Goal: Task Accomplishment & Management: Manage account settings

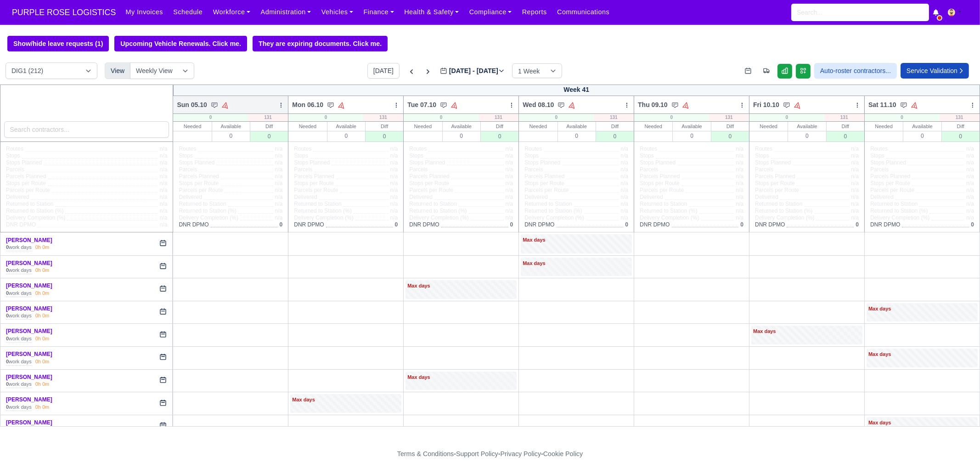
click at [280, 107] on icon at bounding box center [281, 105] width 6 height 6
click at [253, 136] on link "Bulk Status Change" at bounding box center [232, 137] width 103 height 17
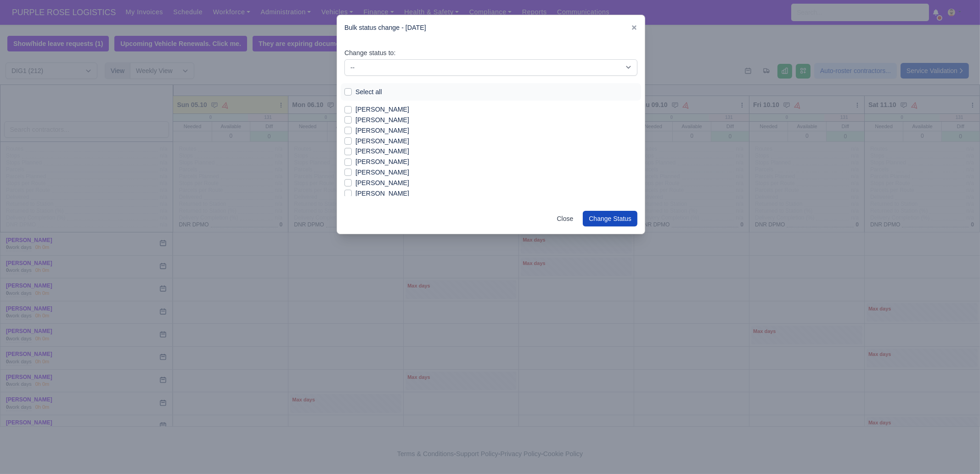
drag, startPoint x: 370, startPoint y: 90, endPoint x: 378, endPoint y: 78, distance: 15.5
click at [369, 90] on label "Select all" at bounding box center [368, 92] width 27 height 11
click at [352, 90] on input "Select all" at bounding box center [347, 90] width 7 height 7
checkbox input "true"
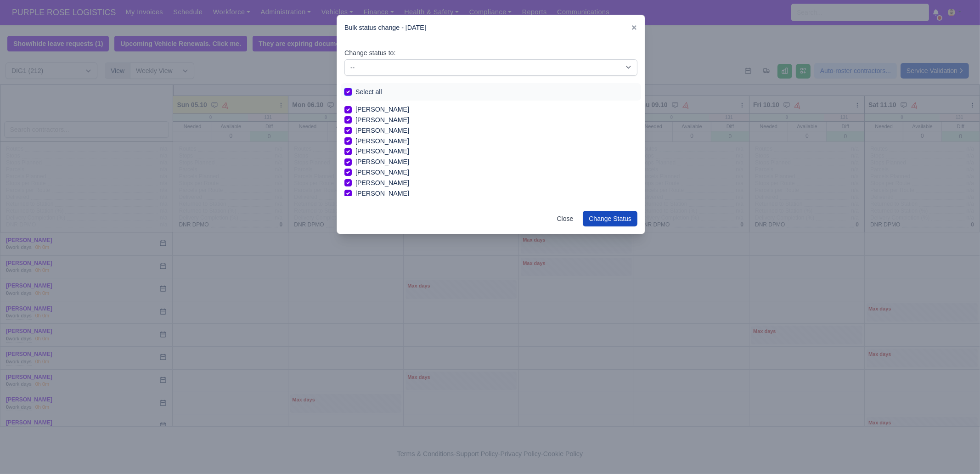
checkbox input "true"
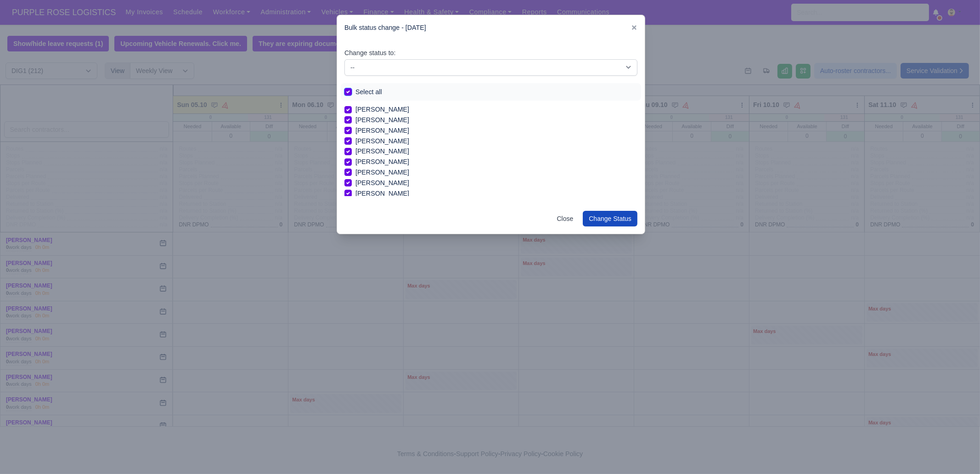
checkbox input "true"
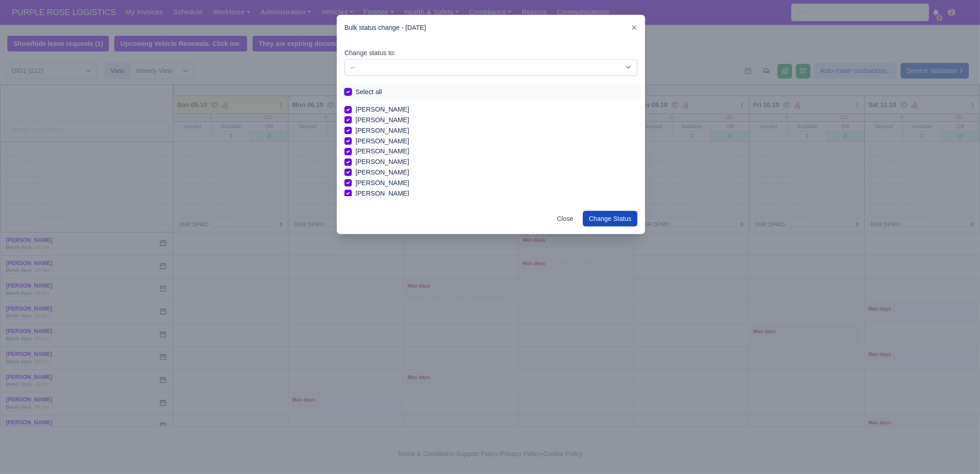
checkbox input "true"
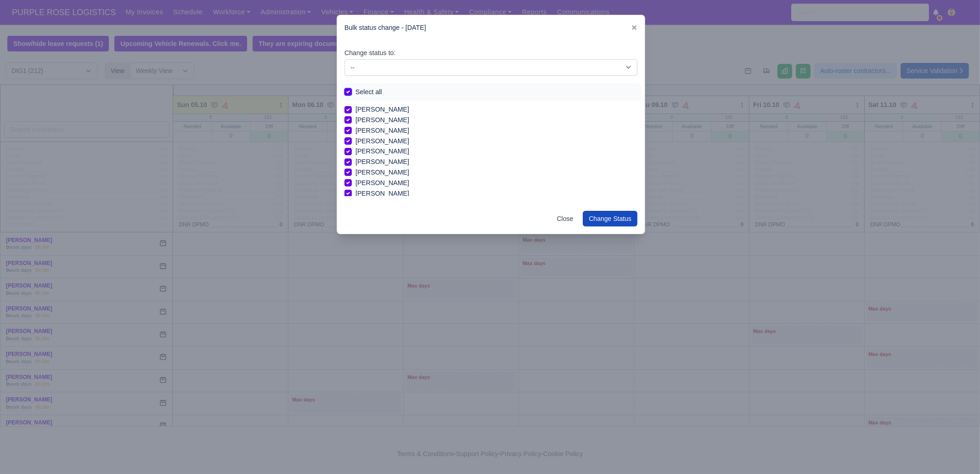
checkbox input "true"
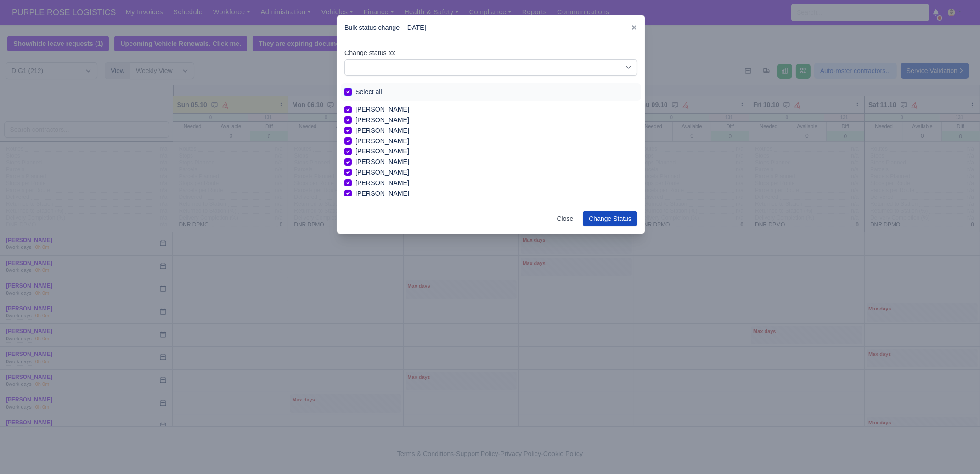
checkbox input "true"
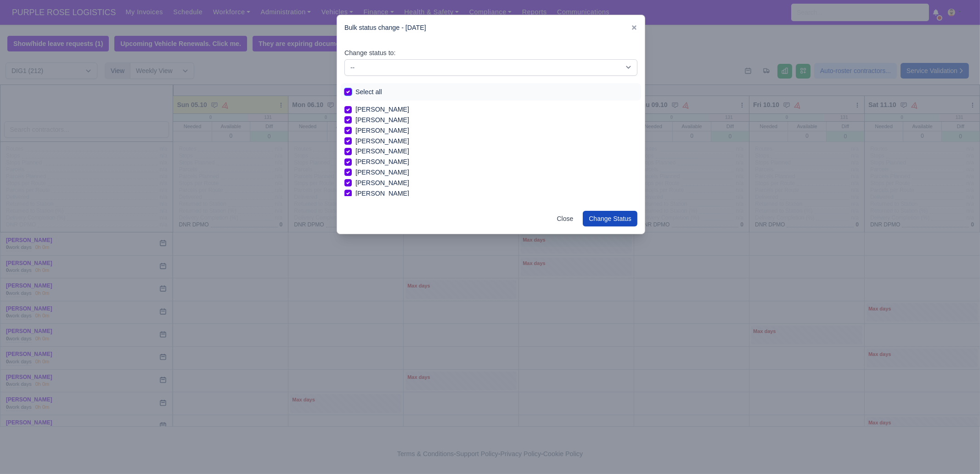
checkbox input "true"
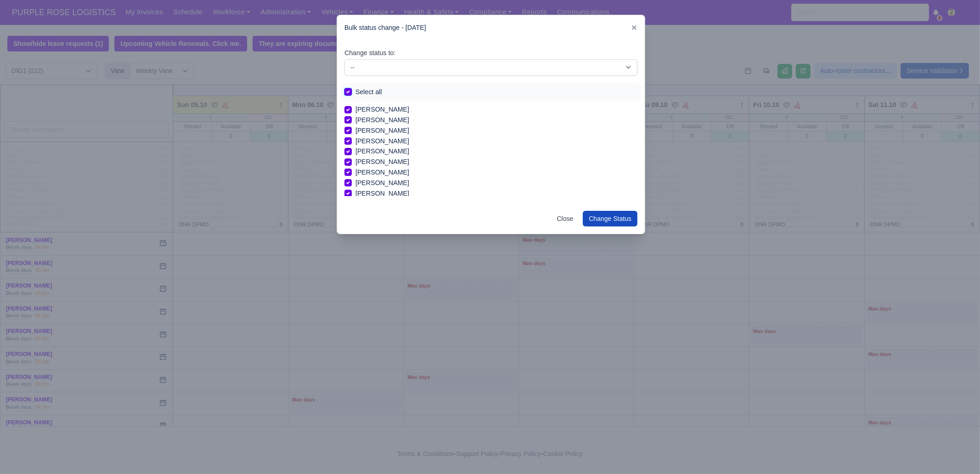
checkbox input "true"
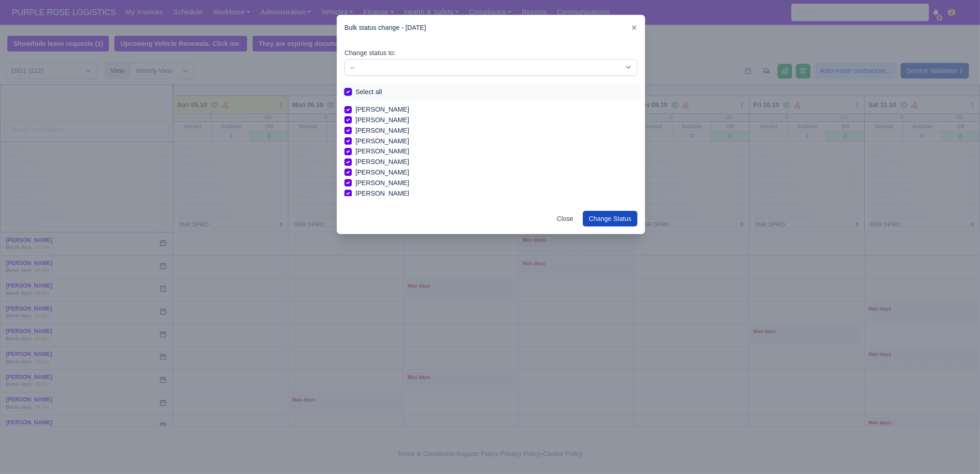
checkbox input "true"
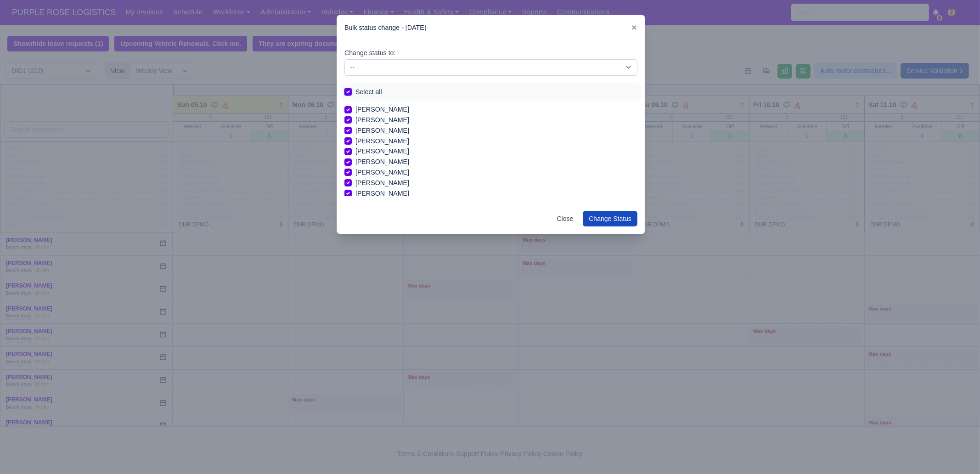
checkbox input "true"
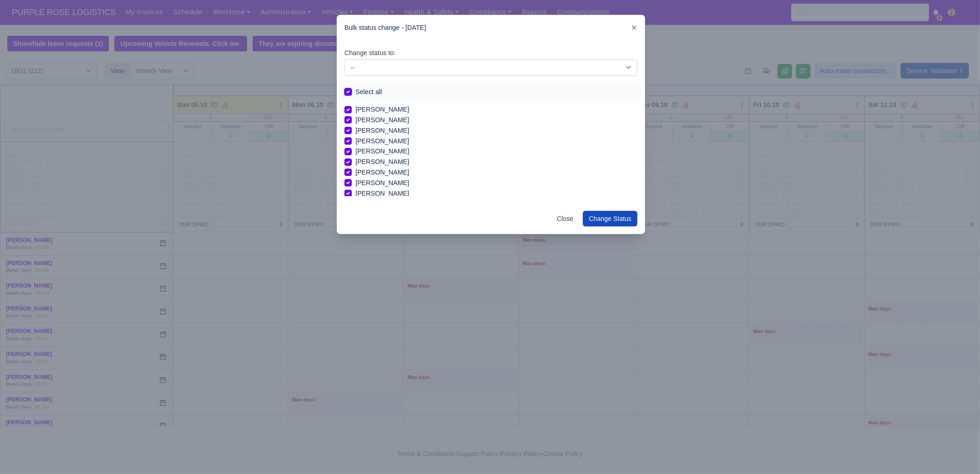
checkbox input "true"
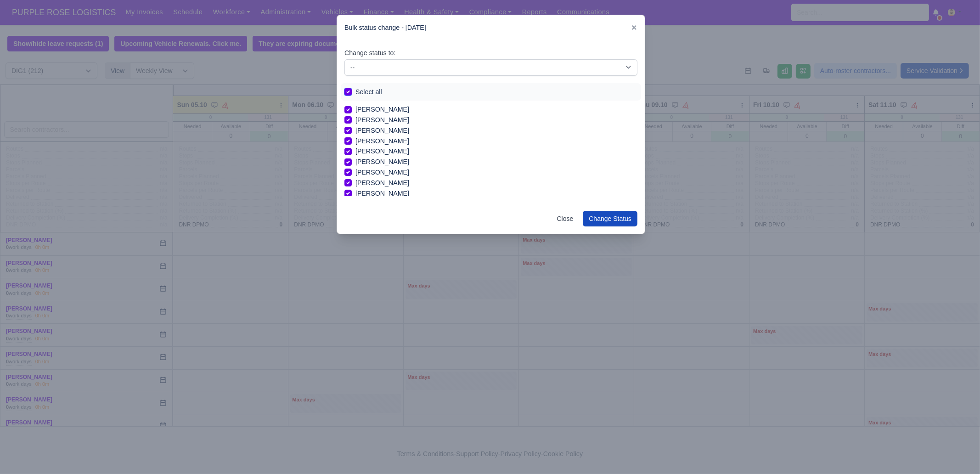
checkbox input "true"
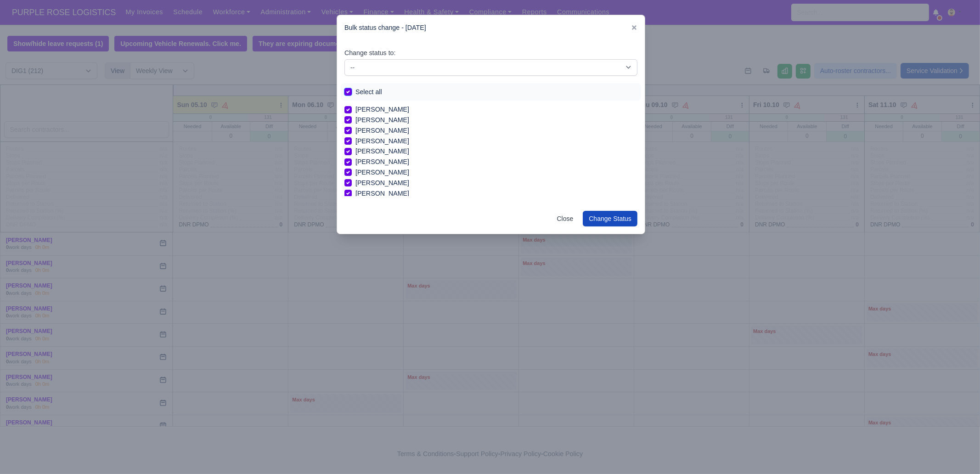
checkbox input "true"
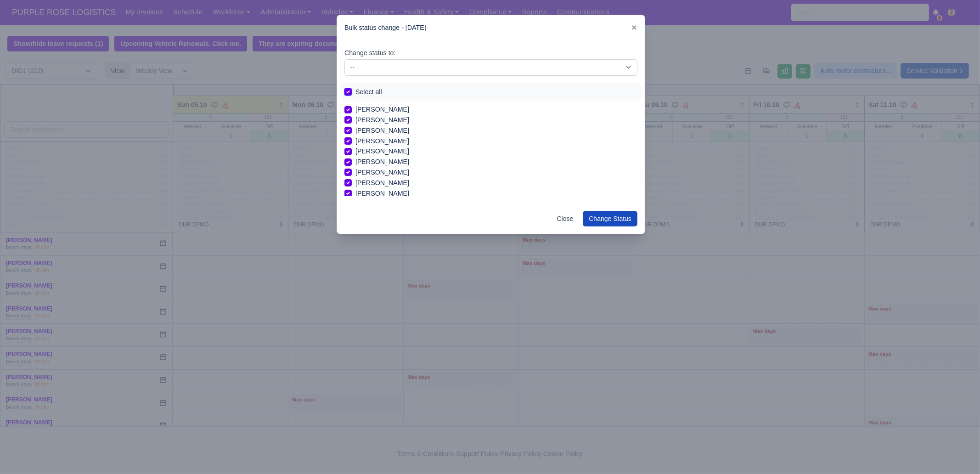
checkbox input "true"
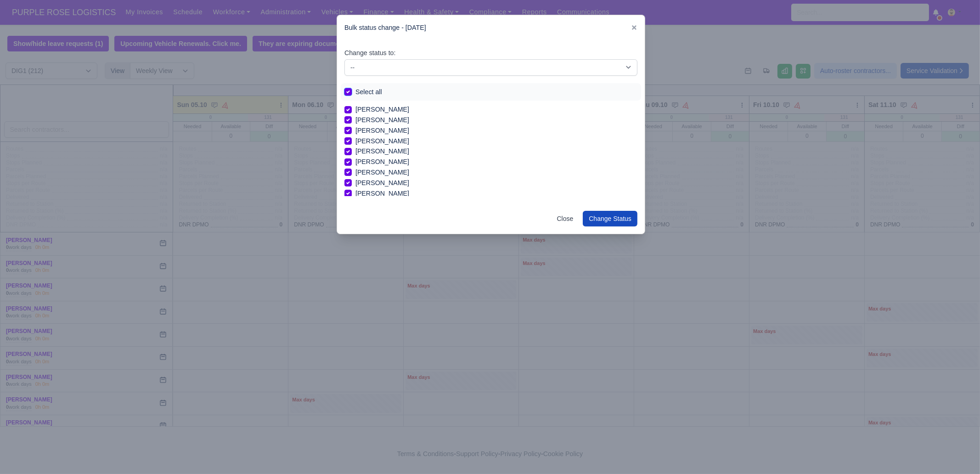
checkbox input "true"
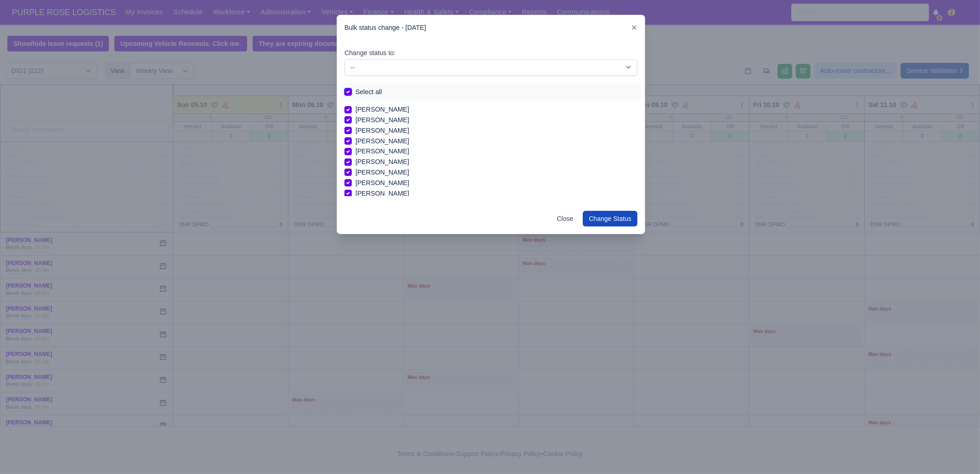
checkbox input "true"
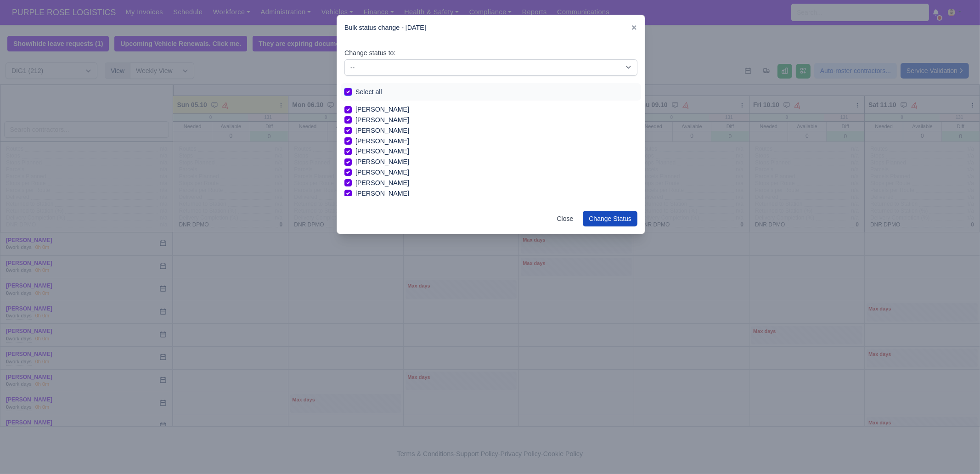
checkbox input "true"
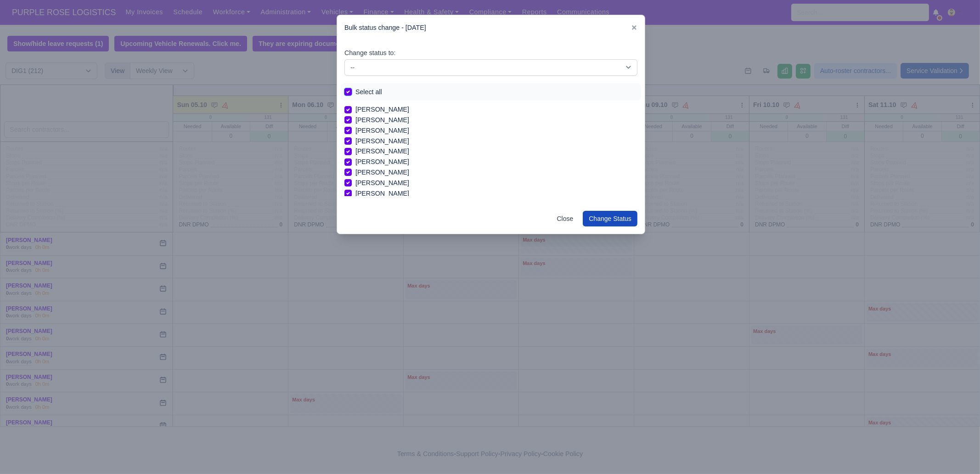
checkbox input "true"
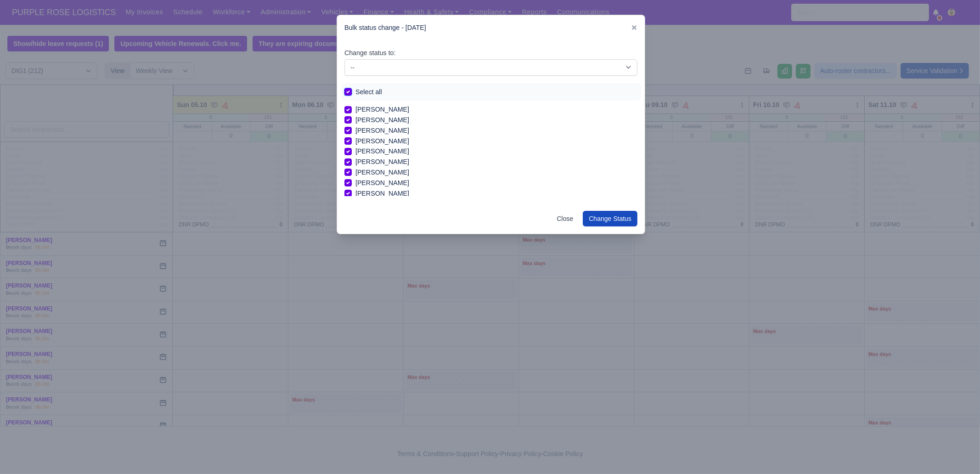
checkbox input "true"
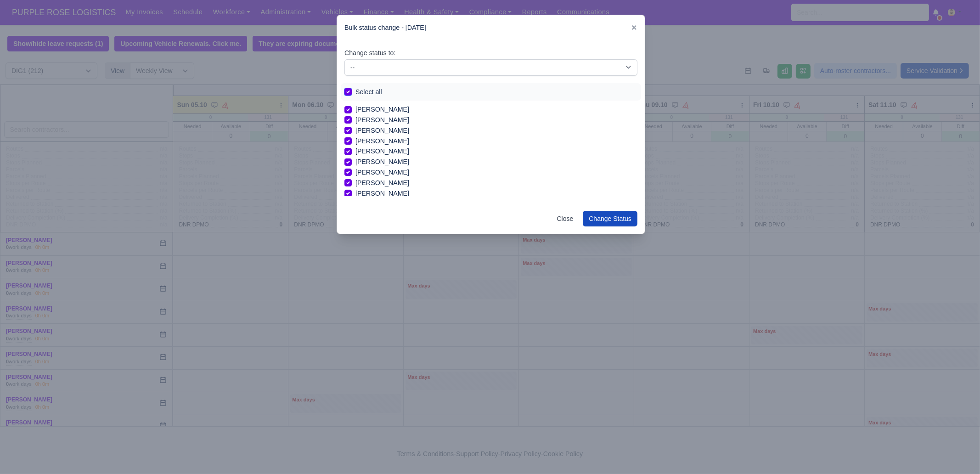
checkbox input "true"
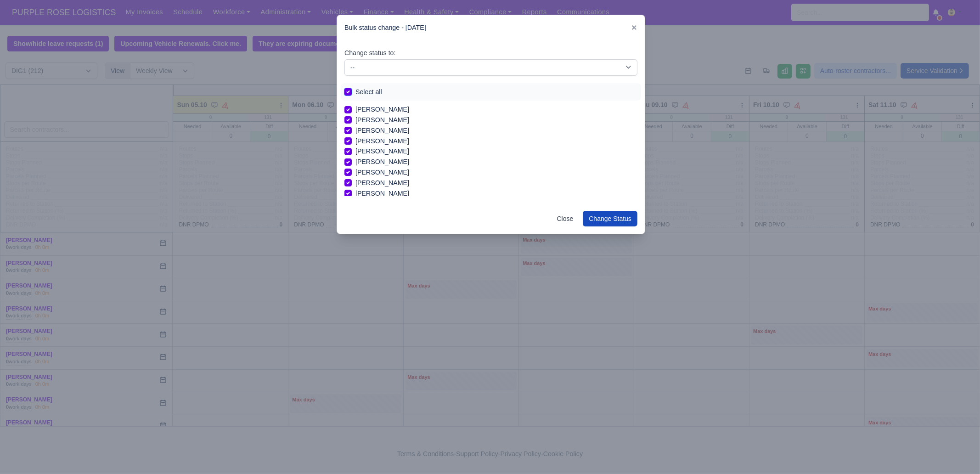
checkbox input "true"
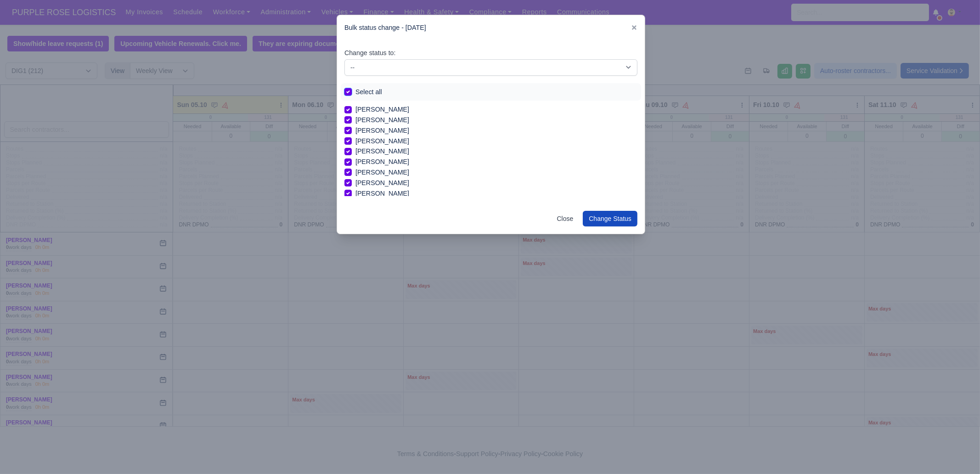
checkbox input "true"
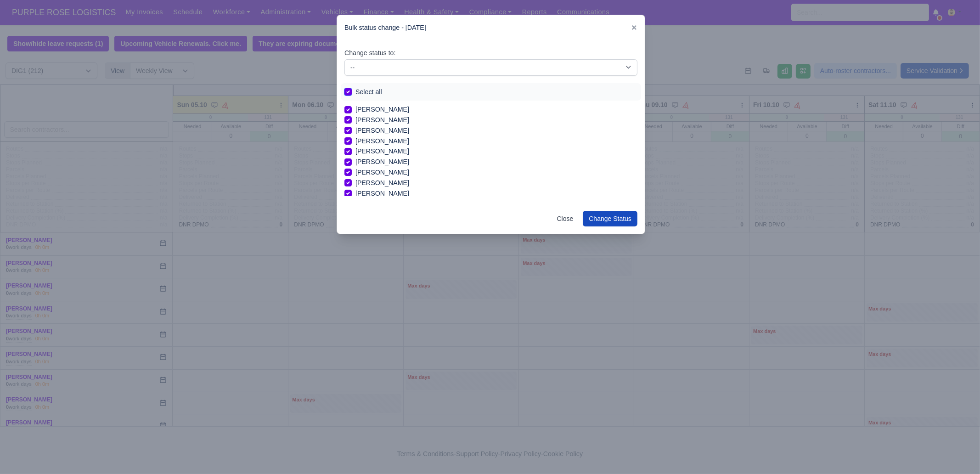
checkbox input "true"
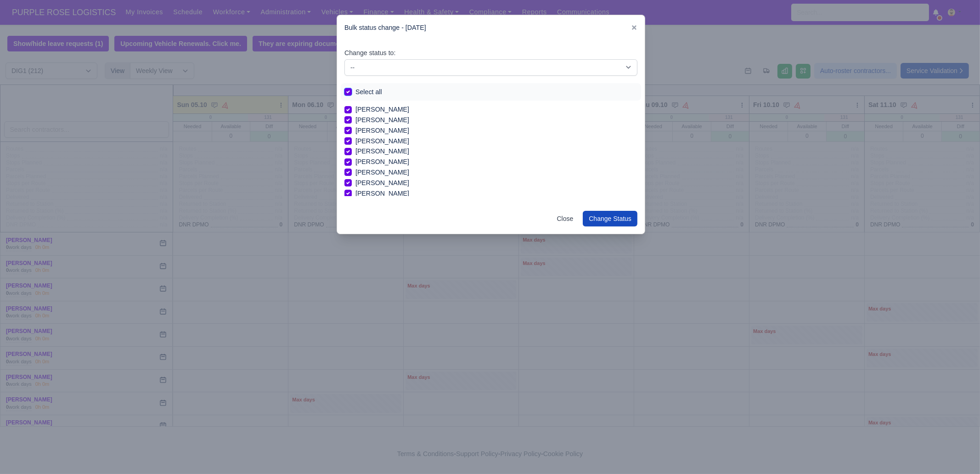
checkbox input "true"
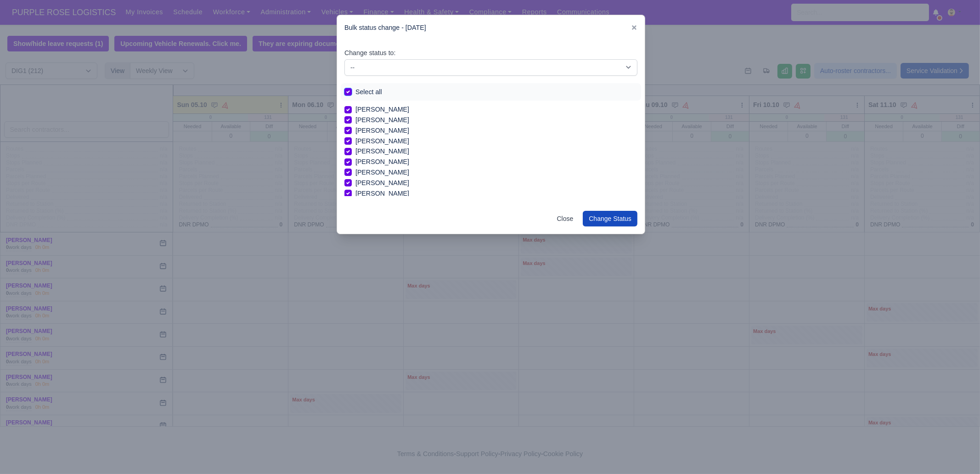
checkbox input "true"
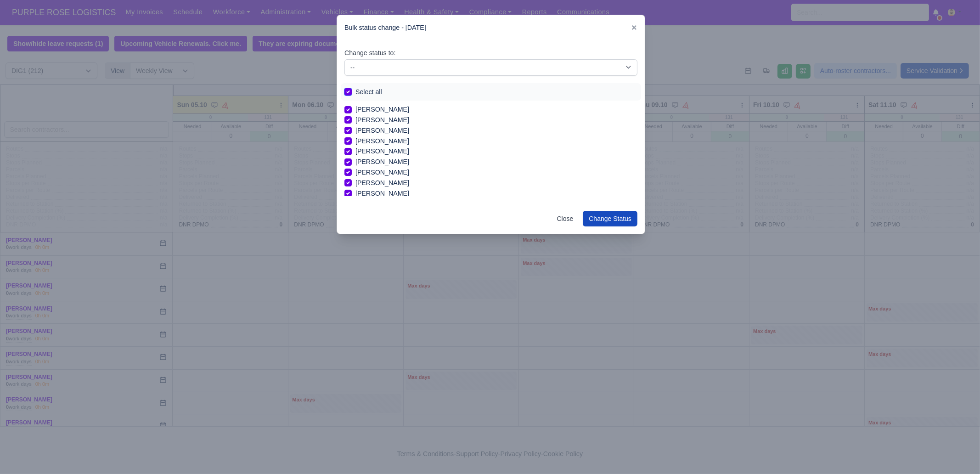
checkbox input "true"
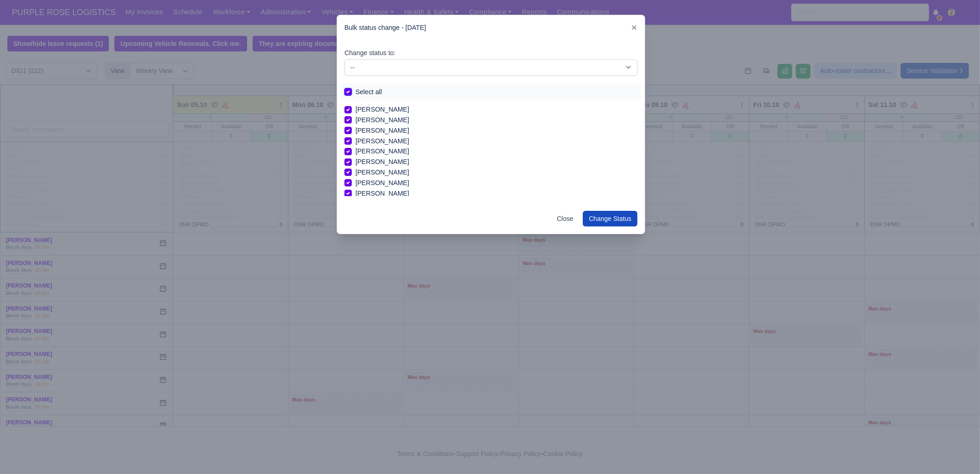
checkbox input "true"
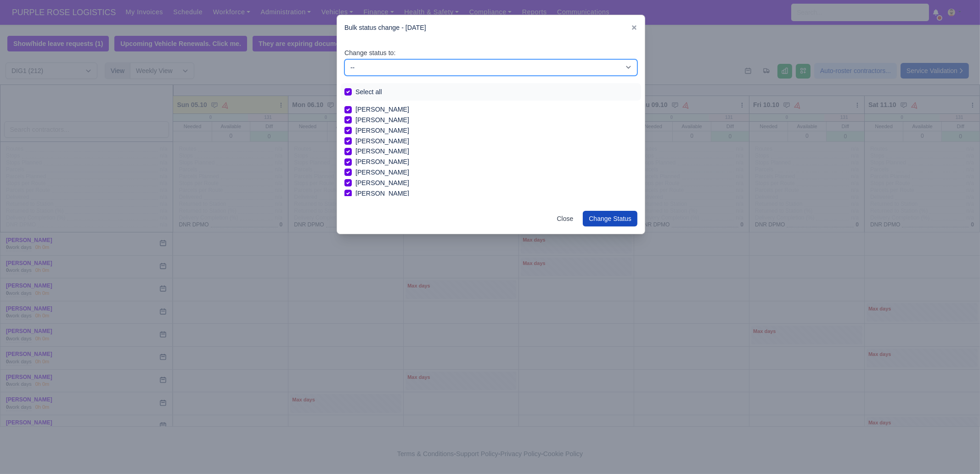
drag, startPoint x: 383, startPoint y: 67, endPoint x: 383, endPoint y: 74, distance: 6.9
click at [383, 67] on select "-- Unasigned Available Day Off Stand By Other Depot" at bounding box center [490, 67] width 293 height 17
select select "Day Off"
click at [344, 59] on select "-- Unasigned Available Day Off Stand By Other Depot" at bounding box center [490, 67] width 293 height 17
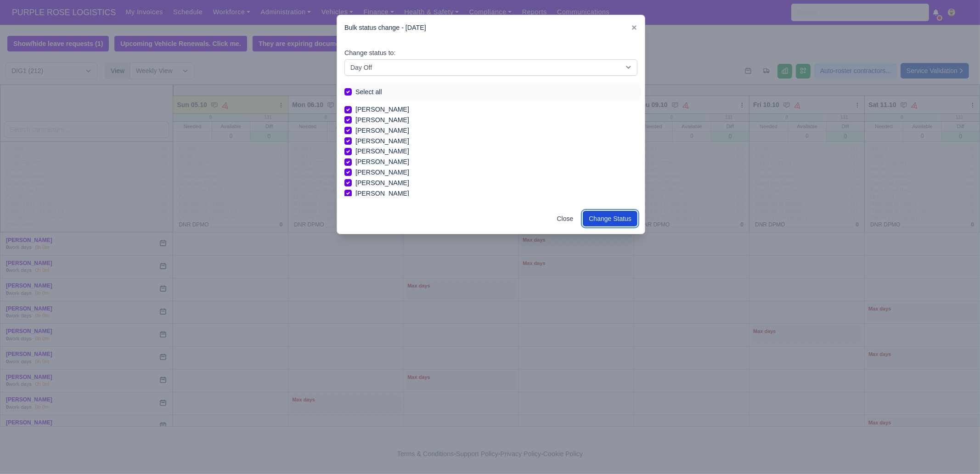
click at [621, 222] on button "Change Status" at bounding box center [610, 219] width 55 height 16
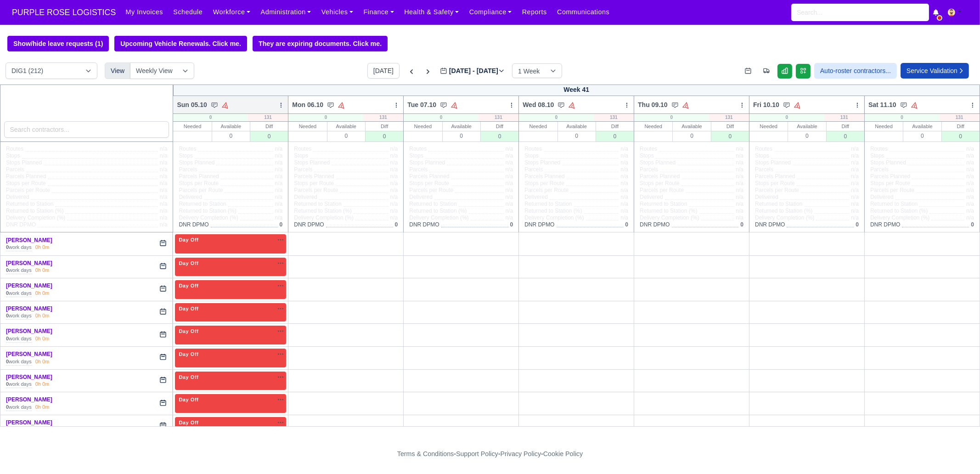
click at [279, 102] on div at bounding box center [281, 104] width 6 height 9
click at [259, 139] on link "Bulk Status Change" at bounding box center [232, 137] width 103 height 17
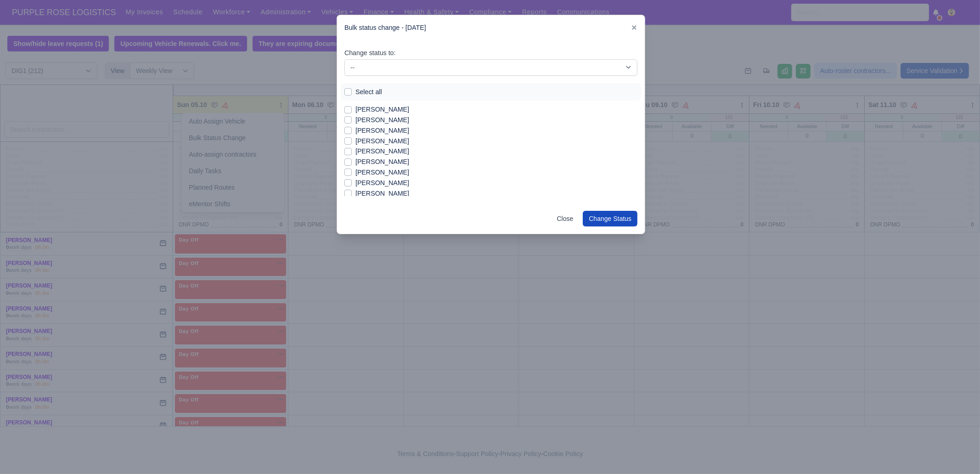
click at [374, 91] on label "Select all" at bounding box center [368, 92] width 27 height 11
click at [352, 91] on input "Select all" at bounding box center [347, 90] width 7 height 7
checkbox input "true"
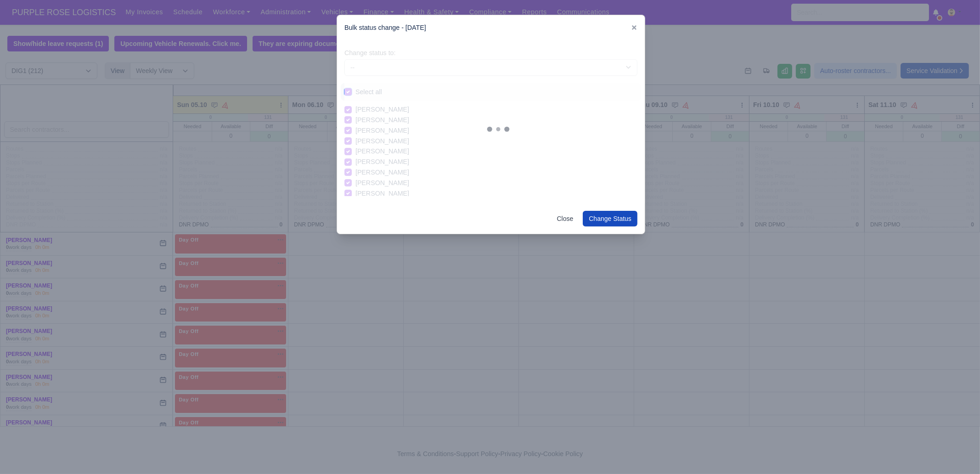
checkbox input "true"
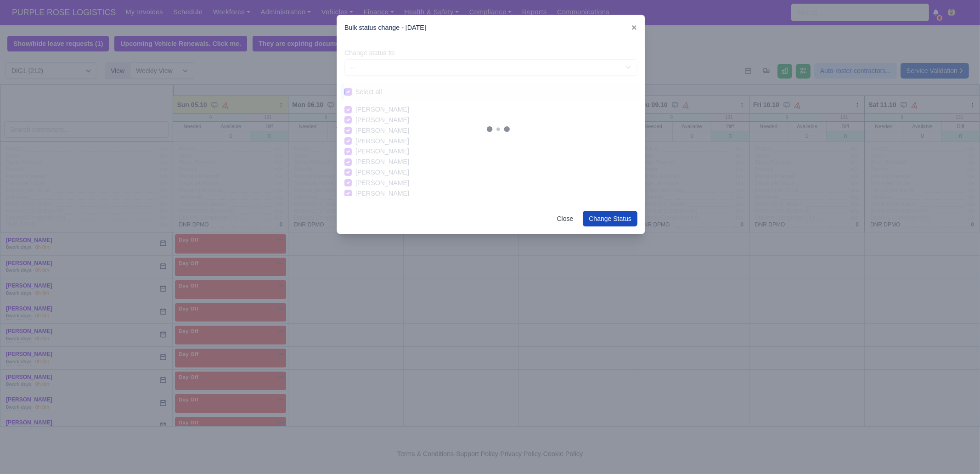
checkbox input "true"
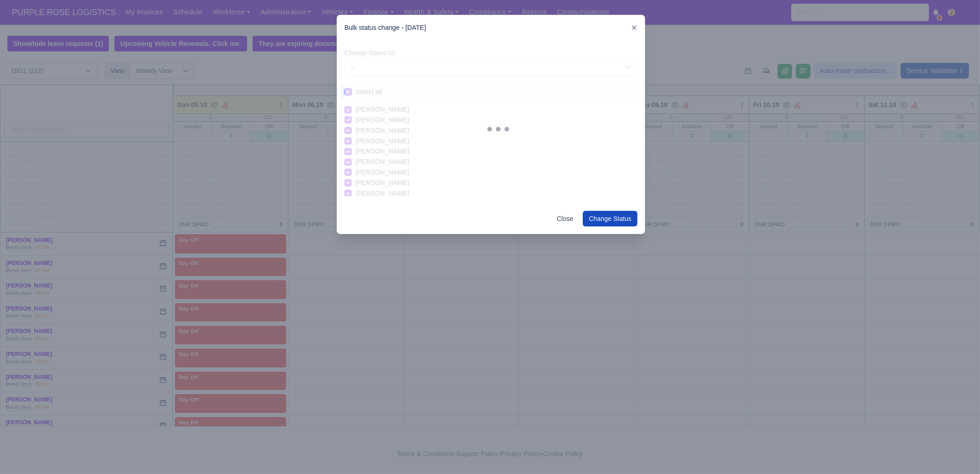
checkbox input "true"
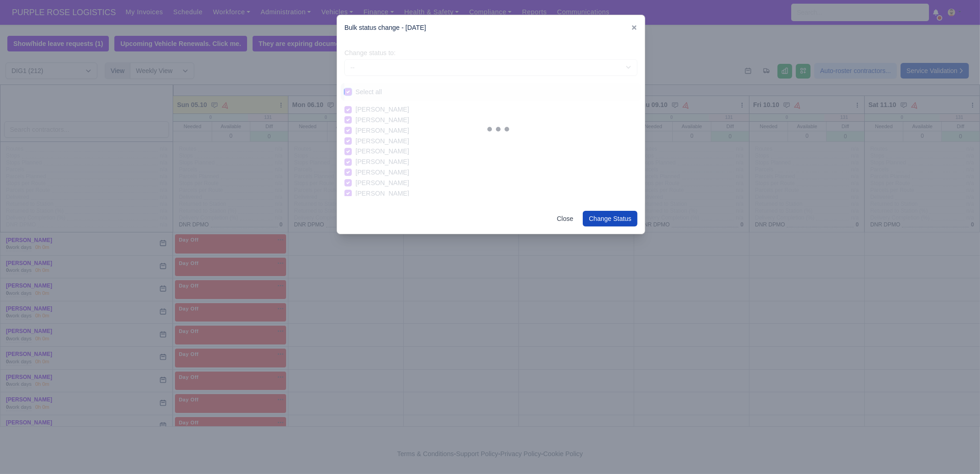
checkbox input "true"
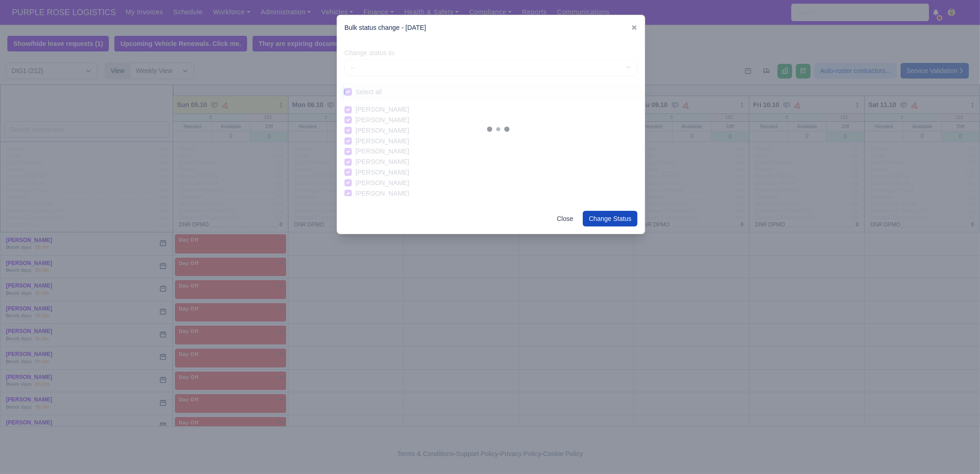
checkbox input "true"
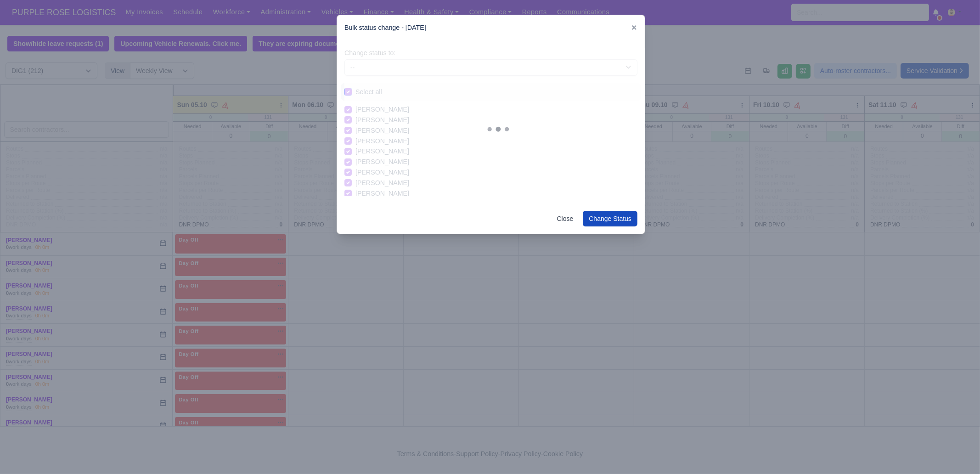
checkbox input "true"
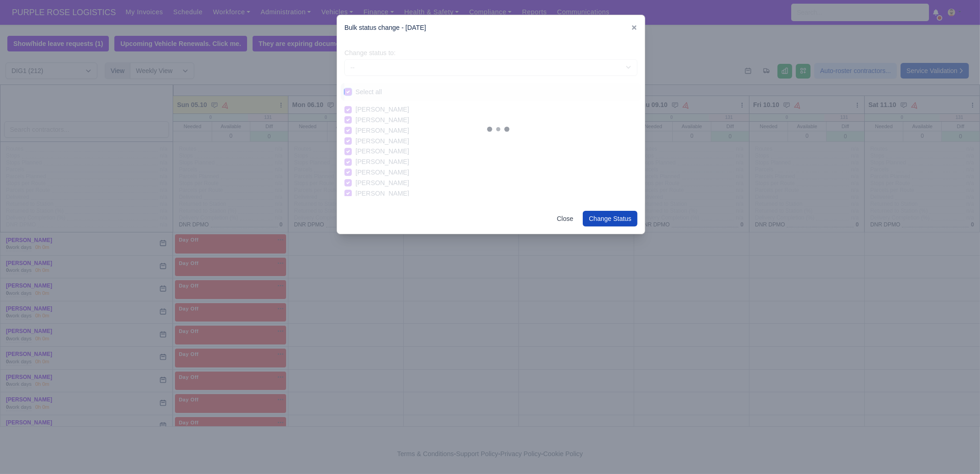
checkbox input "true"
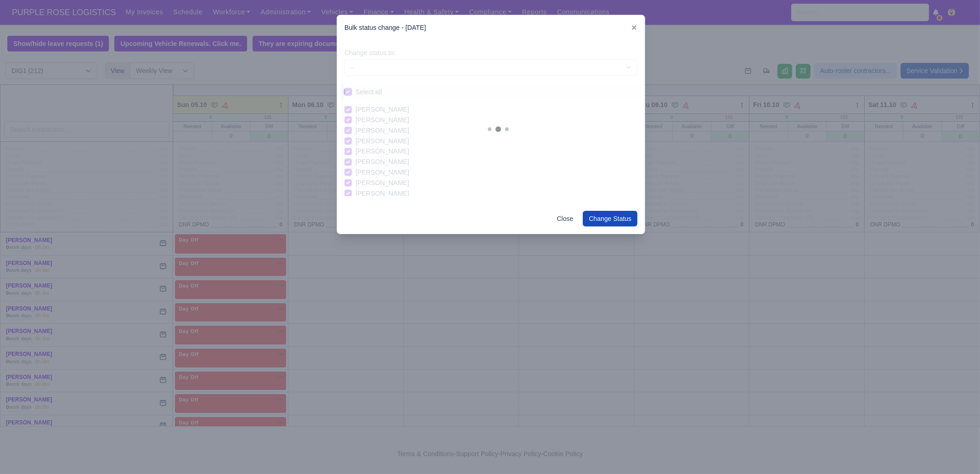
checkbox input "true"
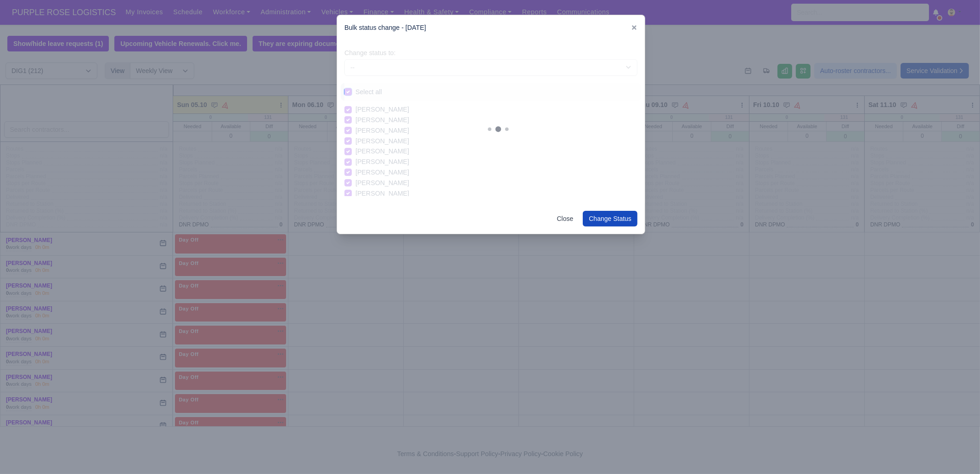
checkbox input "true"
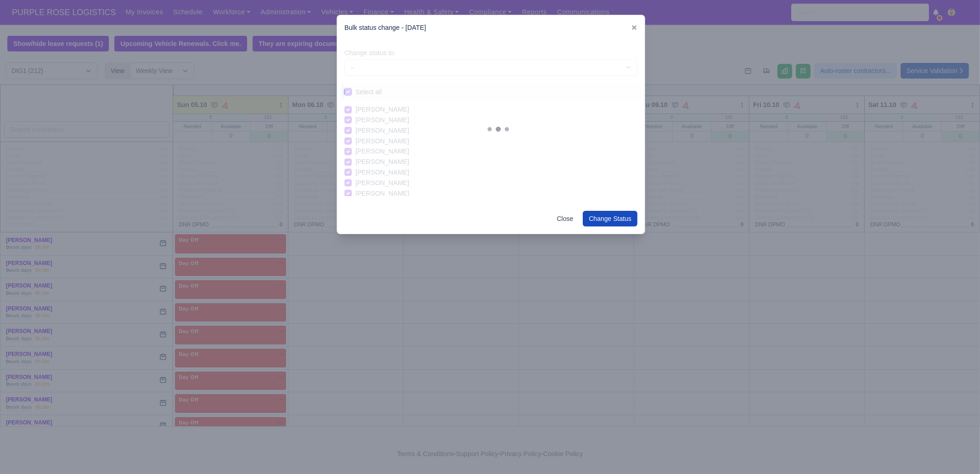
checkbox input "true"
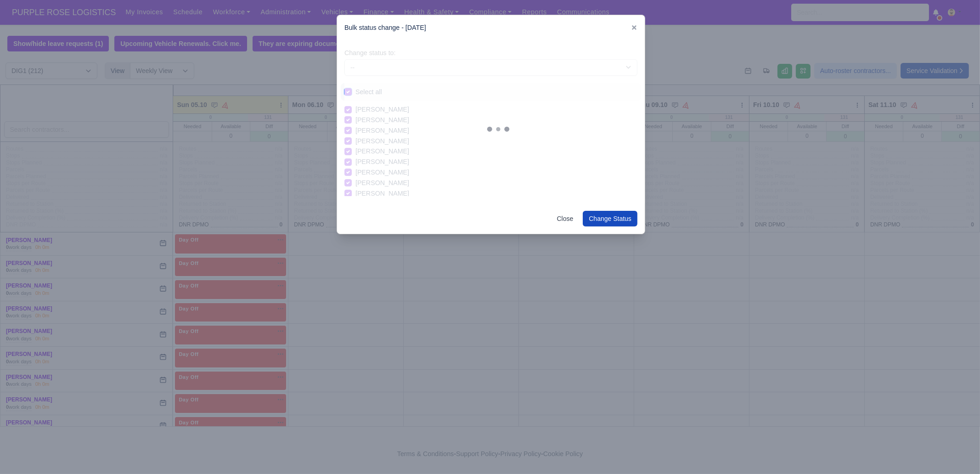
checkbox input "true"
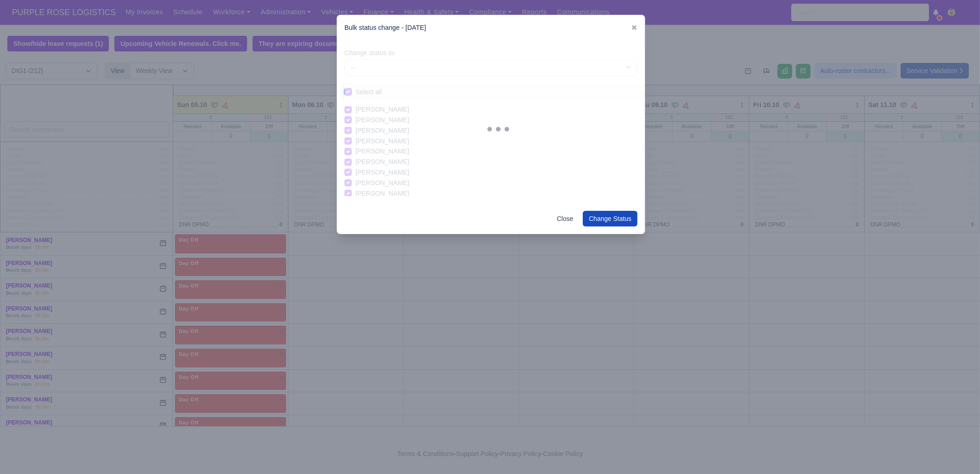
checkbox input "true"
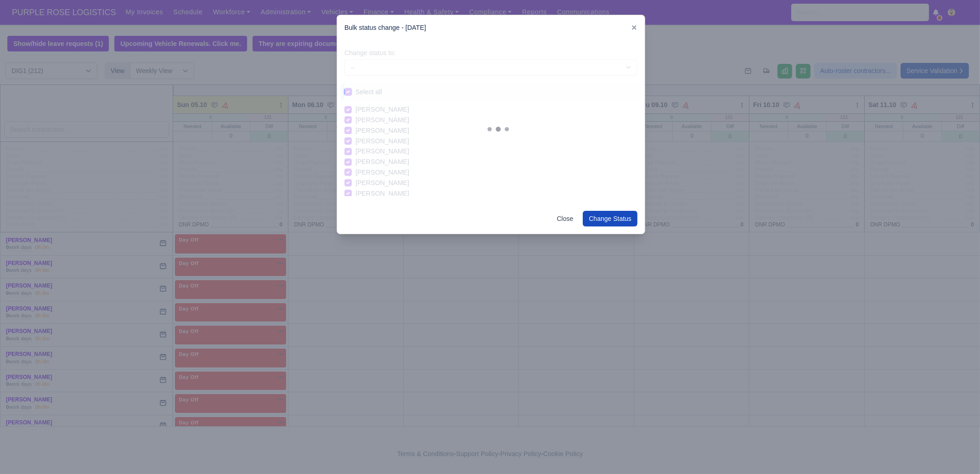
checkbox input "true"
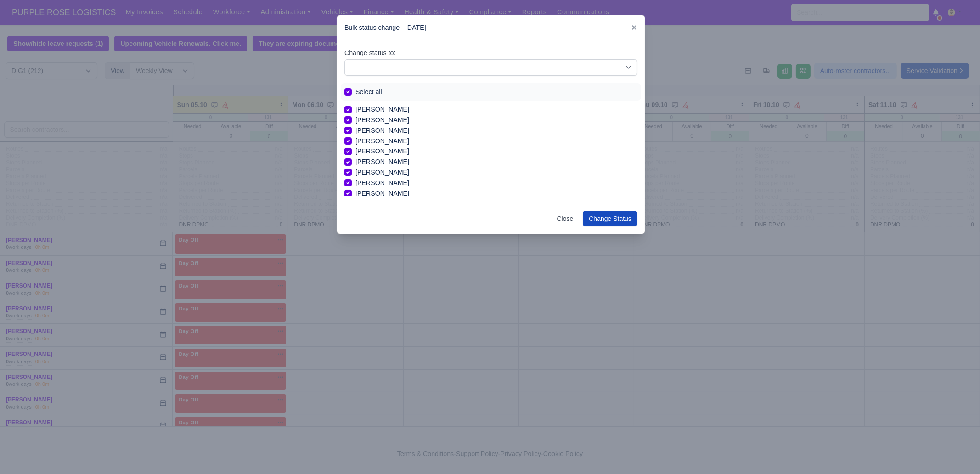
click at [372, 92] on label "Select all" at bounding box center [368, 92] width 27 height 11
click at [352, 92] on input "Select all" at bounding box center [347, 90] width 7 height 7
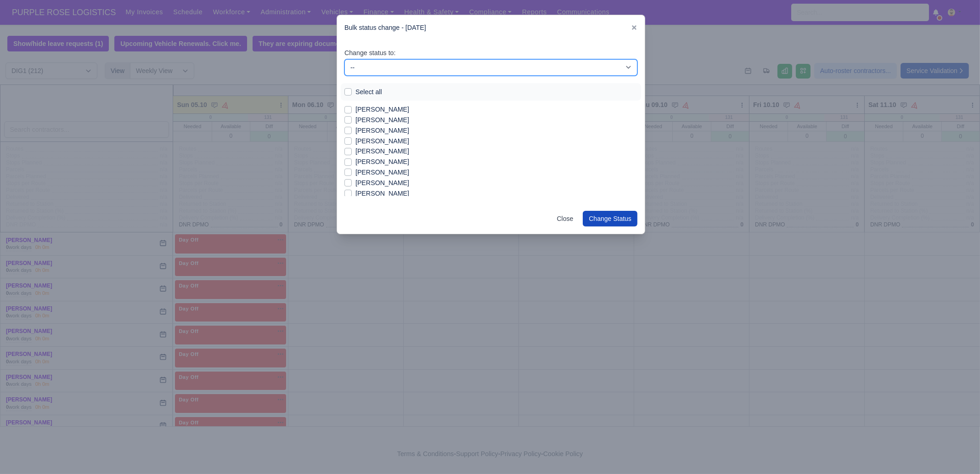
drag, startPoint x: 387, startPoint y: 67, endPoint x: 387, endPoint y: 73, distance: 5.5
click at [387, 67] on select "-- Unasigned Available Day Off Stand By Other Depot" at bounding box center [490, 67] width 293 height 17
click at [344, 59] on select "-- Unasigned Available Day Off Stand By Other Depot" at bounding box center [490, 67] width 293 height 17
click at [381, 118] on label "[PERSON_NAME]" at bounding box center [382, 120] width 54 height 11
click at [352, 118] on input "[PERSON_NAME]" at bounding box center [347, 118] width 7 height 7
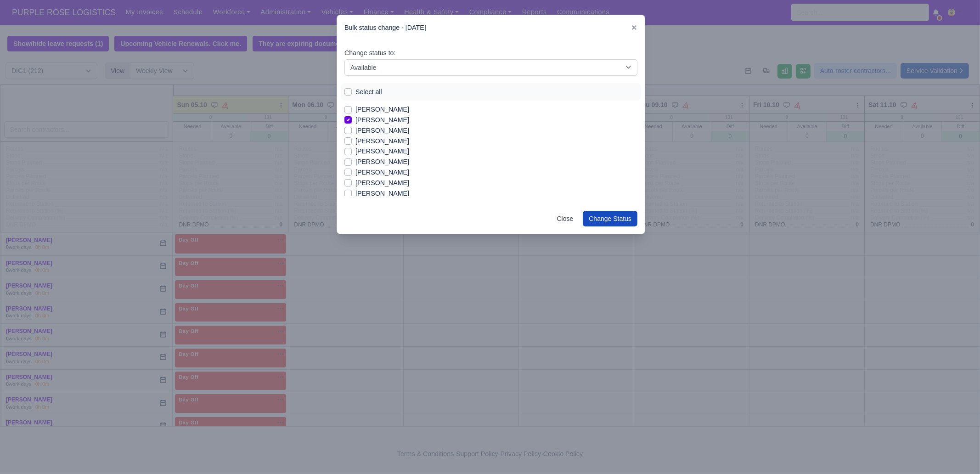
click at [381, 132] on label "[PERSON_NAME]" at bounding box center [382, 130] width 54 height 11
click at [352, 132] on input "[PERSON_NAME]" at bounding box center [347, 128] width 7 height 7
click at [383, 169] on label "[PERSON_NAME]" at bounding box center [382, 168] width 54 height 11
click at [352, 169] on input "[PERSON_NAME]" at bounding box center [347, 166] width 7 height 7
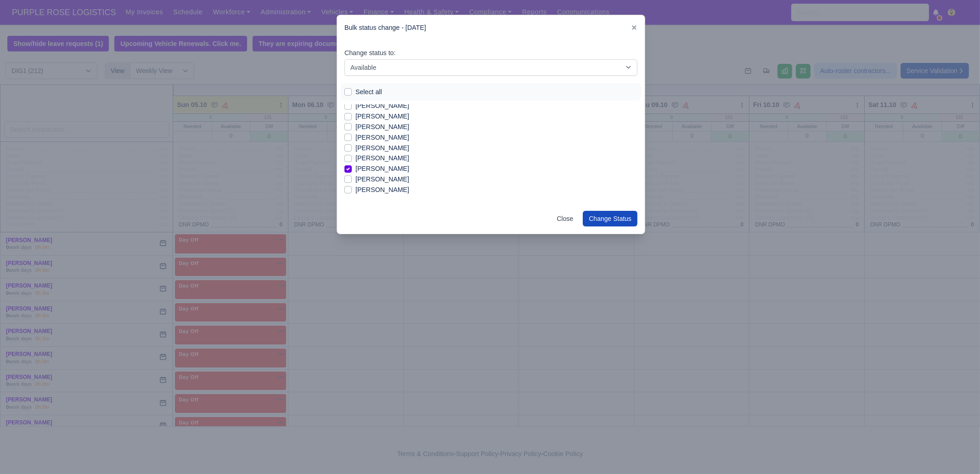
click at [383, 171] on label "[PERSON_NAME]" at bounding box center [382, 168] width 54 height 11
click at [352, 171] on input "[PERSON_NAME]" at bounding box center [347, 166] width 7 height 7
click at [383, 171] on label "[PERSON_NAME]" at bounding box center [382, 168] width 54 height 11
click at [352, 171] on input "[PERSON_NAME]" at bounding box center [347, 166] width 7 height 7
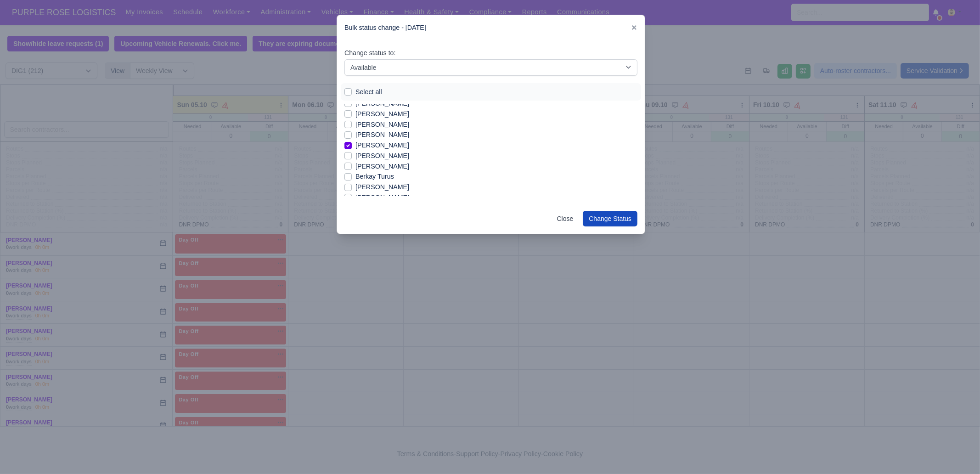
click at [379, 176] on label "Berkay Turus" at bounding box center [374, 176] width 39 height 11
click at [352, 176] on input "Berkay Turus" at bounding box center [347, 174] width 7 height 7
click at [406, 173] on label "[PERSON_NAME]" at bounding box center [382, 175] width 54 height 11
click at [352, 173] on input "[PERSON_NAME]" at bounding box center [347, 173] width 7 height 7
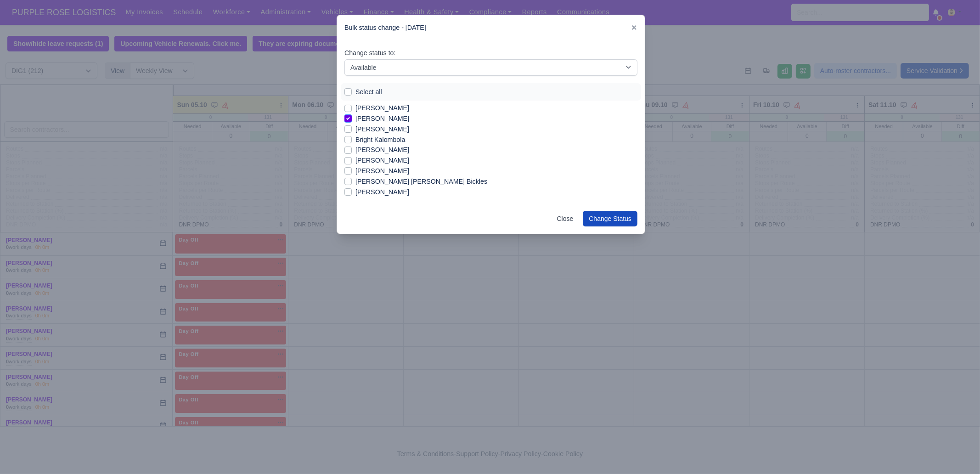
scroll to position [149, 0]
click at [381, 150] on label "[PERSON_NAME]" at bounding box center [382, 148] width 54 height 11
click at [352, 150] on input "[PERSON_NAME]" at bounding box center [347, 146] width 7 height 7
click at [378, 158] on label "[PERSON_NAME]" at bounding box center [382, 159] width 54 height 11
click at [352, 158] on input "[PERSON_NAME]" at bounding box center [347, 157] width 7 height 7
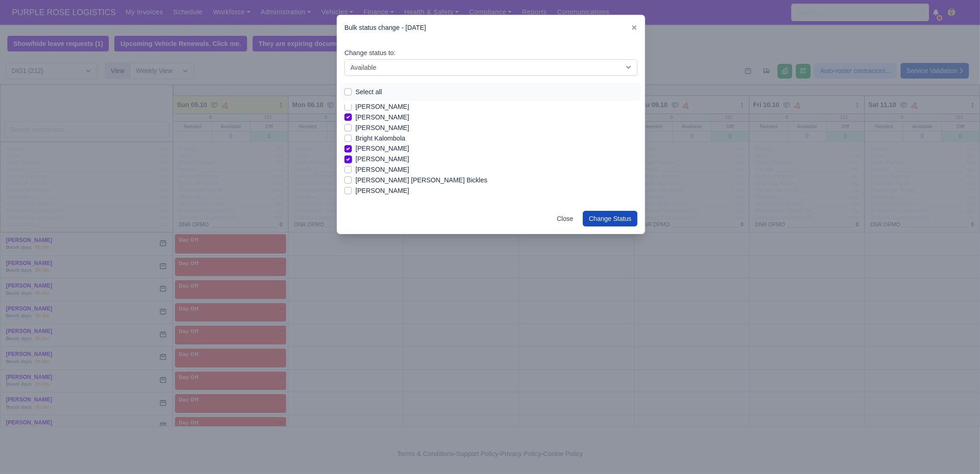
scroll to position [172, 0]
click at [375, 167] on label "[PERSON_NAME]" at bounding box center [382, 168] width 54 height 11
click at [352, 167] on input "[PERSON_NAME]" at bounding box center [347, 166] width 7 height 7
click at [384, 165] on label "[PERSON_NAME]" at bounding box center [382, 166] width 54 height 11
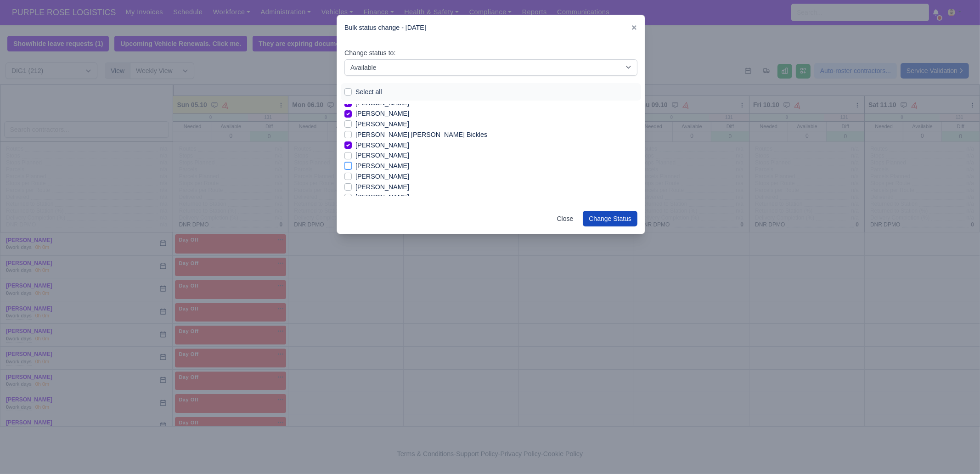
click at [352, 165] on input "[PERSON_NAME]" at bounding box center [347, 164] width 7 height 7
click at [383, 184] on label "[PERSON_NAME]" at bounding box center [382, 185] width 54 height 11
click at [352, 184] on input "[PERSON_NAME]" at bounding box center [347, 183] width 7 height 7
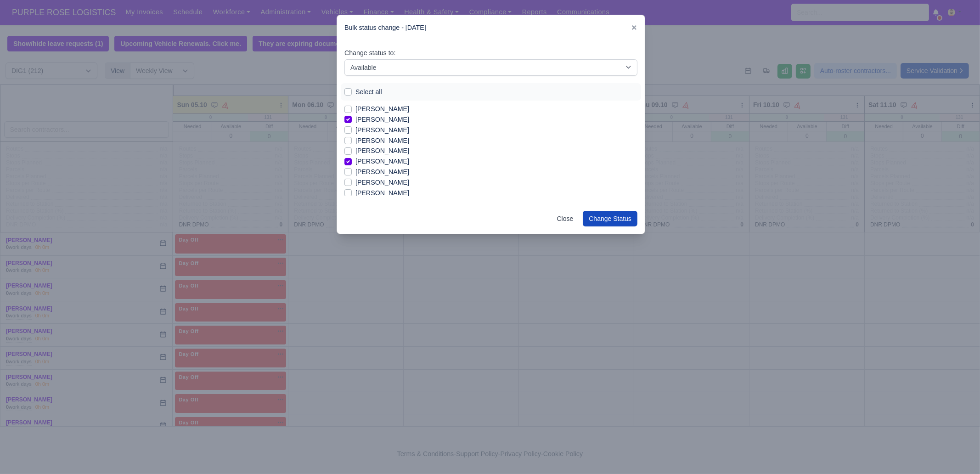
click at [371, 174] on label "[PERSON_NAME]" at bounding box center [382, 172] width 54 height 11
click at [352, 174] on input "[PERSON_NAME]" at bounding box center [347, 170] width 7 height 7
click at [400, 193] on label "[PERSON_NAME]" at bounding box center [382, 193] width 54 height 11
click at [352, 193] on input "[PERSON_NAME]" at bounding box center [347, 191] width 7 height 7
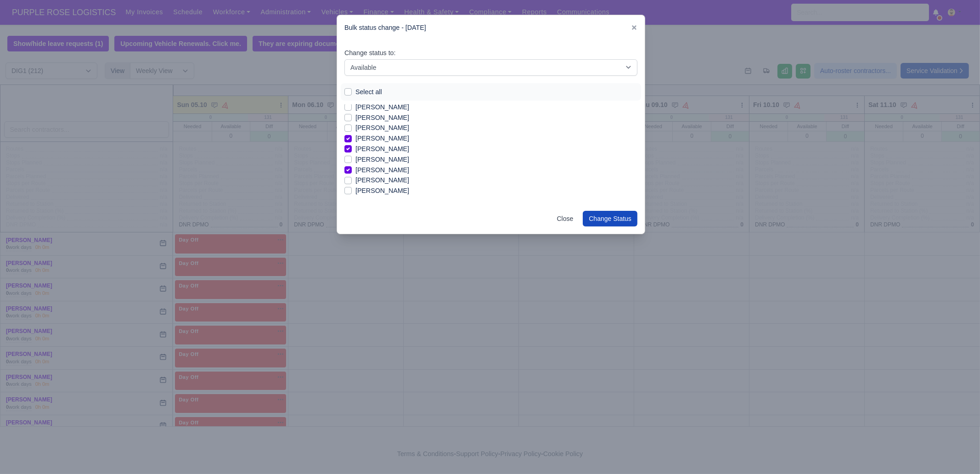
click at [392, 193] on label "[PERSON_NAME]" at bounding box center [382, 190] width 54 height 11
click at [352, 193] on input "[PERSON_NAME]" at bounding box center [347, 188] width 7 height 7
click at [393, 182] on label "[PERSON_NAME]" at bounding box center [382, 178] width 54 height 11
click at [352, 180] on input "[PERSON_NAME]" at bounding box center [347, 176] width 7 height 7
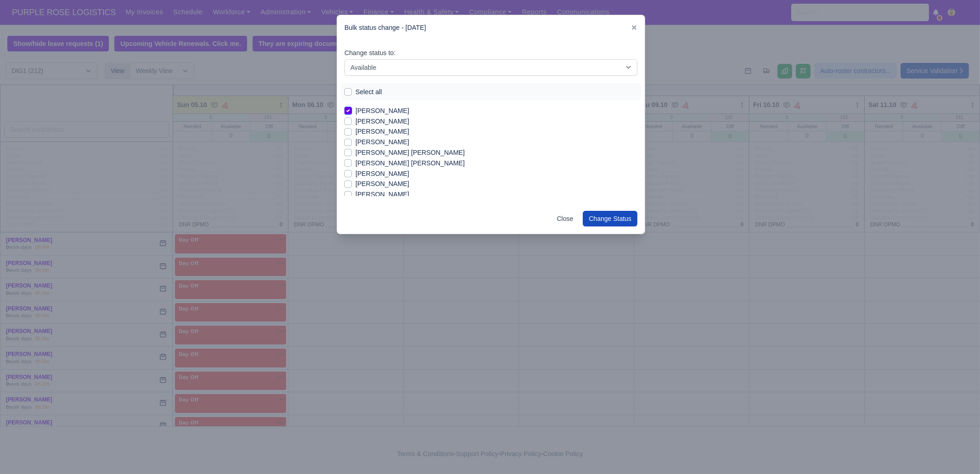
scroll to position [355, 0]
click at [375, 169] on label "[PERSON_NAME]" at bounding box center [382, 173] width 54 height 11
click at [352, 169] on input "[PERSON_NAME]" at bounding box center [347, 171] width 7 height 7
click at [383, 194] on label "[PERSON_NAME]" at bounding box center [382, 191] width 54 height 11
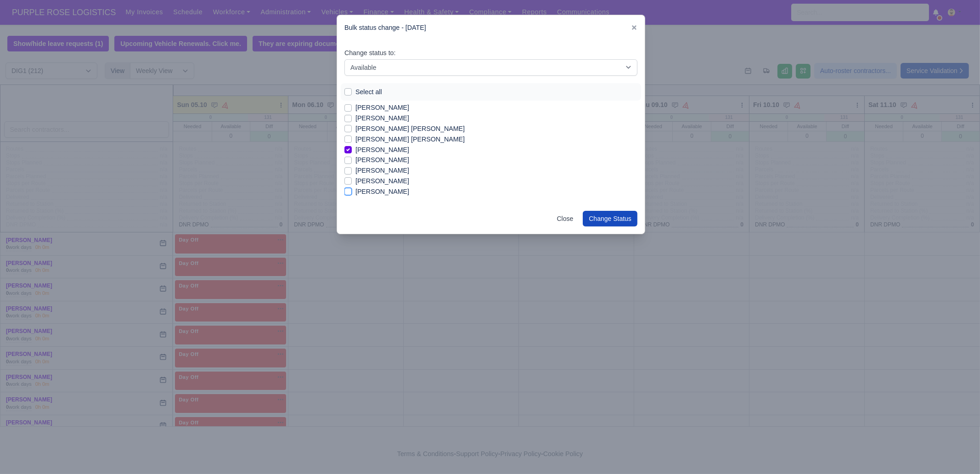
click at [352, 194] on input "[PERSON_NAME]" at bounding box center [347, 189] width 7 height 7
click at [397, 166] on label "[PERSON_NAME]" at bounding box center [382, 166] width 54 height 11
click at [352, 166] on input "[PERSON_NAME]" at bounding box center [347, 164] width 7 height 7
click at [390, 179] on label "[PERSON_NAME]" at bounding box center [382, 177] width 54 height 11
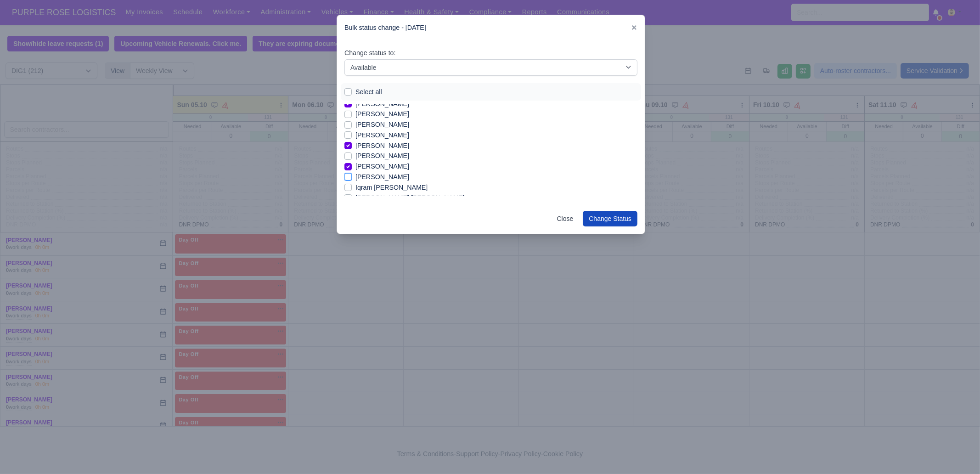
click at [352, 179] on input "[PERSON_NAME]" at bounding box center [347, 175] width 7 height 7
click at [388, 187] on label "[PERSON_NAME]" at bounding box center [382, 185] width 54 height 11
click at [352, 187] on input "[PERSON_NAME]" at bounding box center [347, 183] width 7 height 7
click at [638, 191] on div "Change status to: -- Unasigned Available Day Off Stand By Other Depot Select al…" at bounding box center [491, 121] width 308 height 163
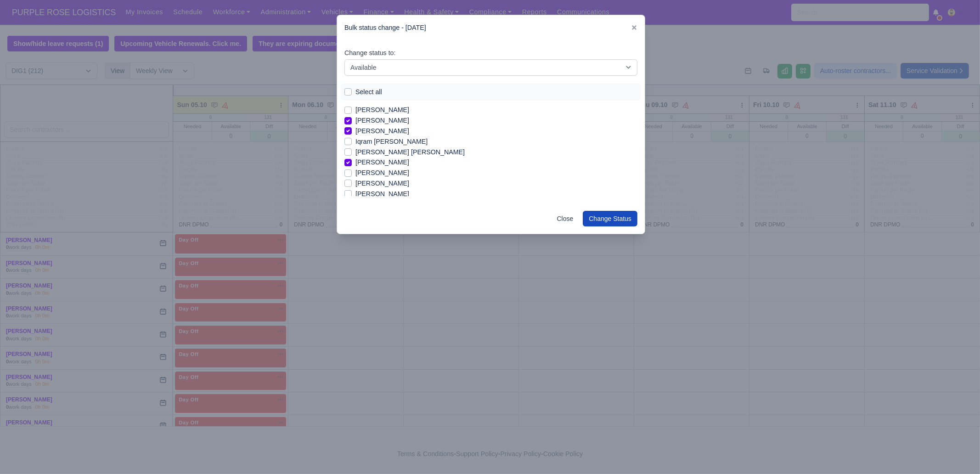
scroll to position [471, 0]
click at [389, 178] on label "[PERSON_NAME]" at bounding box center [382, 183] width 54 height 11
click at [352, 178] on input "[PERSON_NAME]" at bounding box center [347, 181] width 7 height 7
click at [385, 175] on div "[PERSON_NAME]" at bounding box center [490, 172] width 293 height 11
click at [381, 182] on label "[PERSON_NAME]" at bounding box center [382, 183] width 54 height 11
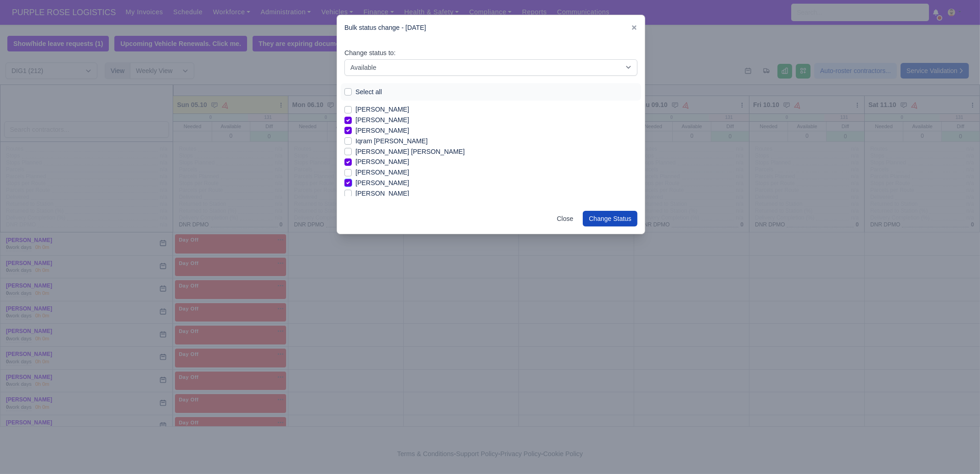
click at [352, 182] on input "[PERSON_NAME]" at bounding box center [347, 181] width 7 height 7
click at [370, 173] on label "[PERSON_NAME]" at bounding box center [382, 172] width 54 height 11
click at [352, 173] on input "[PERSON_NAME]" at bounding box center [347, 170] width 7 height 7
click at [409, 165] on label "[PERSON_NAME]" at bounding box center [382, 164] width 54 height 11
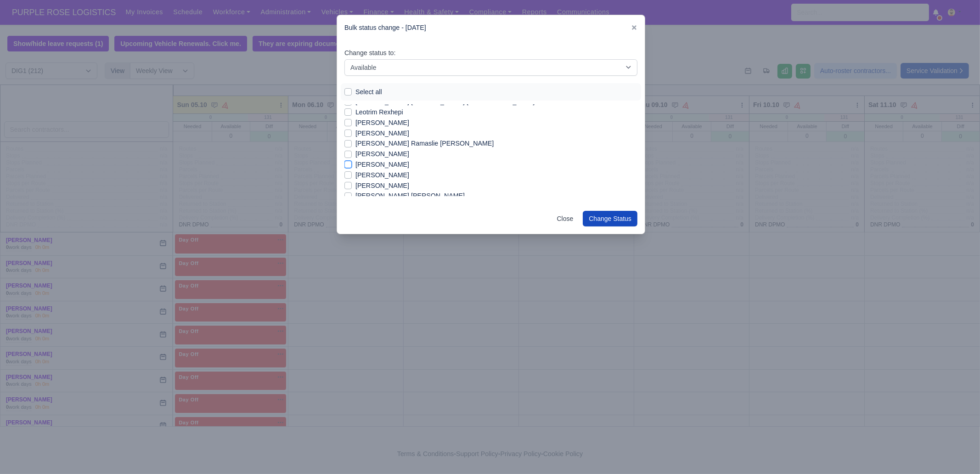
click at [352, 165] on input "[PERSON_NAME]" at bounding box center [347, 162] width 7 height 7
click at [407, 173] on label "[PERSON_NAME]" at bounding box center [382, 175] width 54 height 11
click at [352, 173] on input "[PERSON_NAME]" at bounding box center [347, 173] width 7 height 7
click at [412, 157] on label "[PERSON_NAME] [PERSON_NAME]" at bounding box center [409, 161] width 109 height 11
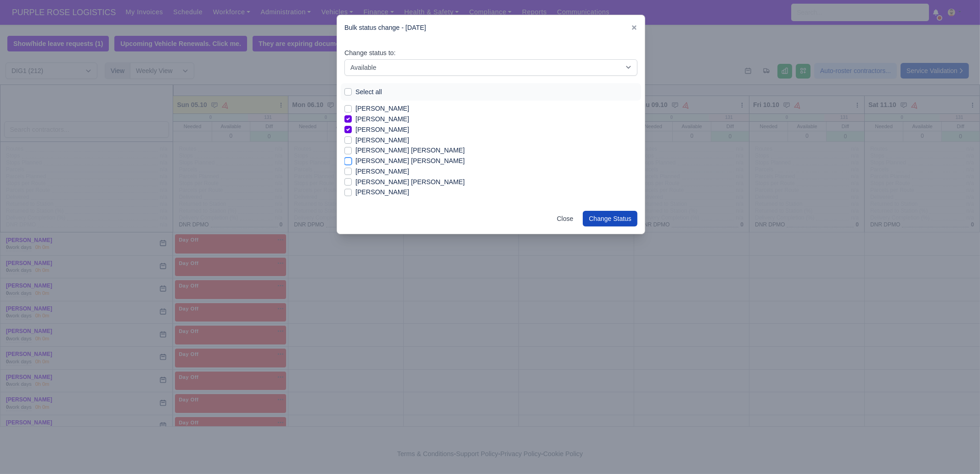
click at [352, 157] on input "[PERSON_NAME] [PERSON_NAME]" at bounding box center [347, 159] width 7 height 7
click at [399, 192] on label "[PERSON_NAME]" at bounding box center [382, 192] width 54 height 11
click at [352, 192] on input "[PERSON_NAME]" at bounding box center [347, 190] width 7 height 7
click at [406, 178] on label "[PERSON_NAME]" at bounding box center [382, 178] width 54 height 11
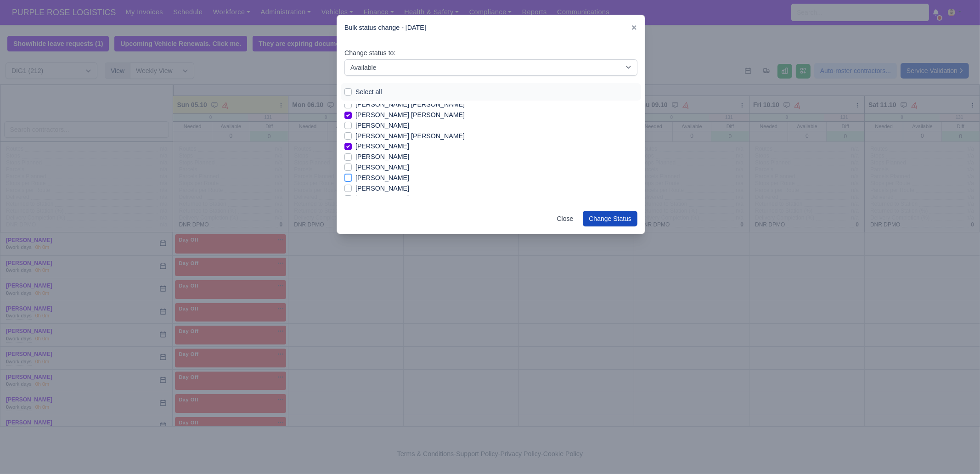
click at [352, 178] on input "[PERSON_NAME]" at bounding box center [347, 176] width 7 height 7
click at [409, 187] on label "[PERSON_NAME]" at bounding box center [382, 188] width 54 height 11
click at [352, 187] on input "[PERSON_NAME]" at bounding box center [347, 186] width 7 height 7
click at [403, 178] on label "[PERSON_NAME]" at bounding box center [382, 175] width 54 height 11
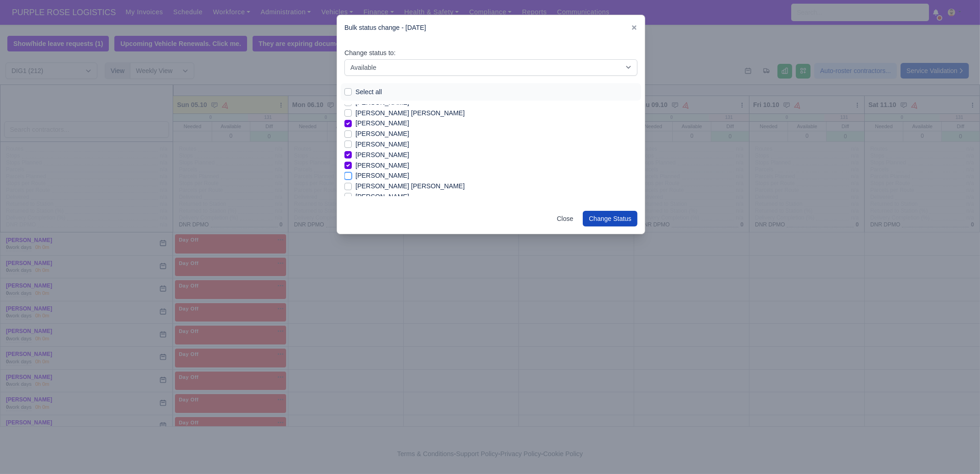
click at [352, 178] on input "[PERSON_NAME]" at bounding box center [347, 173] width 7 height 7
click at [376, 146] on label "[PERSON_NAME]" at bounding box center [382, 151] width 54 height 11
click at [352, 146] on input "[PERSON_NAME]" at bounding box center [347, 149] width 7 height 7
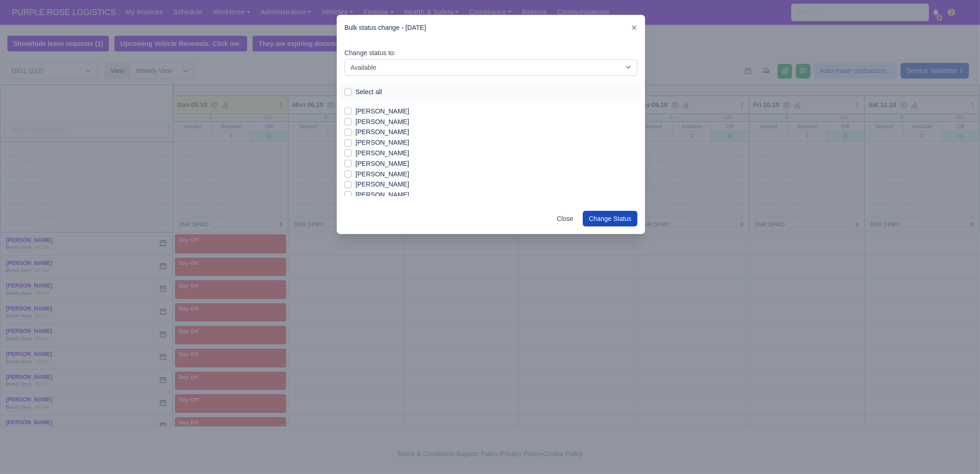
click at [409, 182] on label "[PERSON_NAME]" at bounding box center [382, 184] width 54 height 11
click at [352, 182] on input "[PERSON_NAME]" at bounding box center [347, 182] width 7 height 7
click at [377, 181] on label "[PERSON_NAME]" at bounding box center [382, 179] width 54 height 11
click at [352, 181] on input "[PERSON_NAME]" at bounding box center [347, 177] width 7 height 7
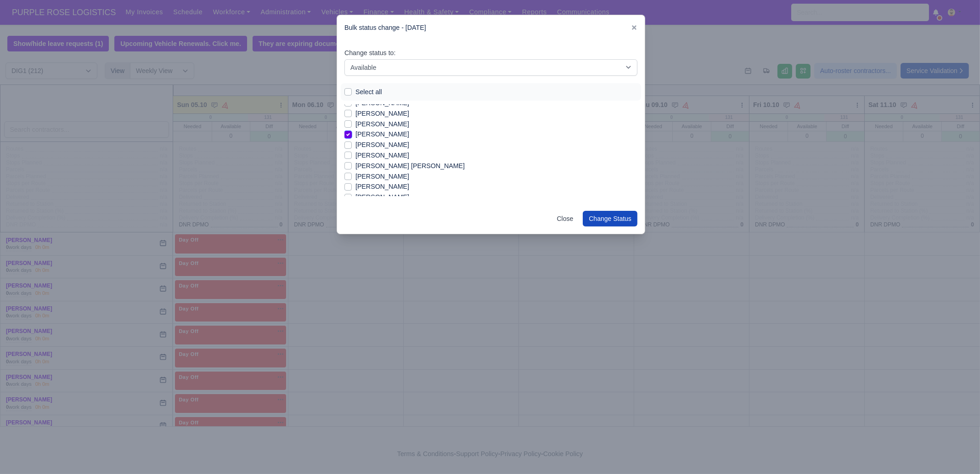
scroll to position [1022, 0]
click at [375, 188] on label "[PERSON_NAME]" at bounding box center [382, 186] width 54 height 11
click at [352, 188] on input "[PERSON_NAME]" at bounding box center [347, 184] width 7 height 7
click at [371, 155] on label "[PERSON_NAME]" at bounding box center [382, 151] width 54 height 11
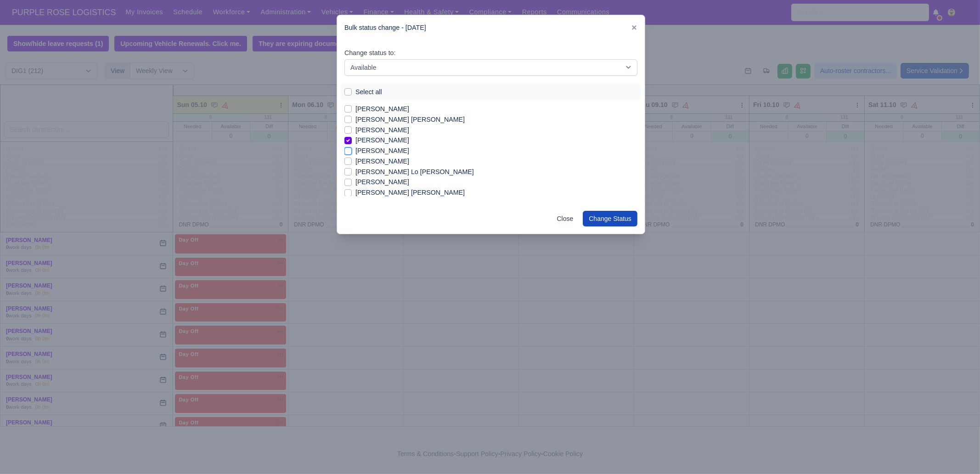
click at [352, 153] on input "[PERSON_NAME]" at bounding box center [347, 149] width 7 height 7
click at [388, 180] on label "[PERSON_NAME]" at bounding box center [382, 182] width 54 height 11
click at [352, 180] on input "[PERSON_NAME]" at bounding box center [347, 180] width 7 height 7
click at [361, 176] on label "[PERSON_NAME]" at bounding box center [382, 180] width 54 height 11
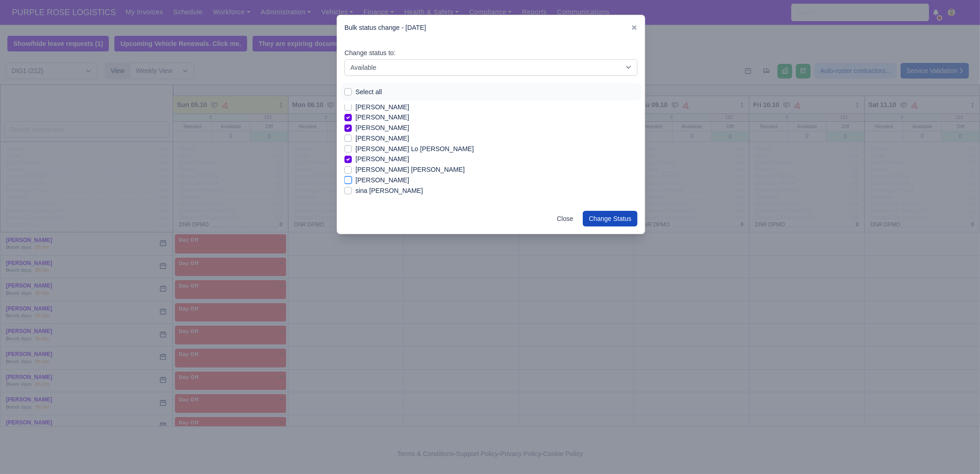
click at [352, 176] on input "[PERSON_NAME]" at bounding box center [347, 178] width 7 height 7
click at [409, 164] on label "[PERSON_NAME]" at bounding box center [382, 165] width 54 height 11
click at [352, 164] on input "[PERSON_NAME]" at bounding box center [347, 163] width 7 height 7
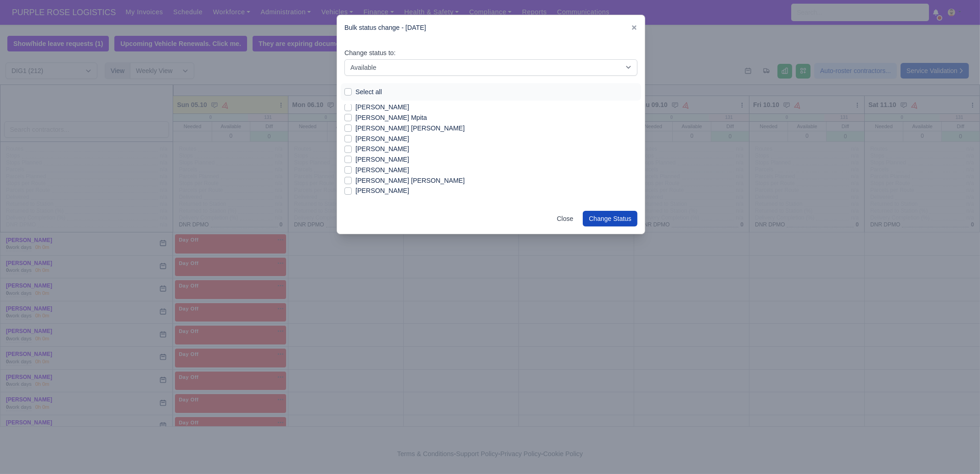
click at [377, 171] on label "[PERSON_NAME]" at bounding box center [382, 170] width 54 height 11
click at [352, 171] on input "[PERSON_NAME]" at bounding box center [347, 168] width 7 height 7
click at [381, 189] on label "[PERSON_NAME]" at bounding box center [382, 190] width 54 height 11
click at [352, 189] on input "[PERSON_NAME]" at bounding box center [347, 188] width 7 height 7
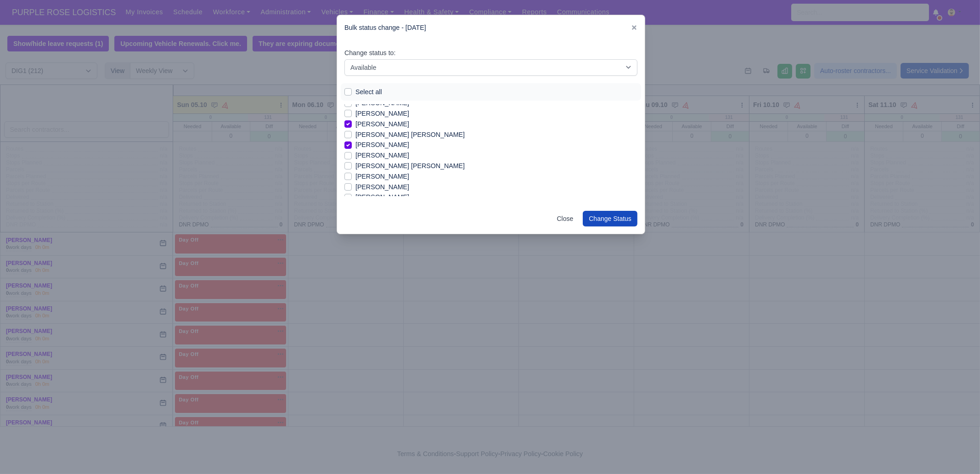
click at [399, 176] on label "[PERSON_NAME]" at bounding box center [382, 176] width 54 height 11
click at [352, 176] on input "[PERSON_NAME]" at bounding box center [347, 174] width 7 height 7
click at [387, 182] on label "[PERSON_NAME]" at bounding box center [382, 185] width 54 height 11
click at [352, 182] on input "[PERSON_NAME]" at bounding box center [347, 183] width 7 height 7
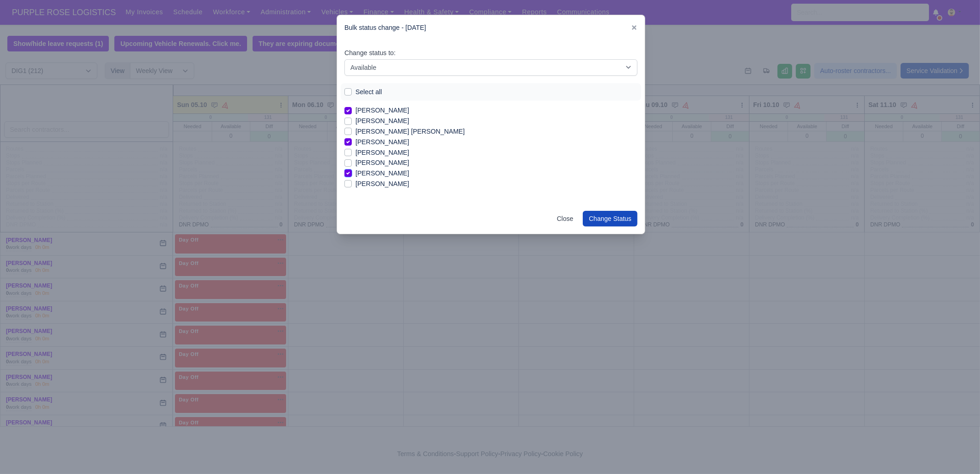
scroll to position [1286, 0]
click at [590, 217] on button "Change Status" at bounding box center [610, 219] width 55 height 16
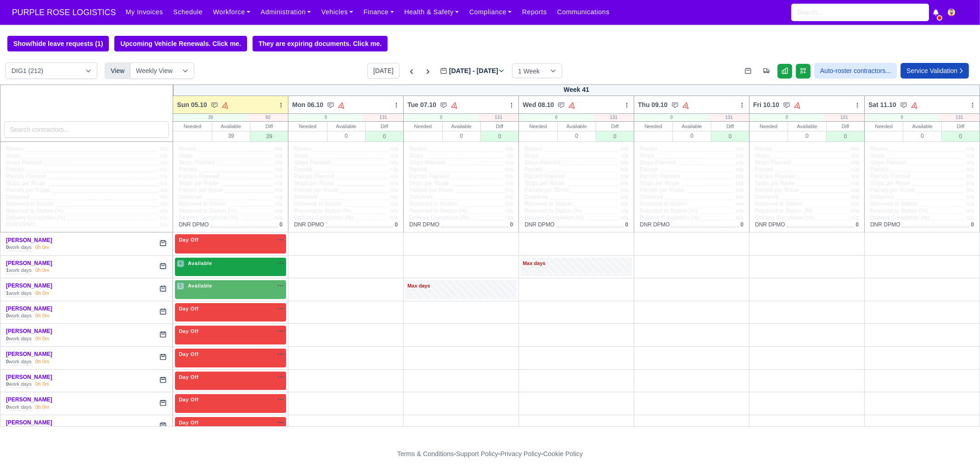
click at [224, 267] on div "4 Available na" at bounding box center [230, 263] width 107 height 8
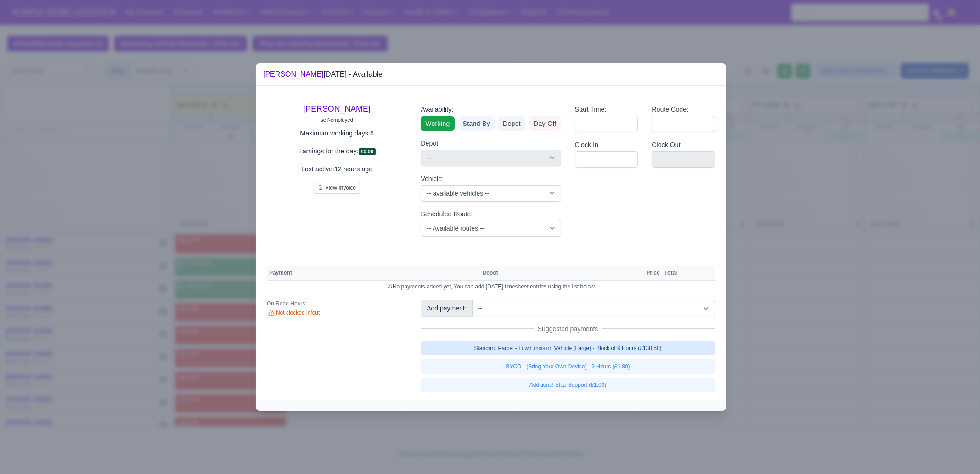
click at [577, 347] on link "Standard Parcel - Low Emission Vehicle (Large) - Block of 9 Hours (£130.50)" at bounding box center [568, 348] width 294 height 15
click at [574, 365] on div "Standard Parcel - Low Emission Vehicle (Large) - Block of 9 Hours (£130.50) BYO…" at bounding box center [568, 366] width 294 height 51
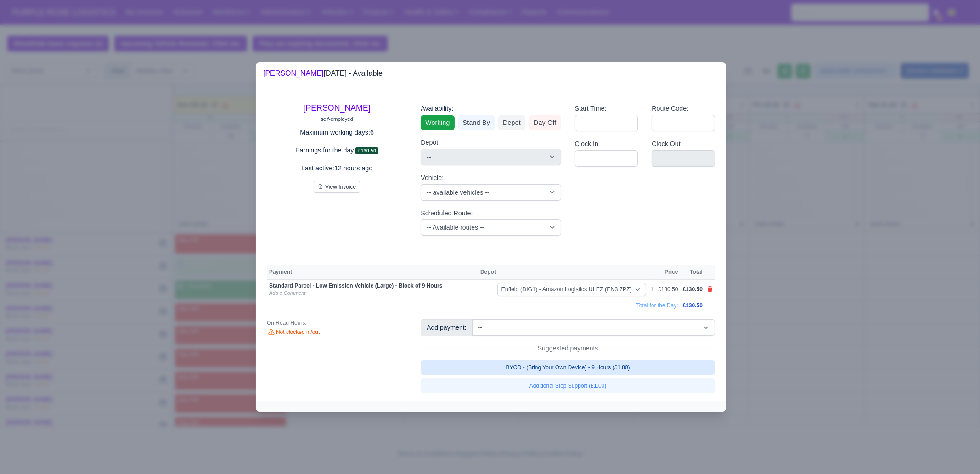
click at [611, 364] on link "BYOD - (Bring Your Own Device) - 9 Hours (£1.80)" at bounding box center [568, 367] width 294 height 15
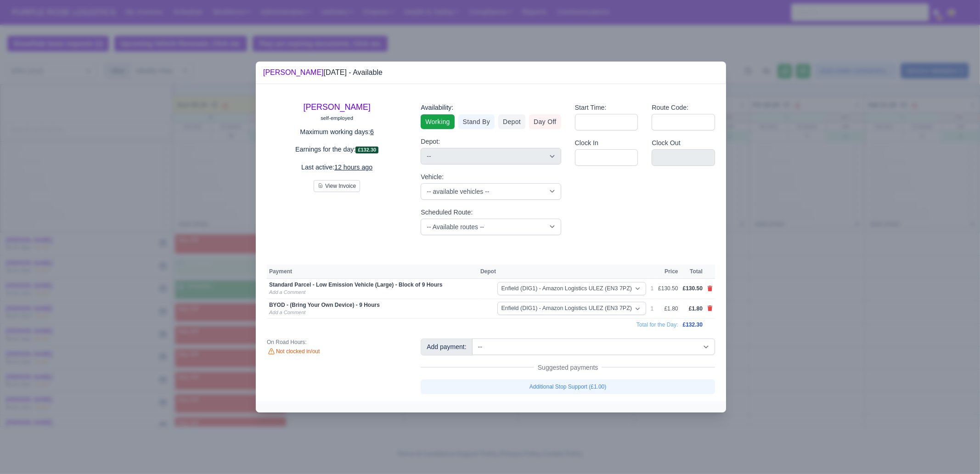
click at [876, 326] on div at bounding box center [490, 237] width 980 height 474
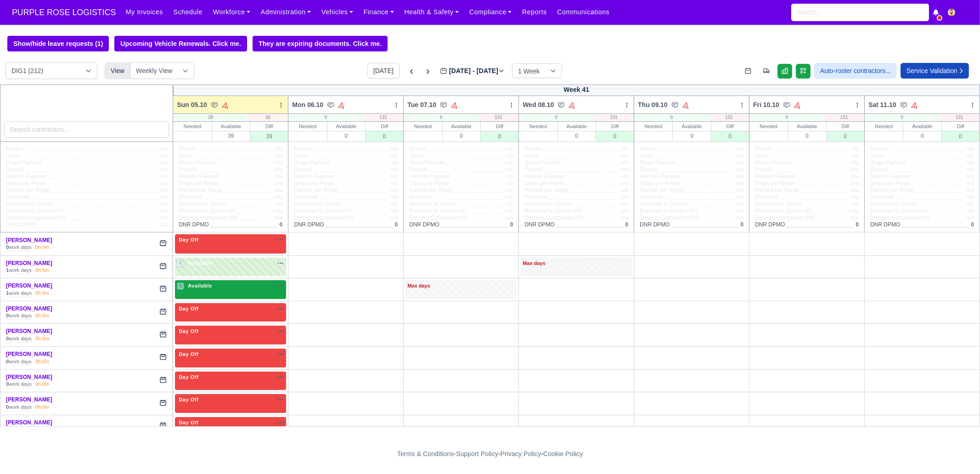
click at [218, 289] on div "5 Available na" at bounding box center [230, 286] width 107 height 8
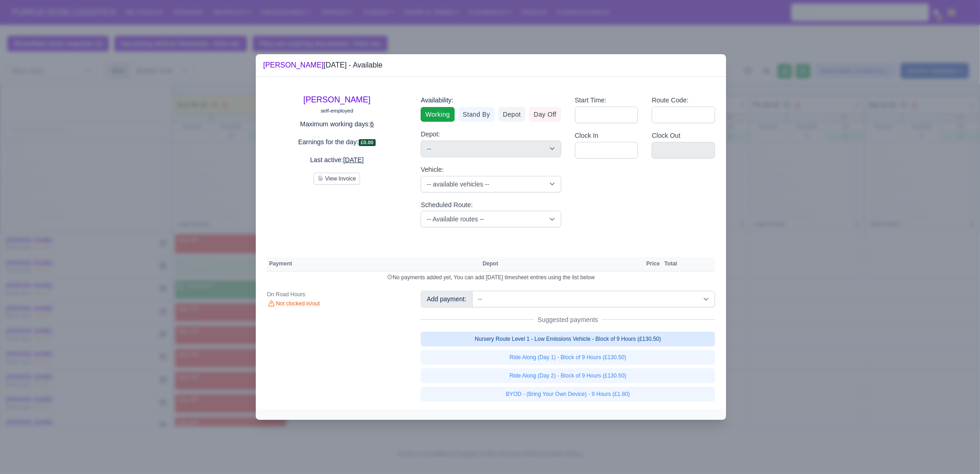
click at [585, 336] on link "Nursery Route Level 1 - Low Emissions Vehicle - Block of 9 Hours (£130.50)" at bounding box center [568, 339] width 294 height 15
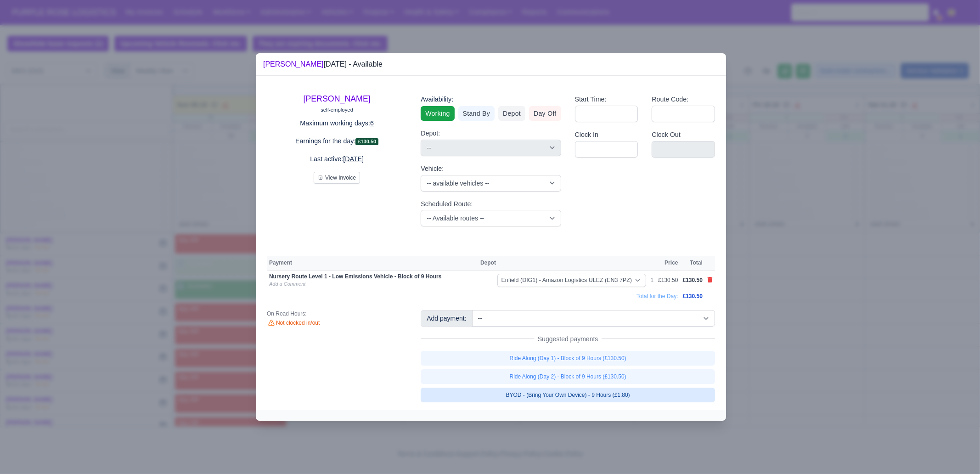
click at [595, 395] on link "BYOD - (Bring Your Own Device) - 9 Hours (£1.80)" at bounding box center [568, 395] width 294 height 15
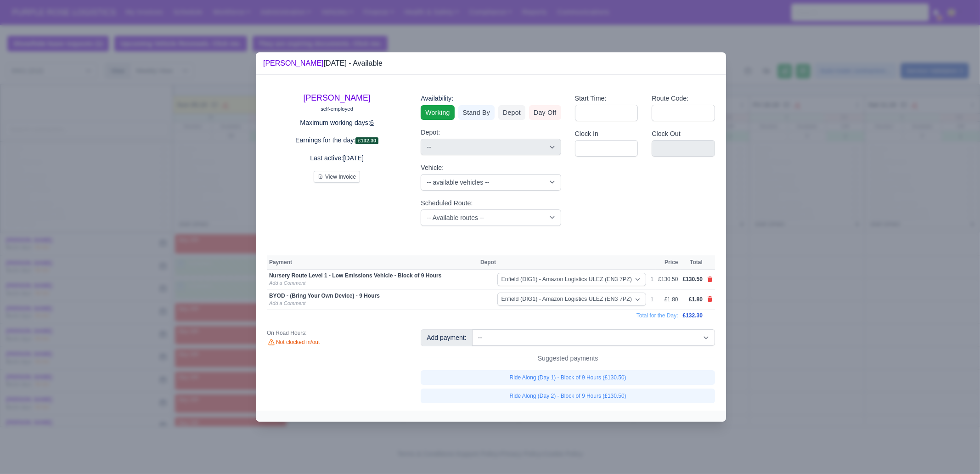
click at [783, 338] on div at bounding box center [490, 237] width 980 height 474
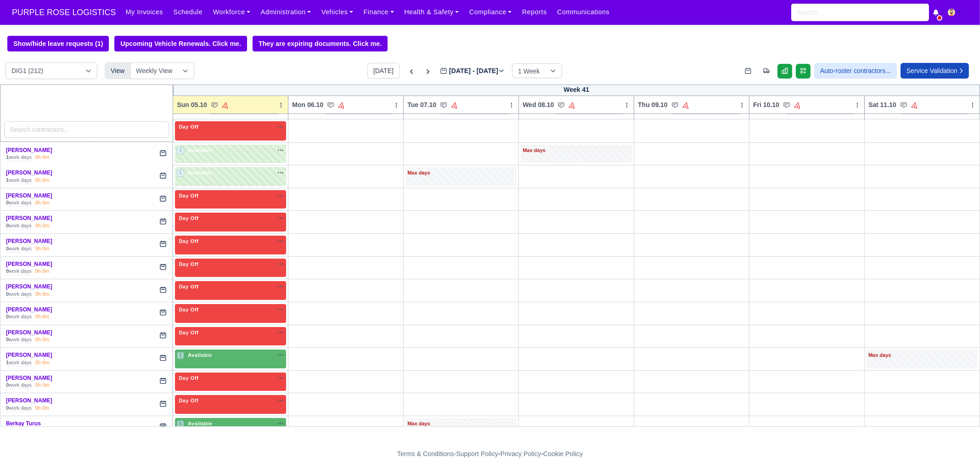
scroll to position [114, 0]
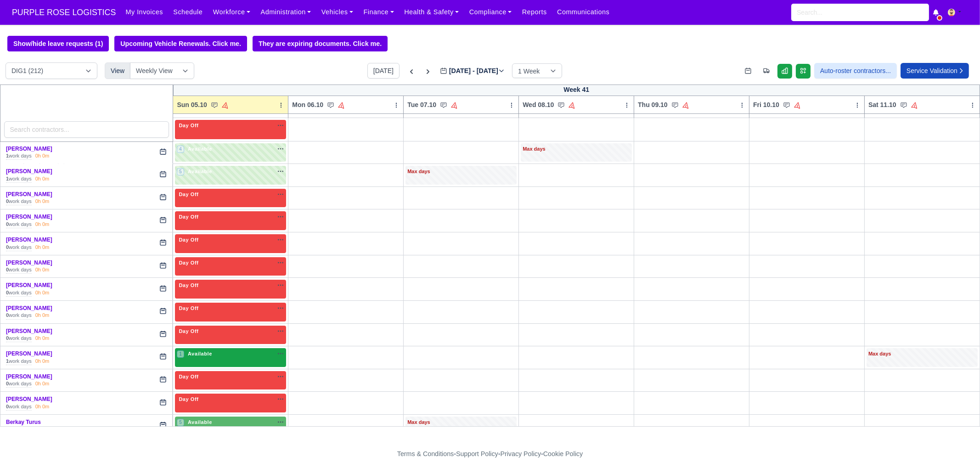
click at [206, 351] on span "Available" at bounding box center [200, 353] width 28 height 6
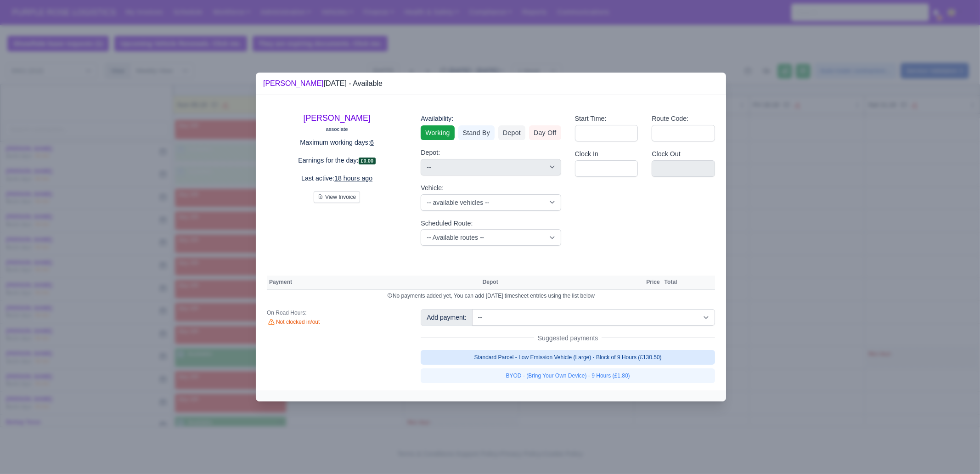
click at [556, 351] on link "Standard Parcel - Low Emission Vehicle (Large) - Block of 9 Hours (£130.50)" at bounding box center [568, 357] width 294 height 15
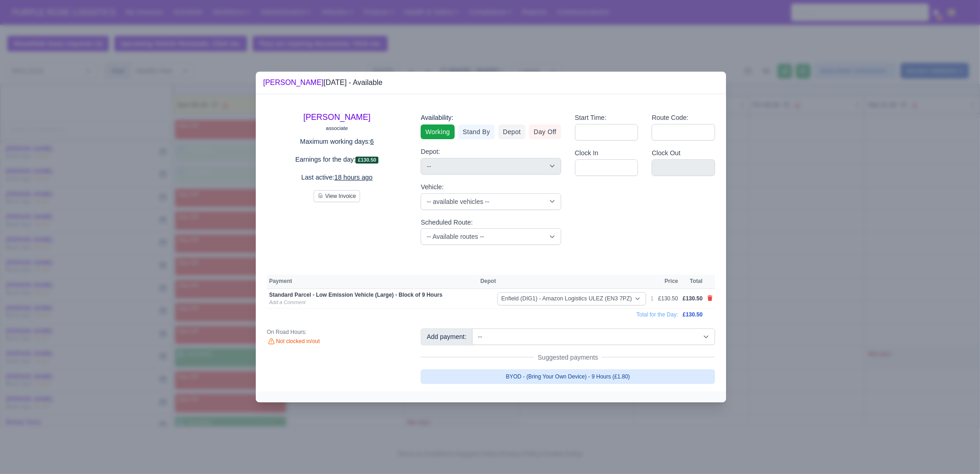
click at [557, 372] on link "BYOD - (Bring Your Own Device) - 9 Hours (£1.80)" at bounding box center [568, 376] width 294 height 15
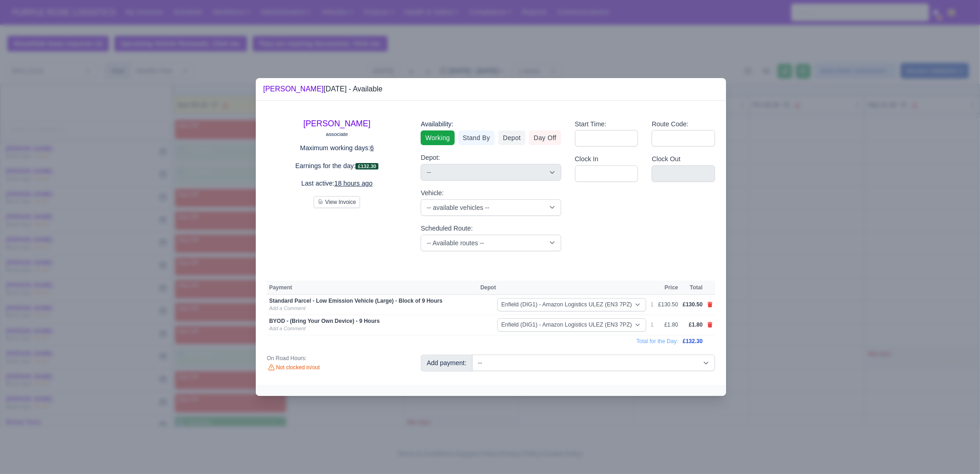
click at [549, 410] on div at bounding box center [490, 237] width 980 height 474
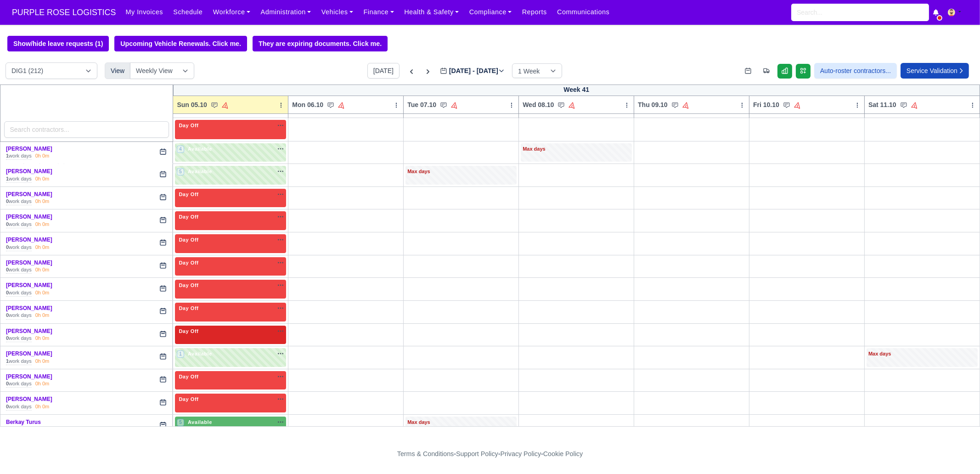
scroll to position [172, 0]
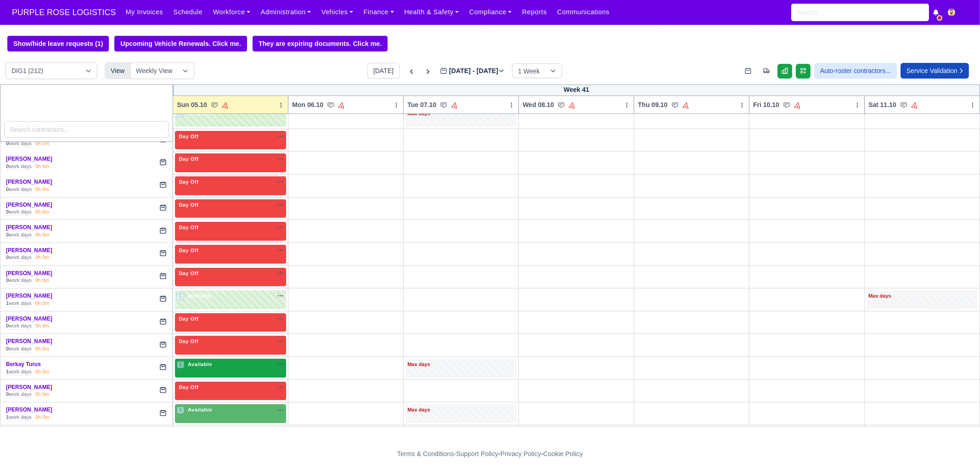
click at [209, 365] on span "Available" at bounding box center [200, 364] width 28 height 6
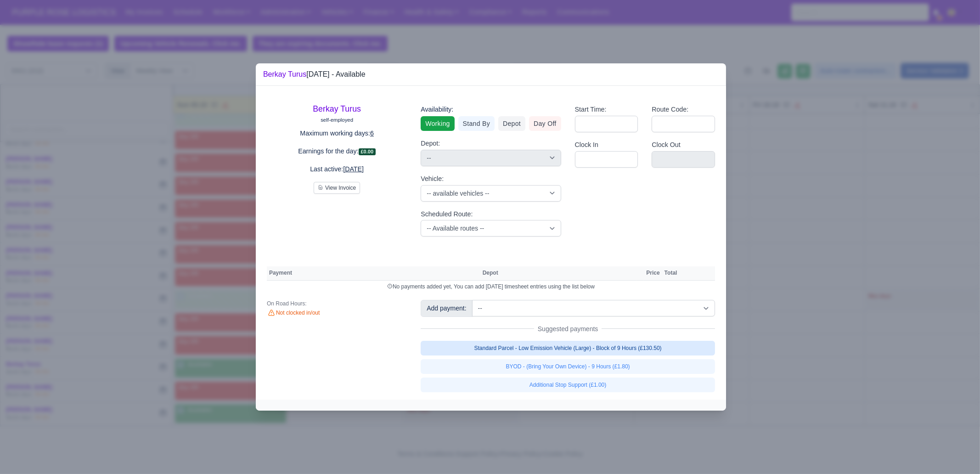
click at [546, 349] on link "Standard Parcel - Low Emission Vehicle (Large) - Block of 9 Hours (£130.50)" at bounding box center [568, 348] width 294 height 15
click at [545, 355] on link "Standard Parcel - Low Emission Vehicle (Large) - Block of 9 Hours (£130.50)" at bounding box center [568, 348] width 294 height 15
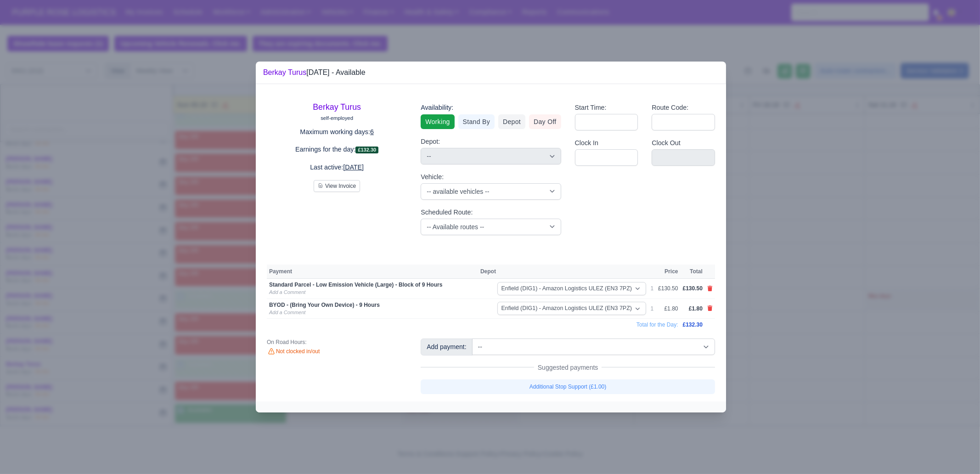
click at [783, 339] on div at bounding box center [490, 237] width 980 height 474
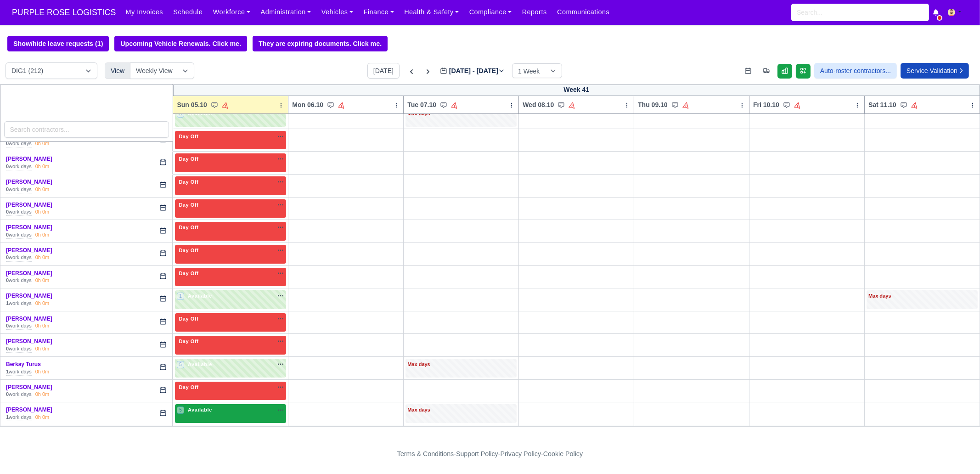
click at [230, 416] on div "5 Available" at bounding box center [230, 413] width 111 height 19
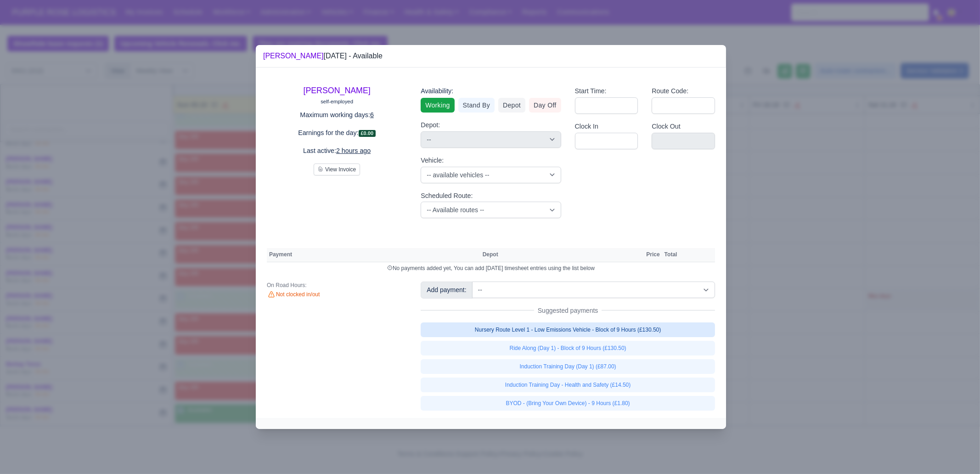
click at [600, 329] on link "Nursery Route Level 1 - Low Emissions Vehicle - Block of 9 Hours (£130.50)" at bounding box center [568, 329] width 294 height 15
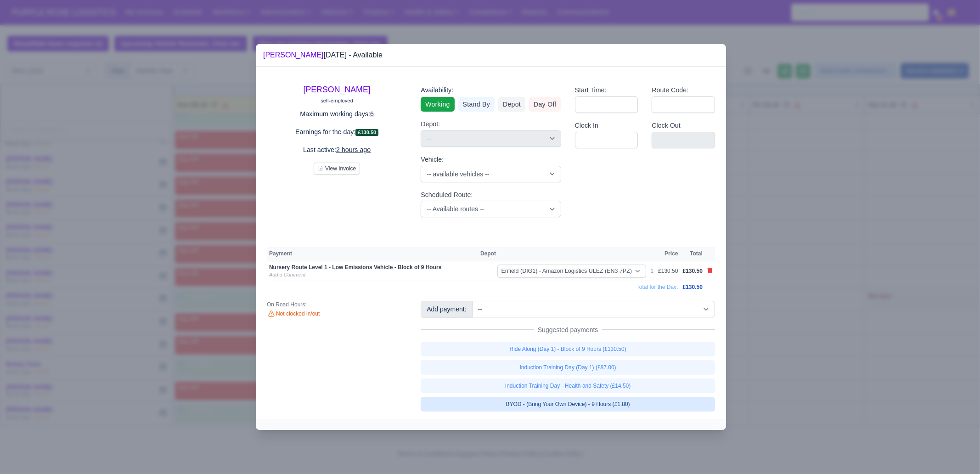
click at [644, 408] on link "BYOD - (Bring Your Own Device) - 9 Hours (£1.80)" at bounding box center [568, 404] width 294 height 15
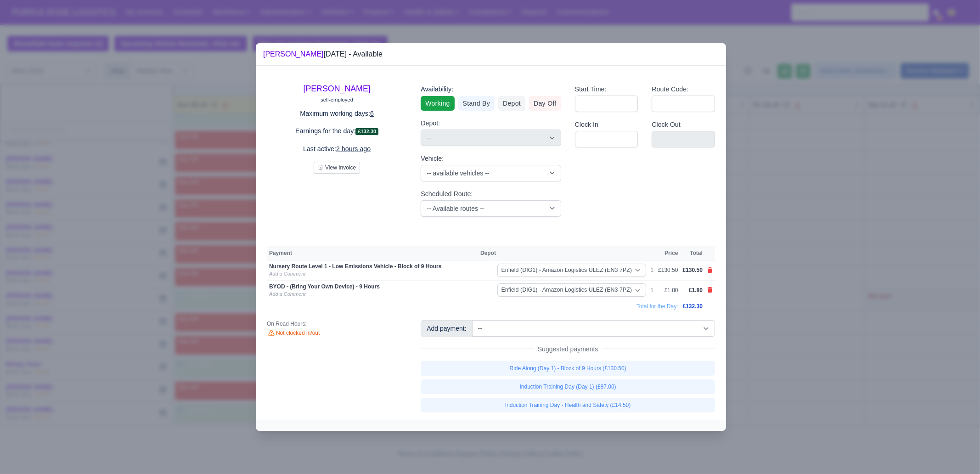
click at [804, 362] on div at bounding box center [490, 237] width 980 height 474
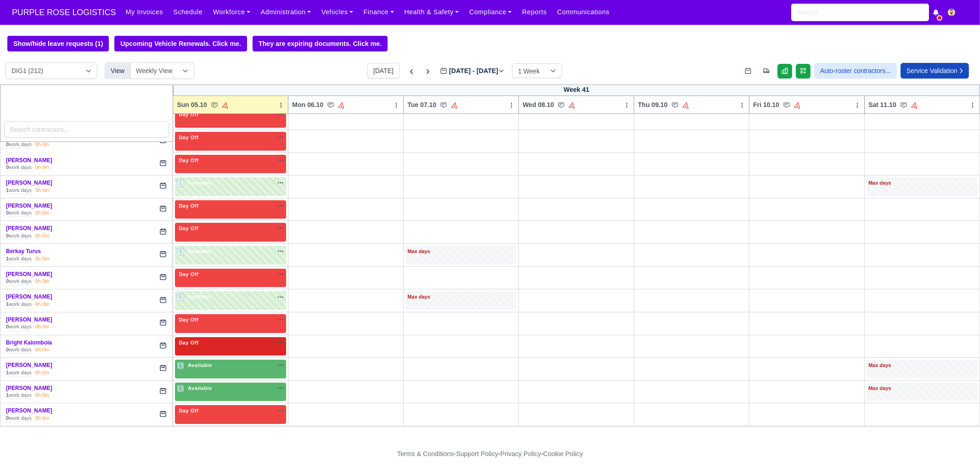
scroll to position [344, 0]
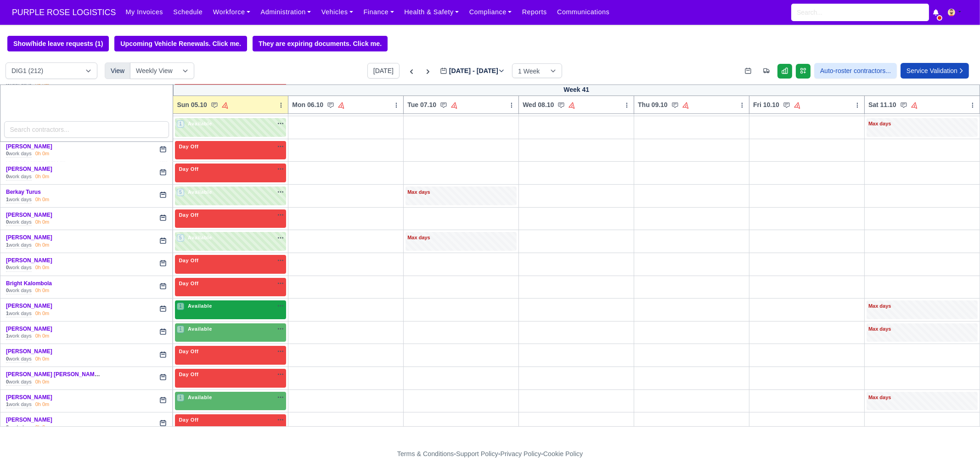
click at [208, 303] on span "Available" at bounding box center [200, 306] width 28 height 6
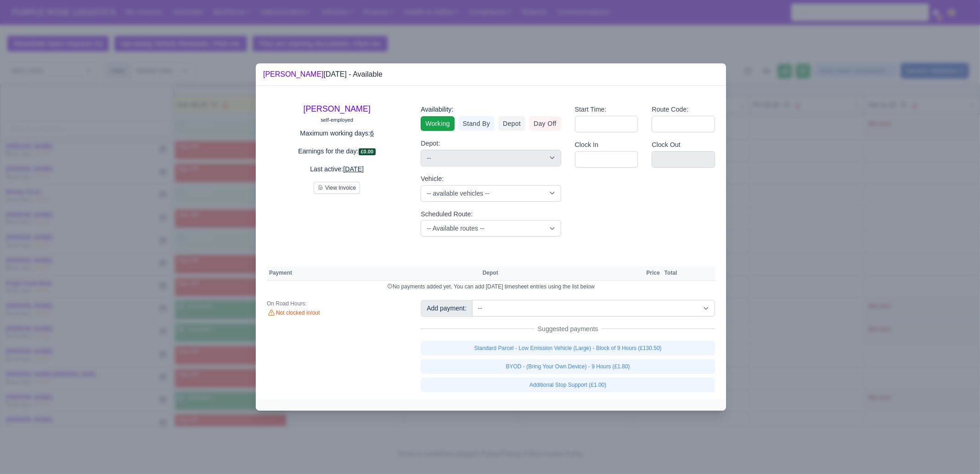
click at [600, 339] on div "Add payment: -- Additional Hour Support (£14.50) Additional Hour Support (Walke…" at bounding box center [568, 346] width 308 height 92
click at [600, 343] on link "Standard Parcel - Low Emission Vehicle (Large) - Block of 9 Hours (£130.50)" at bounding box center [568, 348] width 294 height 15
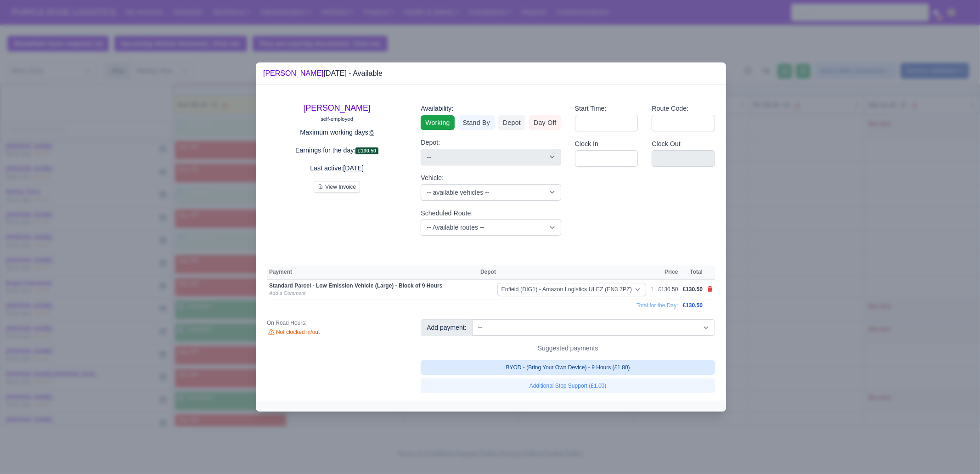
click at [597, 368] on link "BYOD - (Bring Your Own Device) - 9 Hours (£1.80)" at bounding box center [568, 367] width 294 height 15
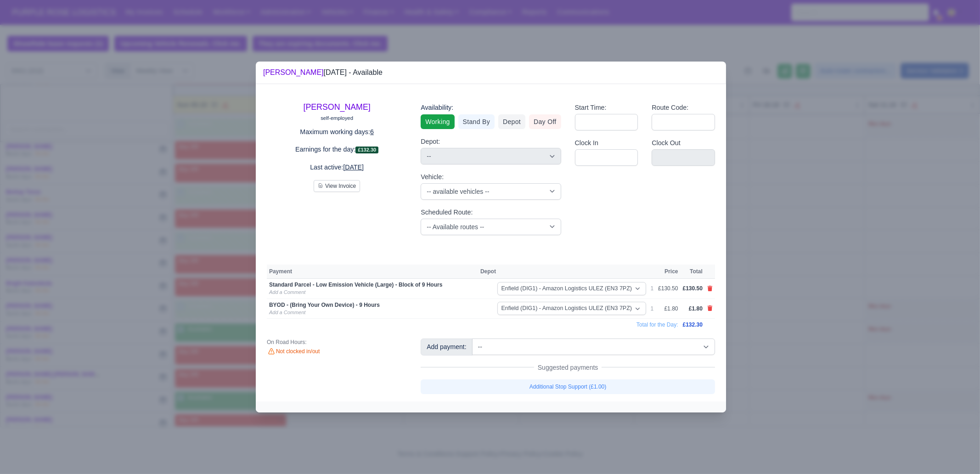
click at [776, 338] on div at bounding box center [490, 237] width 980 height 474
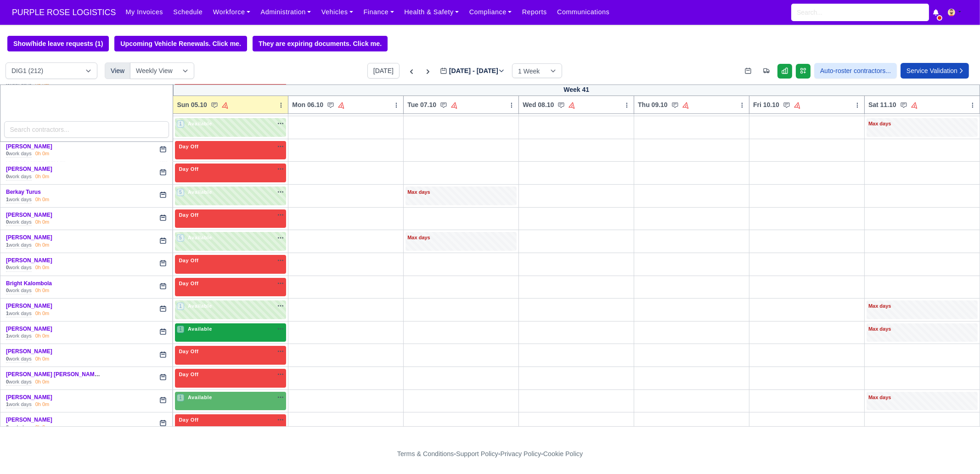
click at [229, 338] on div "1 Available" at bounding box center [230, 332] width 111 height 19
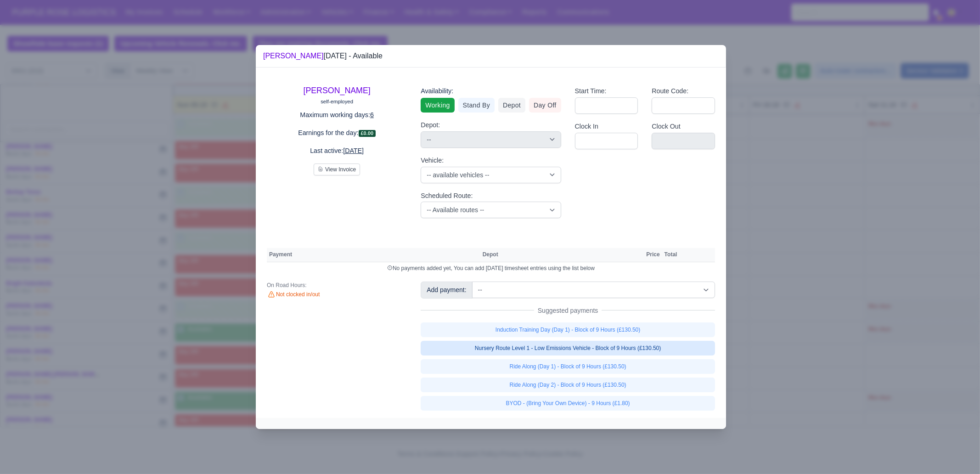
click at [569, 349] on link "Nursery Route Level 1 - Low Emissions Vehicle - Block of 9 Hours (£130.50)" at bounding box center [568, 348] width 294 height 15
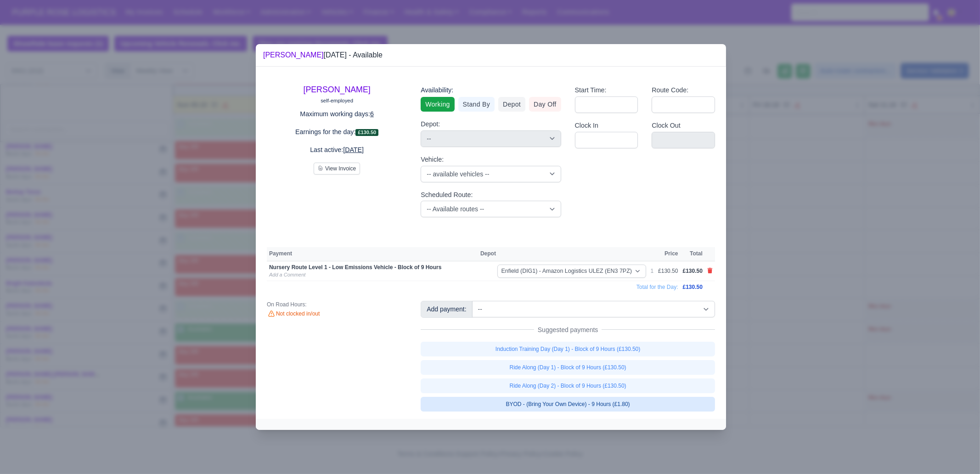
click at [583, 403] on link "BYOD - (Bring Your Own Device) - 9 Hours (£1.80)" at bounding box center [568, 404] width 294 height 15
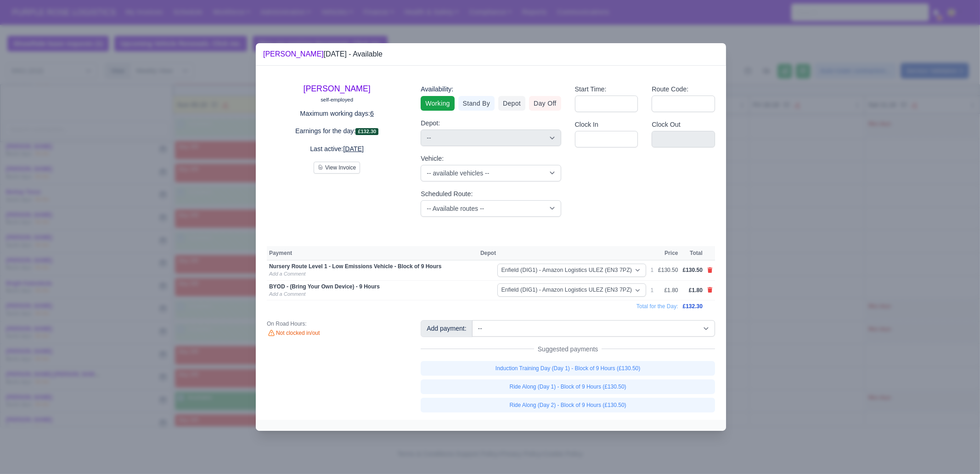
click at [782, 397] on div at bounding box center [490, 237] width 980 height 474
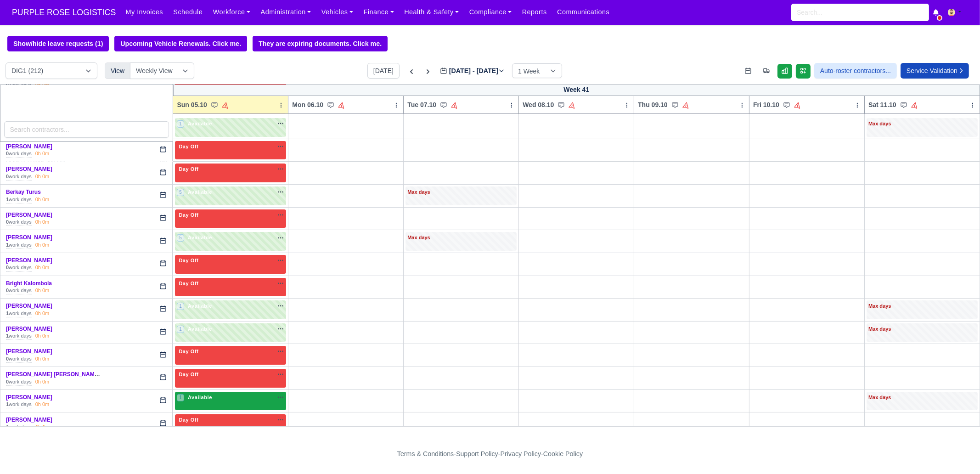
click at [198, 396] on span "Available" at bounding box center [200, 397] width 28 height 6
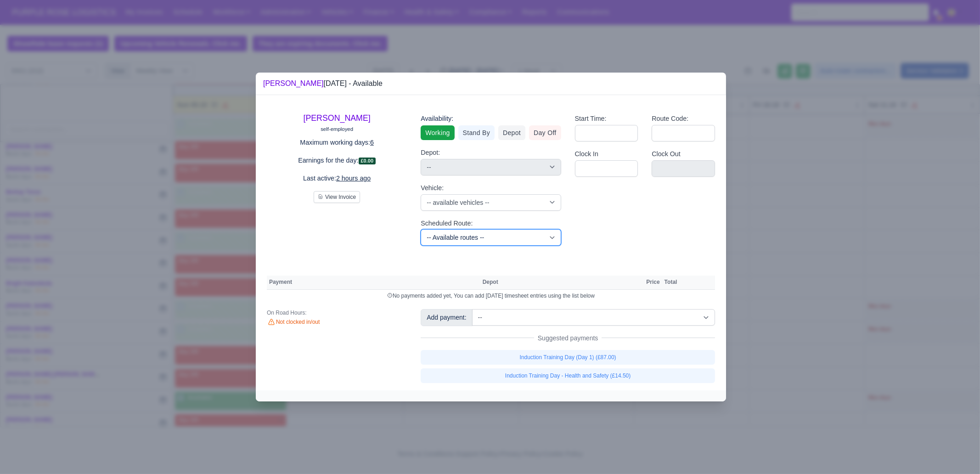
click at [461, 240] on select "-- Available routes -- Standard Parcel - Block of 6 Hours - (SD6) AmFlex RTS Ve…" at bounding box center [491, 237] width 140 height 17
click at [421, 229] on select "-- Available routes -- Standard Parcel - Block of 6 Hours - (SD6) AmFlex RTS Ve…" at bounding box center [491, 237] width 140 height 17
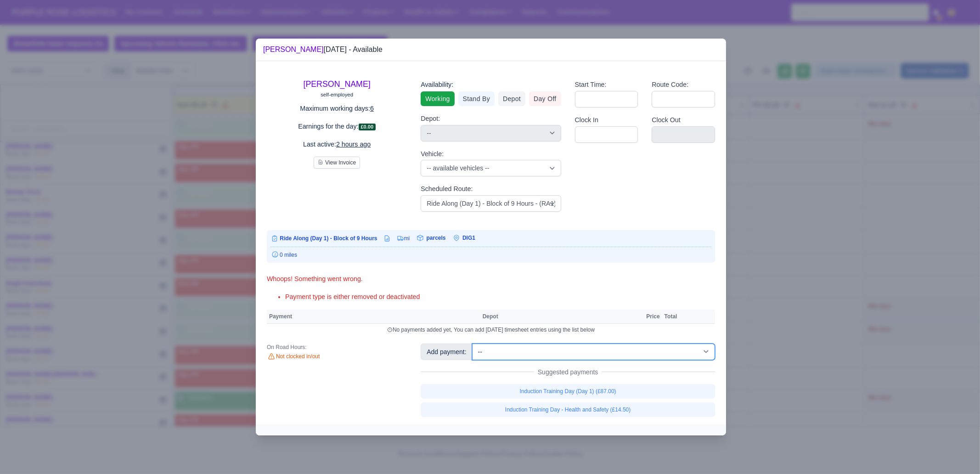
drag, startPoint x: 536, startPoint y: 352, endPoint x: 545, endPoint y: 345, distance: 10.8
click at [536, 352] on select "-- Additional Hour Support (£14.50) Additional Hour Support (Walkers) (£13.50) …" at bounding box center [593, 351] width 243 height 17
click at [472, 343] on select "-- Additional Hour Support (£14.50) Additional Hour Support (Walkers) (£13.50) …" at bounding box center [593, 351] width 243 height 17
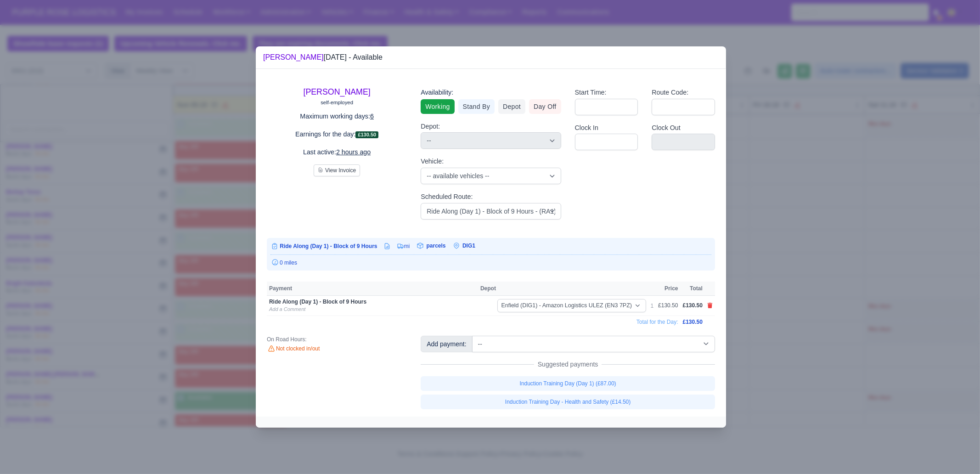
click at [828, 272] on div at bounding box center [490, 237] width 980 height 474
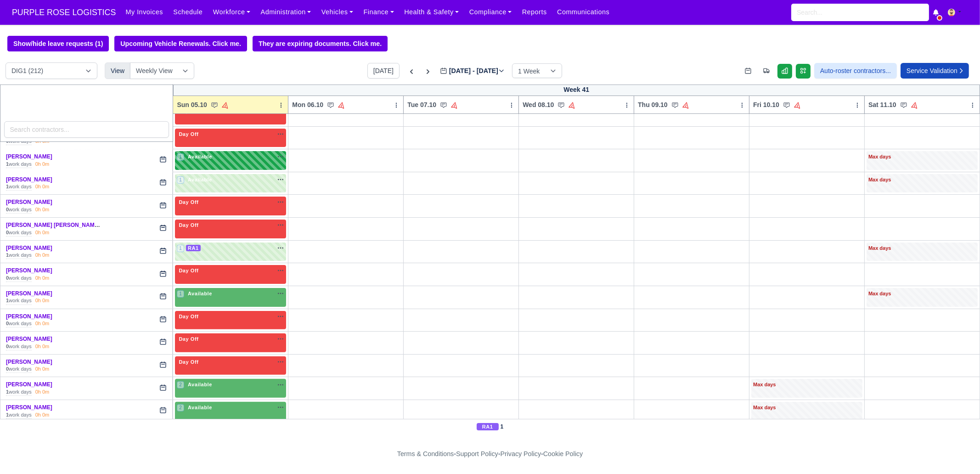
scroll to position [517, 0]
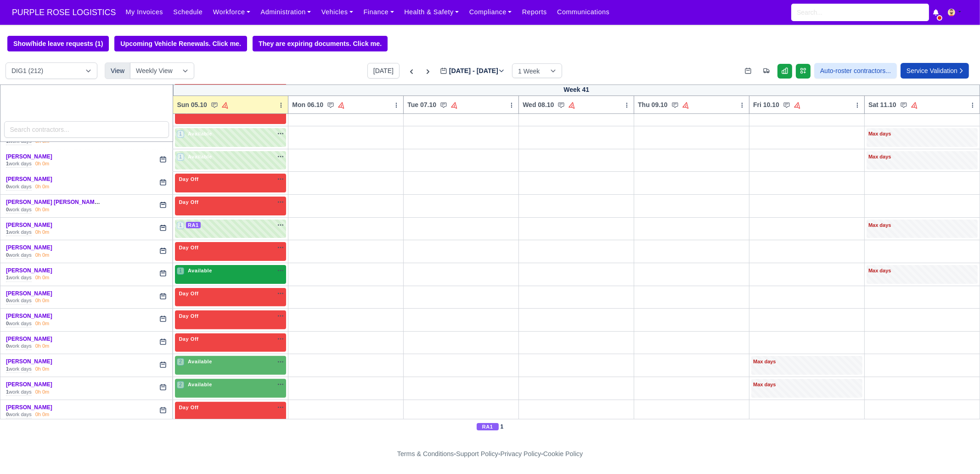
click at [216, 272] on div "1 Available na" at bounding box center [230, 272] width 107 height 10
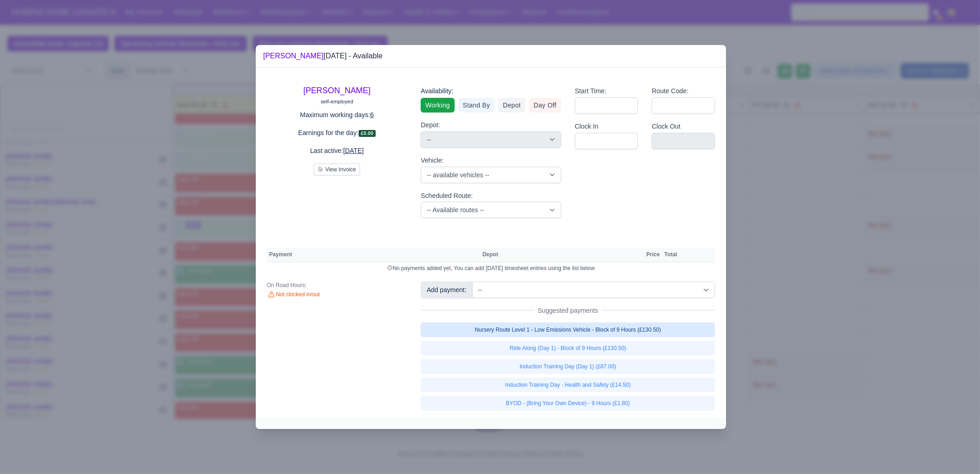
click at [548, 332] on link "Nursery Route Level 1 - Low Emissions Vehicle - Block of 9 Hours (£130.50)" at bounding box center [568, 329] width 294 height 15
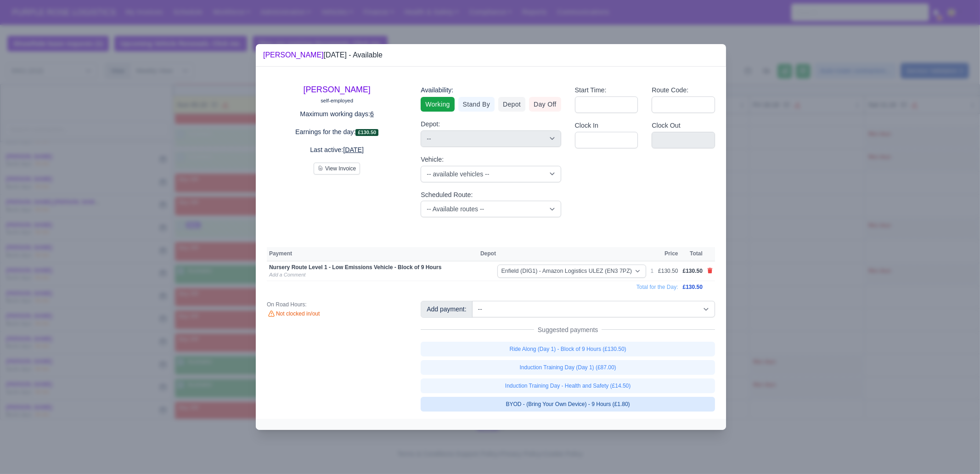
click at [570, 402] on link "BYOD - (Bring Your Own Device) - 9 Hours (£1.80)" at bounding box center [568, 404] width 294 height 15
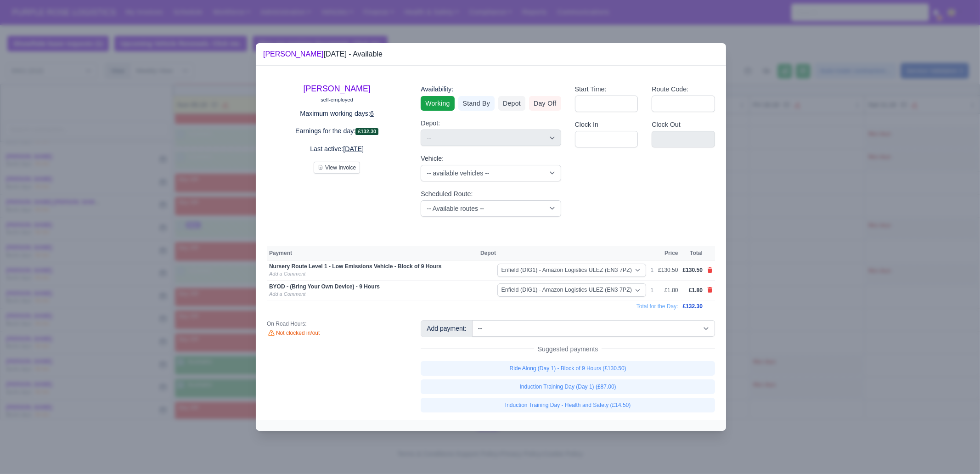
click at [794, 339] on div at bounding box center [490, 237] width 980 height 474
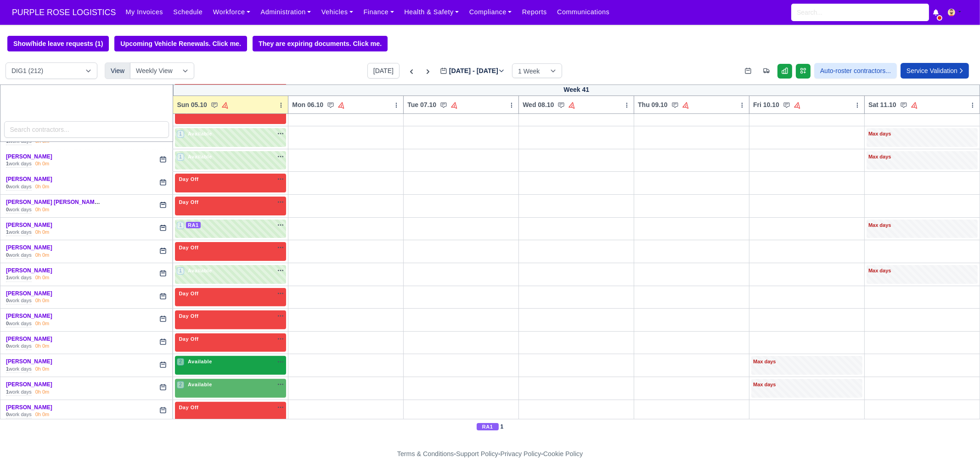
click at [228, 358] on div "2 Available na" at bounding box center [230, 362] width 107 height 8
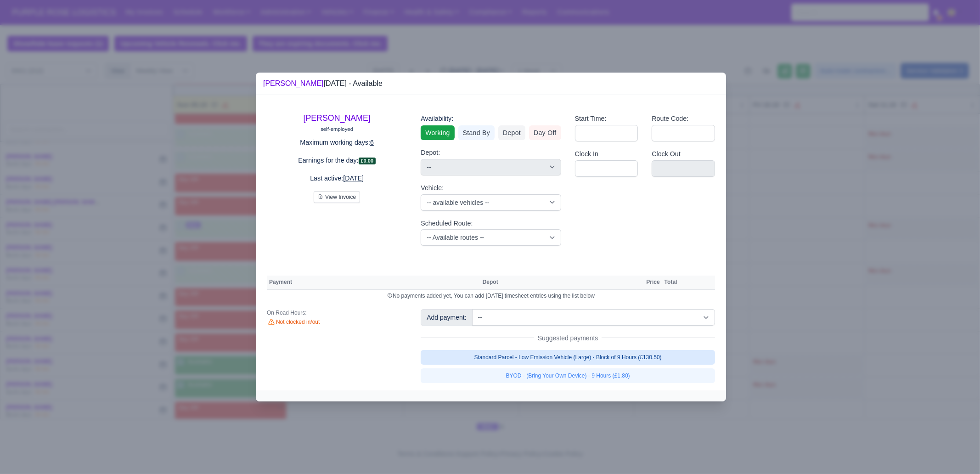
click at [585, 356] on link "Standard Parcel - Low Emission Vehicle (Large) - Block of 9 Hours (£130.50)" at bounding box center [568, 357] width 294 height 15
click at [585, 377] on link "BYOD - (Bring Your Own Device) - 9 Hours (£1.80)" at bounding box center [568, 375] width 294 height 15
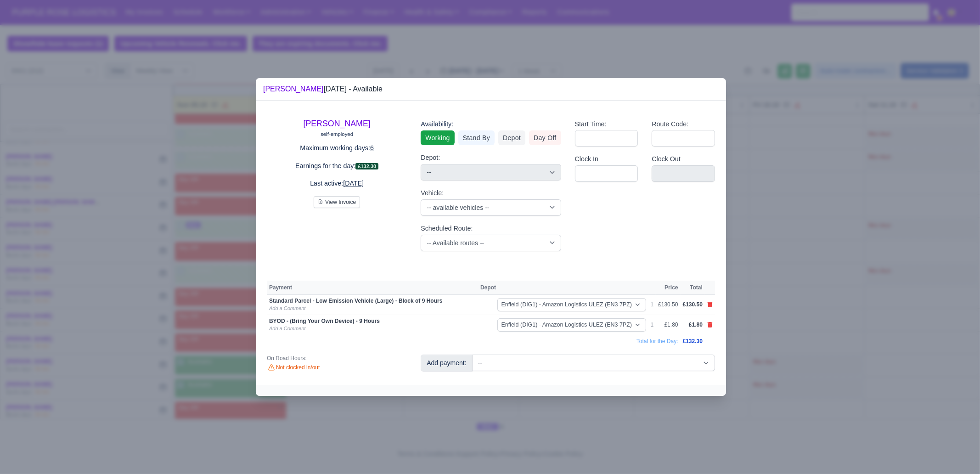
click at [560, 415] on div at bounding box center [490, 237] width 980 height 474
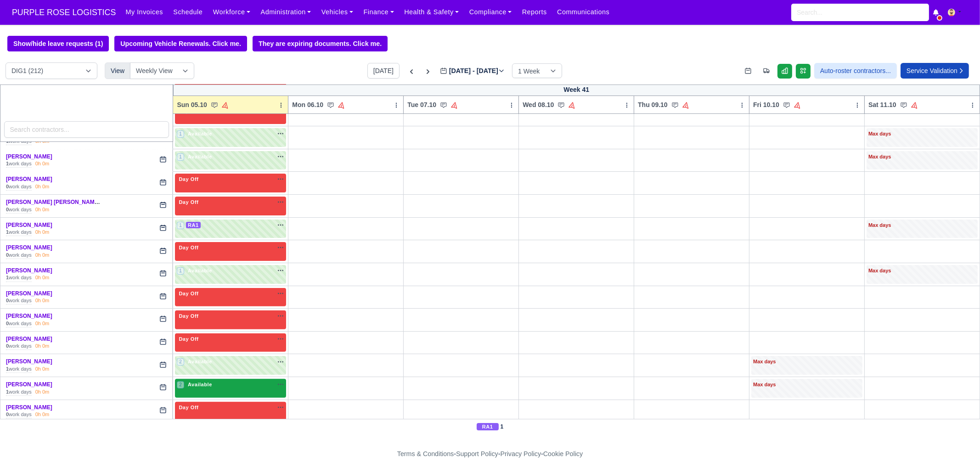
click at [219, 381] on div "2 Available na" at bounding box center [230, 385] width 107 height 8
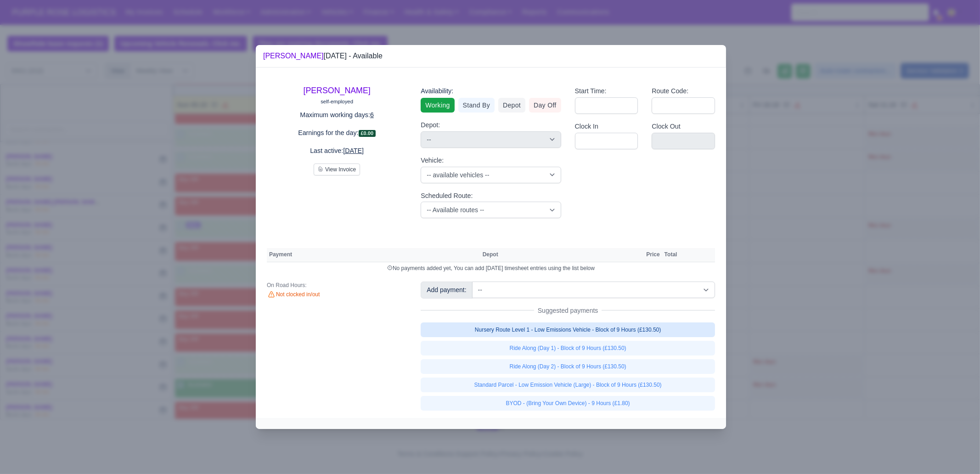
click at [610, 332] on link "Nursery Route Level 1 - Low Emissions Vehicle - Block of 9 Hours (£130.50)" at bounding box center [568, 329] width 294 height 15
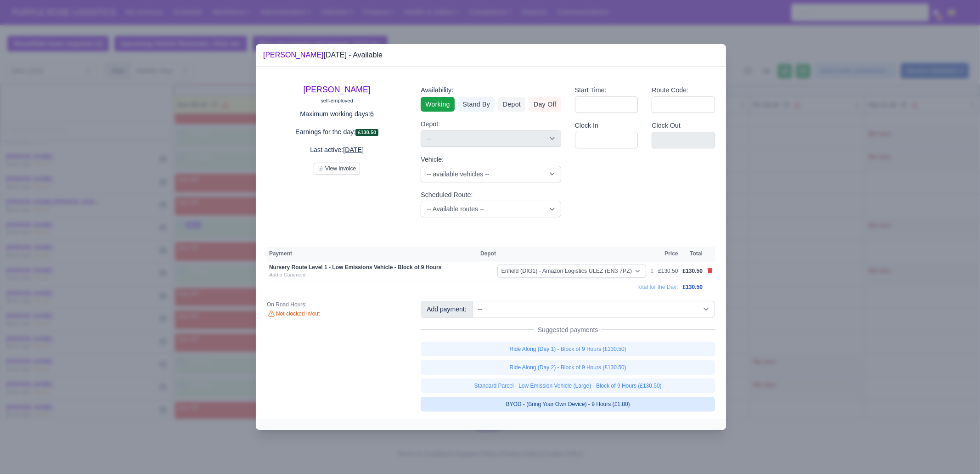
click at [599, 405] on link "BYOD - (Bring Your Own Device) - 9 Hours (£1.80)" at bounding box center [568, 404] width 294 height 15
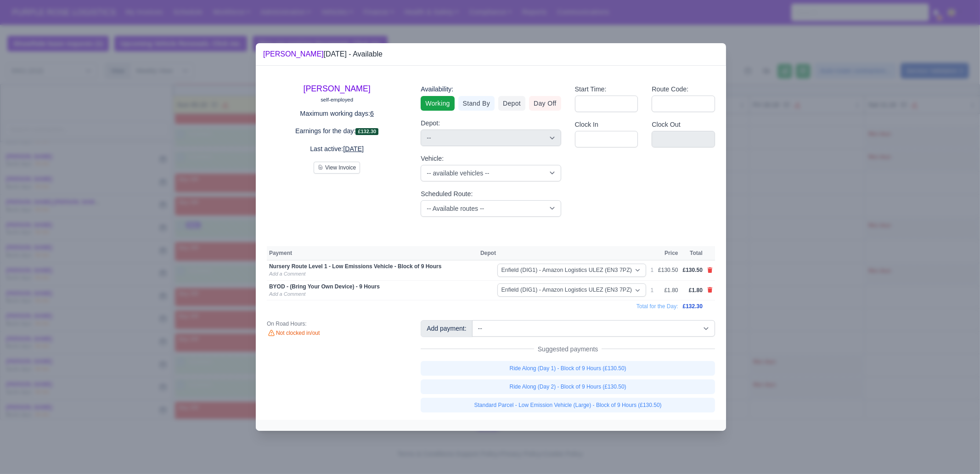
click at [795, 303] on div at bounding box center [490, 237] width 980 height 474
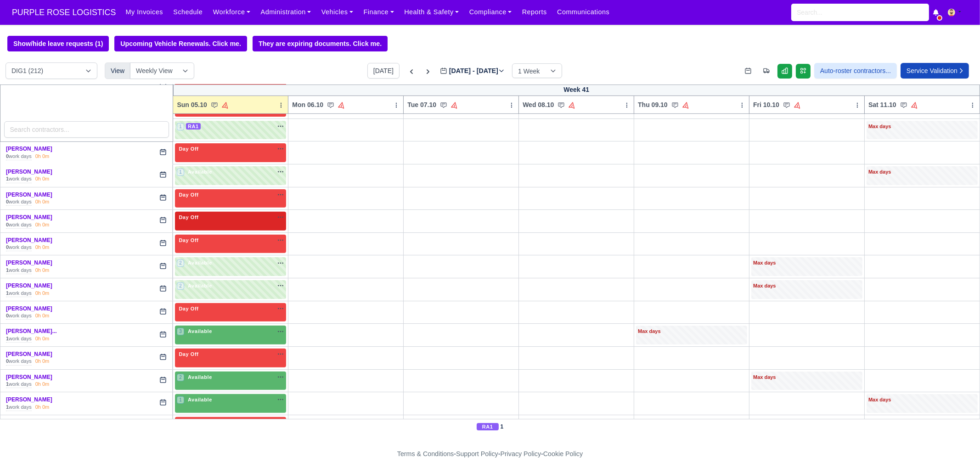
scroll to position [631, 0]
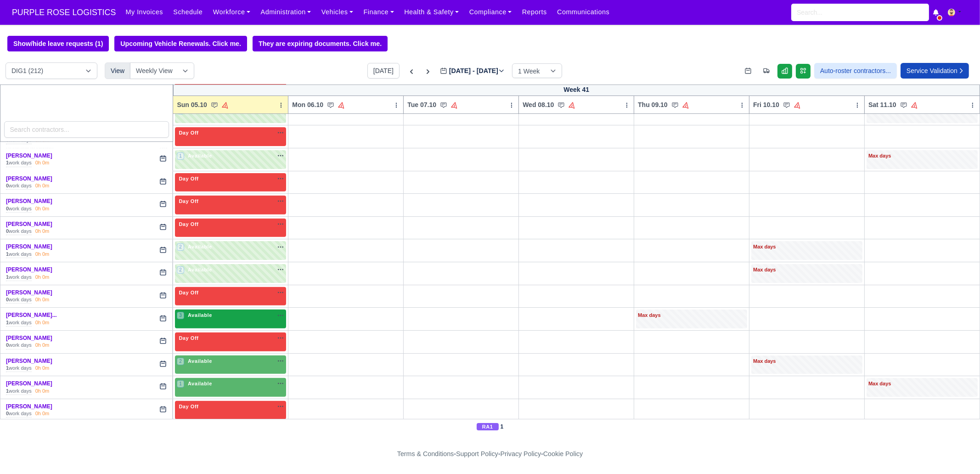
click at [204, 312] on span "Available" at bounding box center [200, 315] width 28 height 6
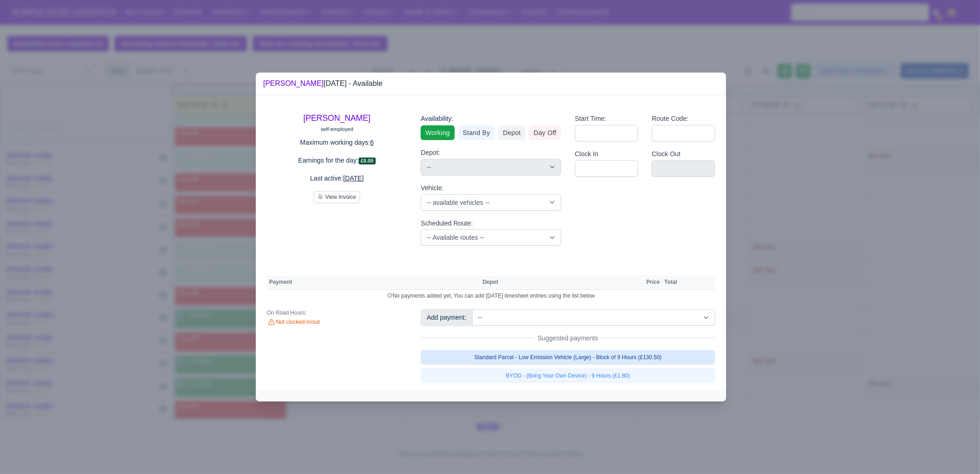
click at [569, 364] on link "Standard Parcel - Low Emission Vehicle (Large) - Block of 9 Hours (£130.50)" at bounding box center [568, 357] width 294 height 15
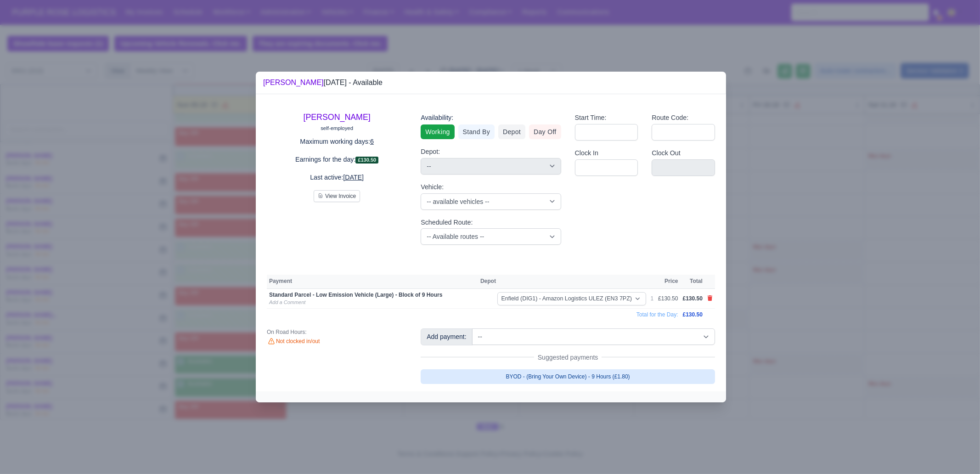
click at [567, 371] on link "BYOD - (Bring Your Own Device) - 9 Hours (£1.80)" at bounding box center [568, 376] width 294 height 15
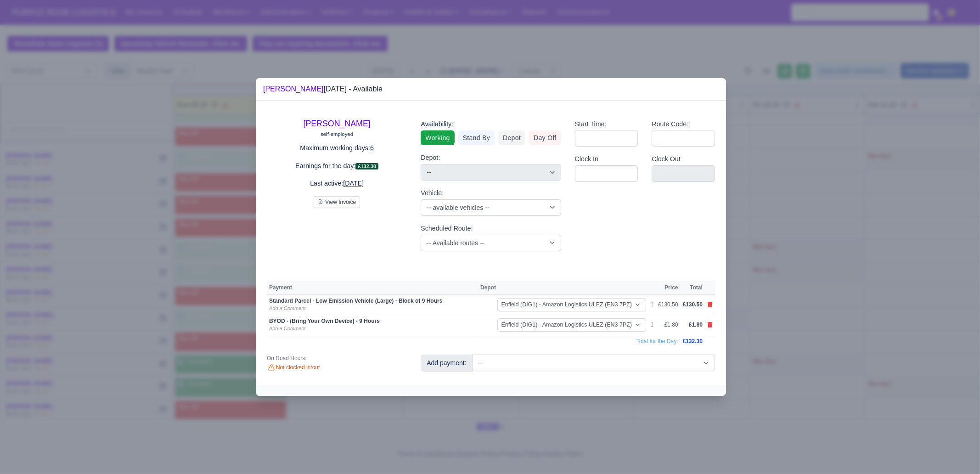
click at [573, 430] on div at bounding box center [490, 237] width 980 height 474
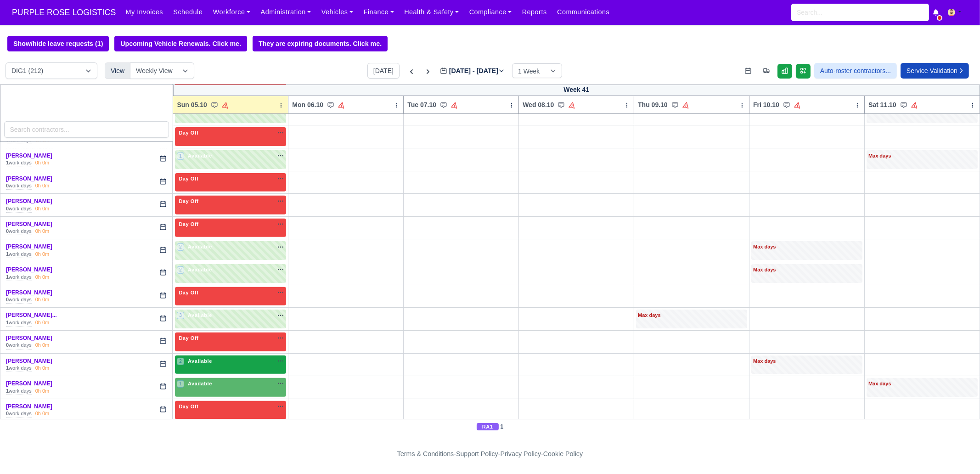
click at [210, 358] on span "Available" at bounding box center [200, 361] width 28 height 6
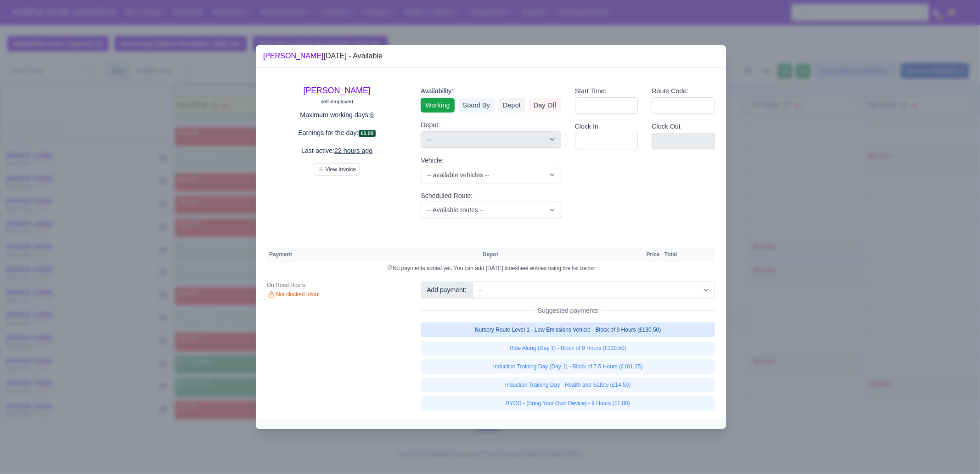
click at [562, 329] on link "Nursery Route Level 1 - Low Emissions Vehicle - Block of 9 Hours (£130.50)" at bounding box center [568, 329] width 294 height 15
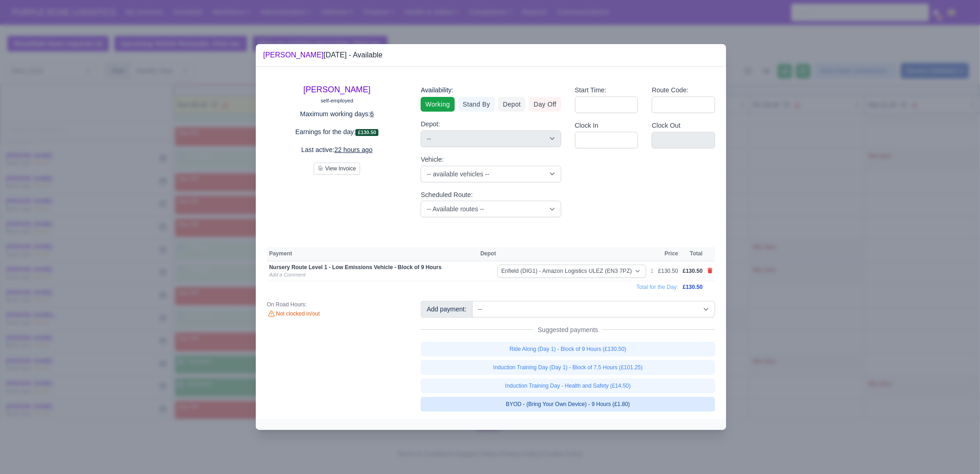
click at [600, 407] on link "BYOD - (Bring Your Own Device) - 9 Hours (£1.80)" at bounding box center [568, 404] width 294 height 15
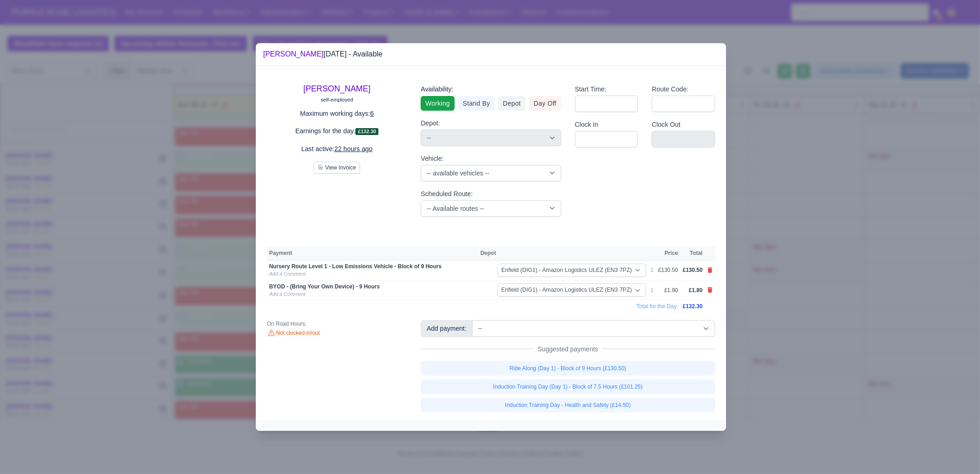
click at [612, 442] on div at bounding box center [490, 237] width 980 height 474
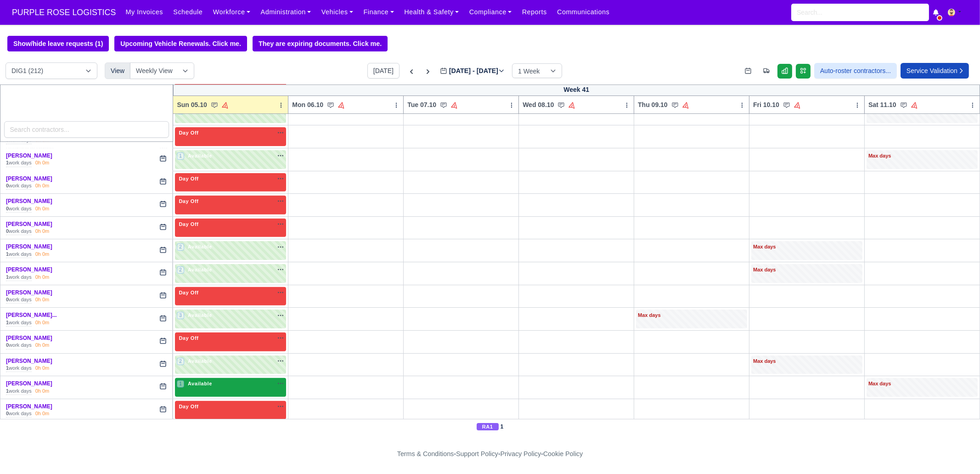
click at [217, 382] on div "1 Available na" at bounding box center [230, 384] width 107 height 8
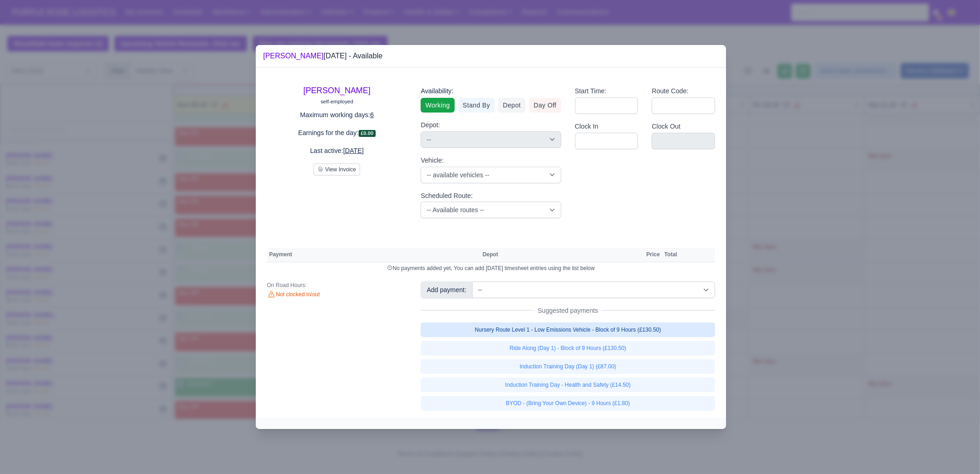
click at [605, 329] on link "Nursery Route Level 1 - Low Emissions Vehicle - Block of 9 Hours (£130.50)" at bounding box center [568, 329] width 294 height 15
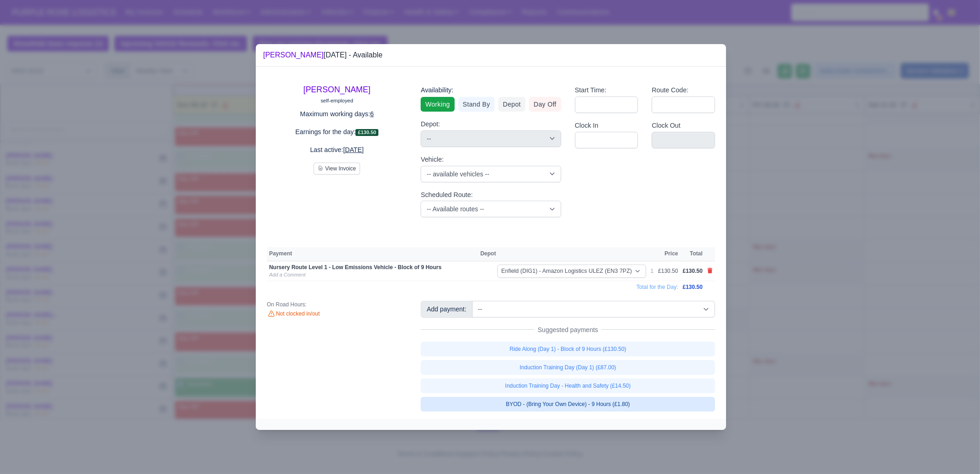
click at [598, 403] on link "BYOD - (Bring Your Own Device) - 9 Hours (£1.80)" at bounding box center [568, 404] width 294 height 15
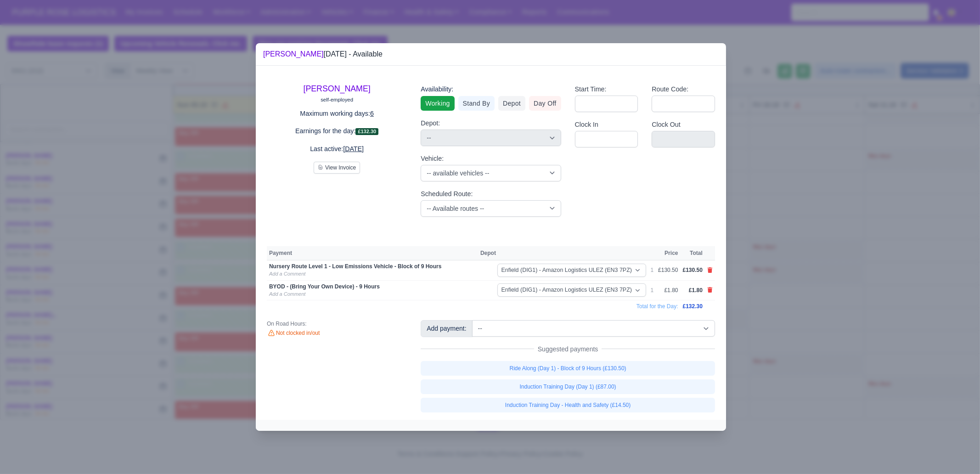
click at [898, 305] on div at bounding box center [490, 237] width 980 height 474
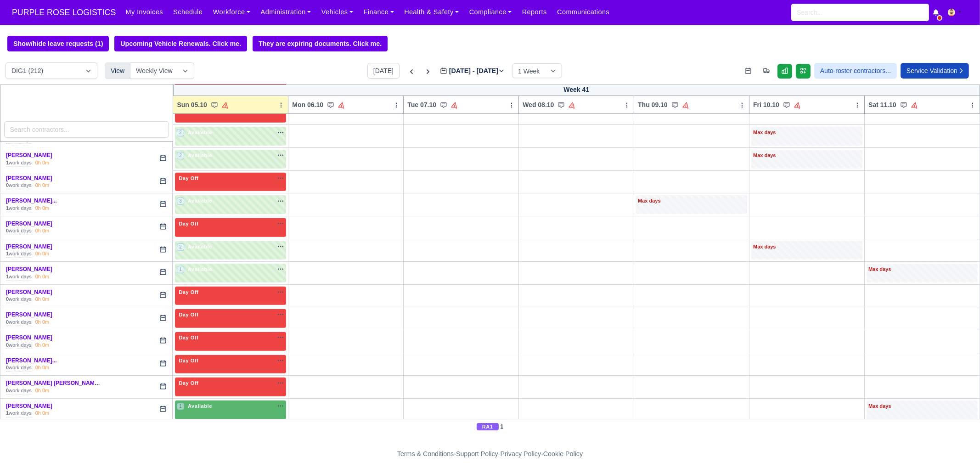
scroll to position [746, 0]
click at [206, 403] on span "Available" at bounding box center [200, 406] width 28 height 6
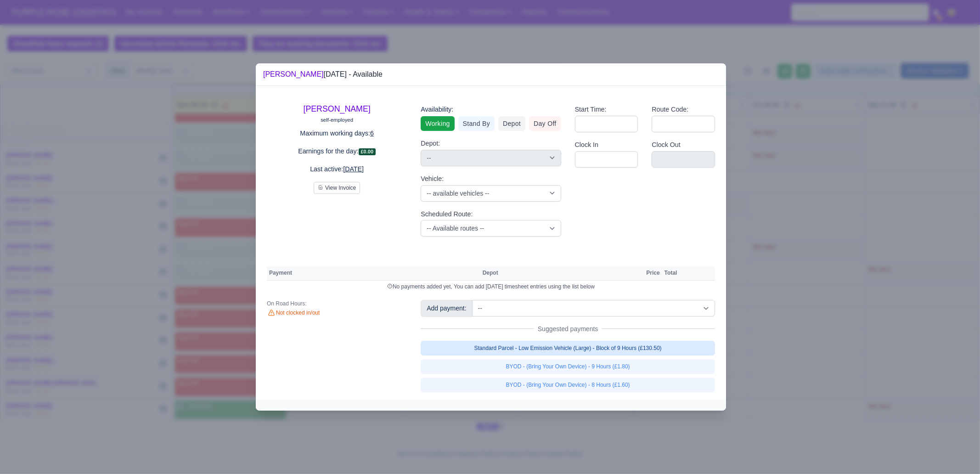
click at [567, 353] on link "Standard Parcel - Low Emission Vehicle (Large) - Block of 9 Hours (£130.50)" at bounding box center [568, 348] width 294 height 15
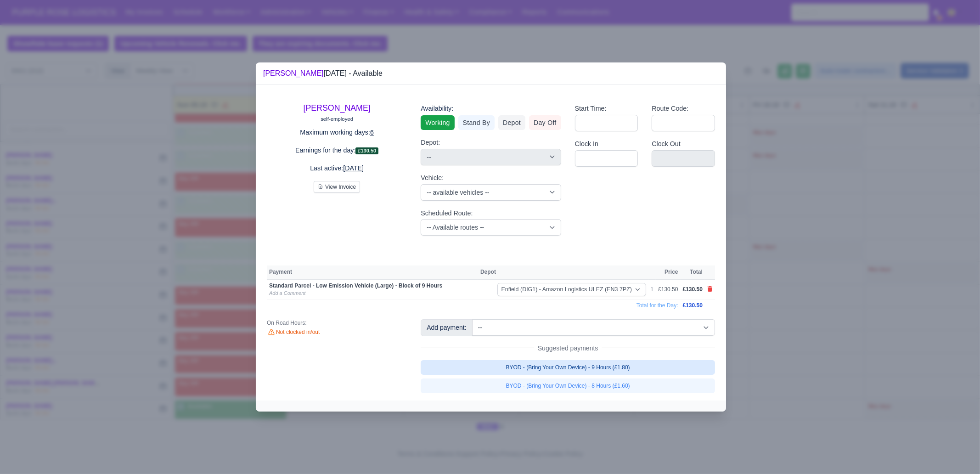
click at [567, 360] on link "BYOD - (Bring Your Own Device) - 9 Hours (£1.80)" at bounding box center [568, 367] width 294 height 15
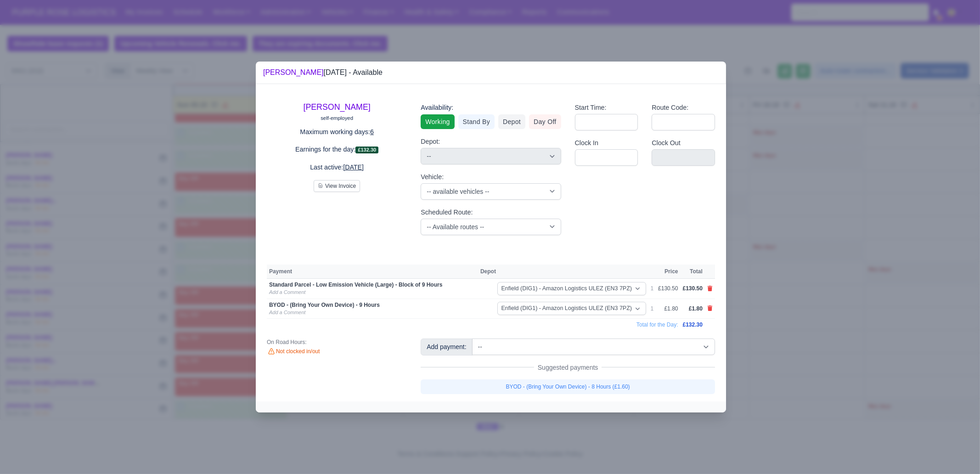
click at [810, 382] on div at bounding box center [490, 237] width 980 height 474
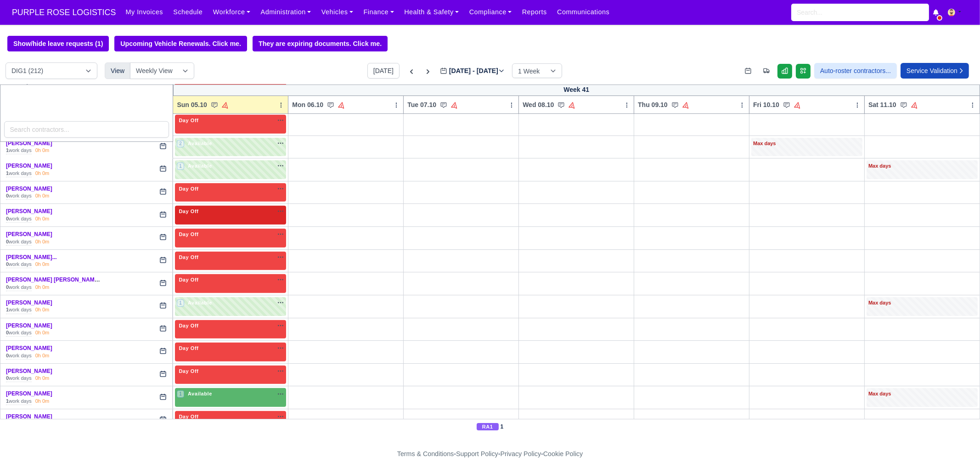
scroll to position [860, 0]
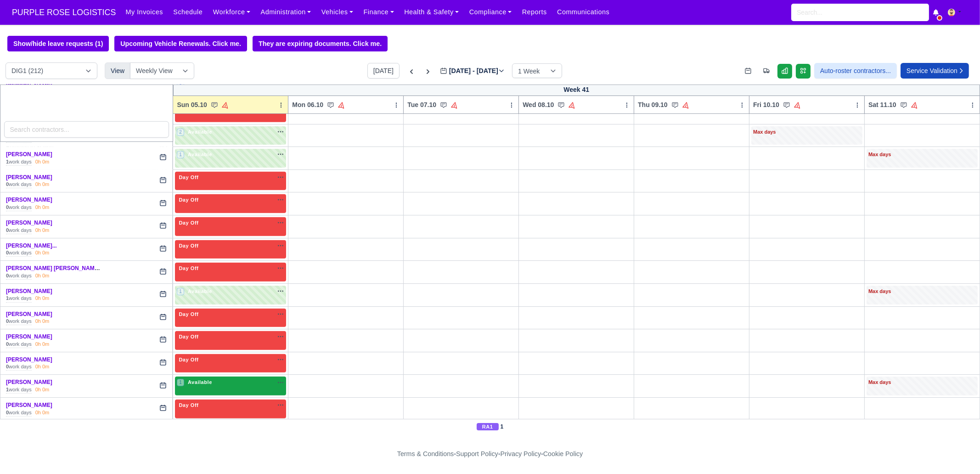
click at [211, 382] on div "1 Available" at bounding box center [230, 386] width 111 height 19
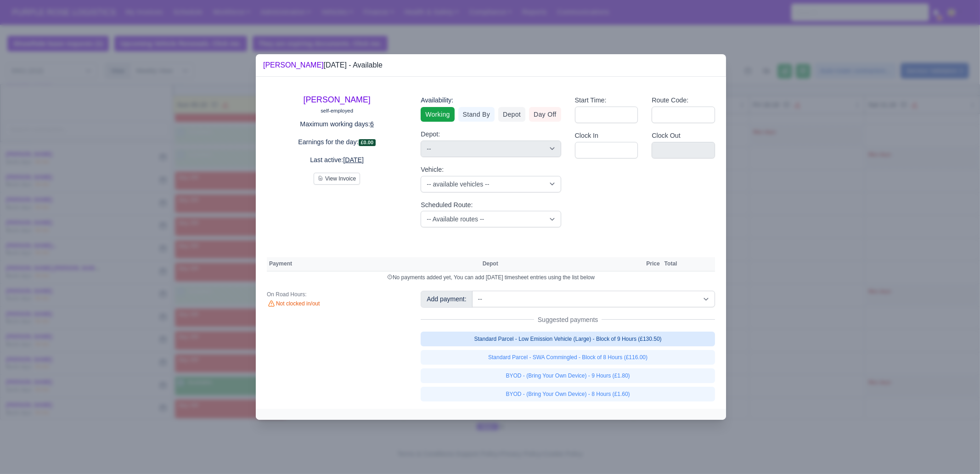
click at [561, 336] on link "Standard Parcel - Low Emission Vehicle (Large) - Block of 9 Hours (£130.50)" at bounding box center [568, 339] width 294 height 15
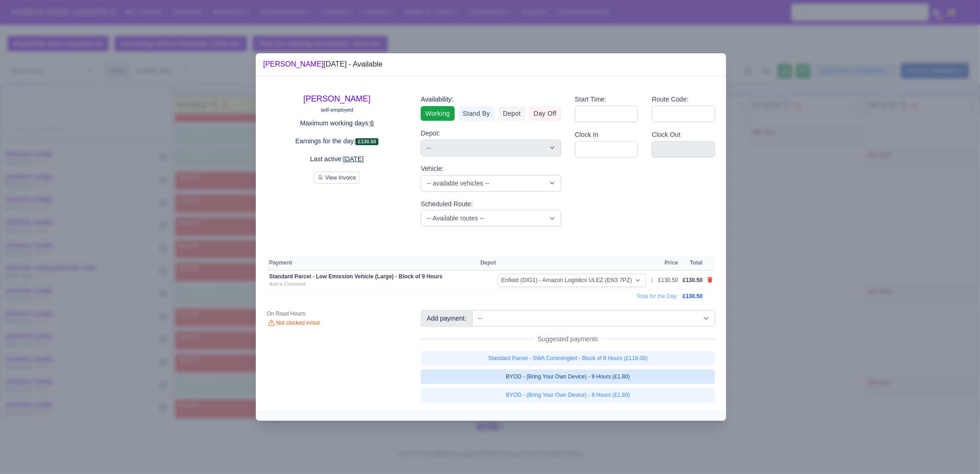
click at [607, 381] on link "BYOD - (Bring Your Own Device) - 9 Hours (£1.80)" at bounding box center [568, 376] width 294 height 15
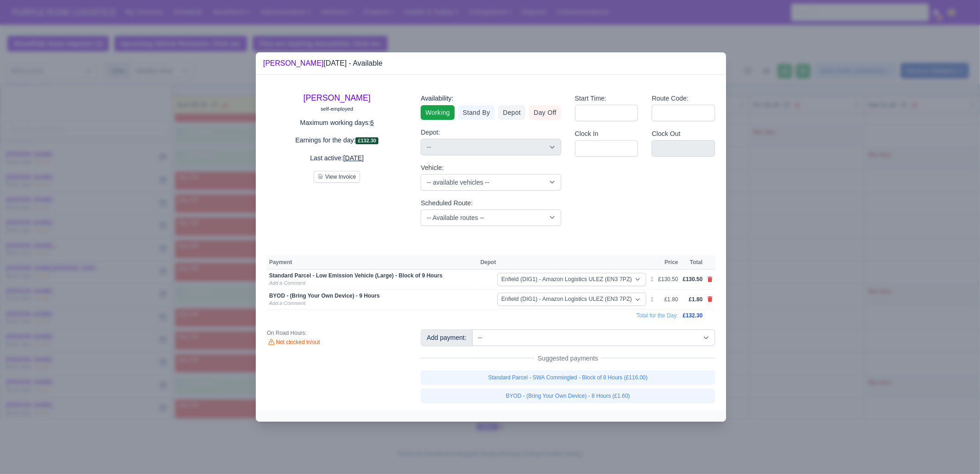
click at [855, 374] on div at bounding box center [490, 237] width 980 height 474
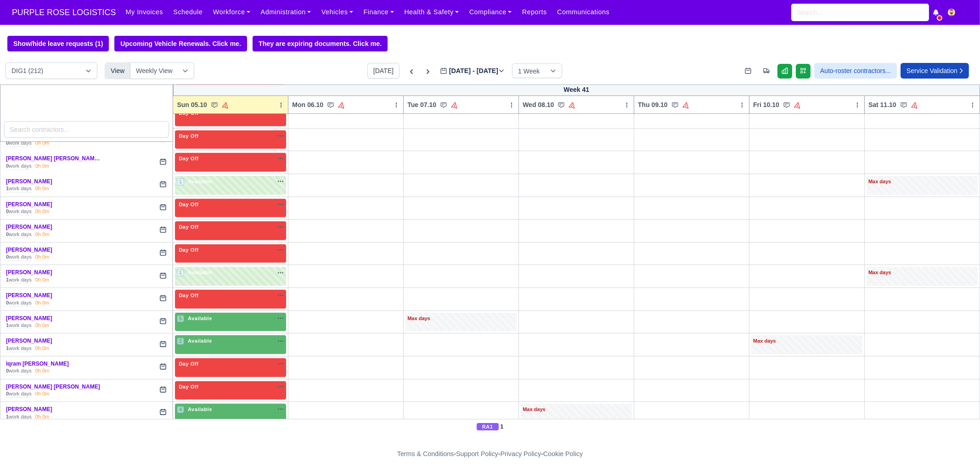
scroll to position [976, 0]
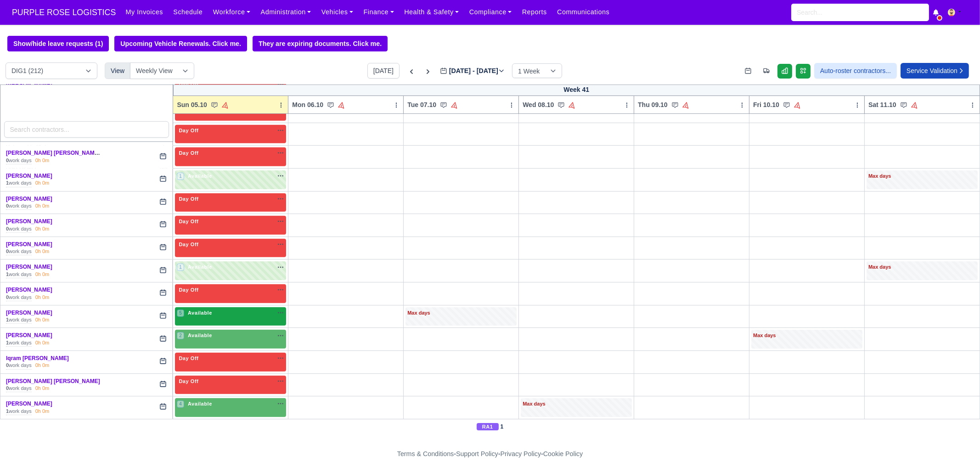
click at [227, 309] on div "5 Available na" at bounding box center [230, 313] width 107 height 8
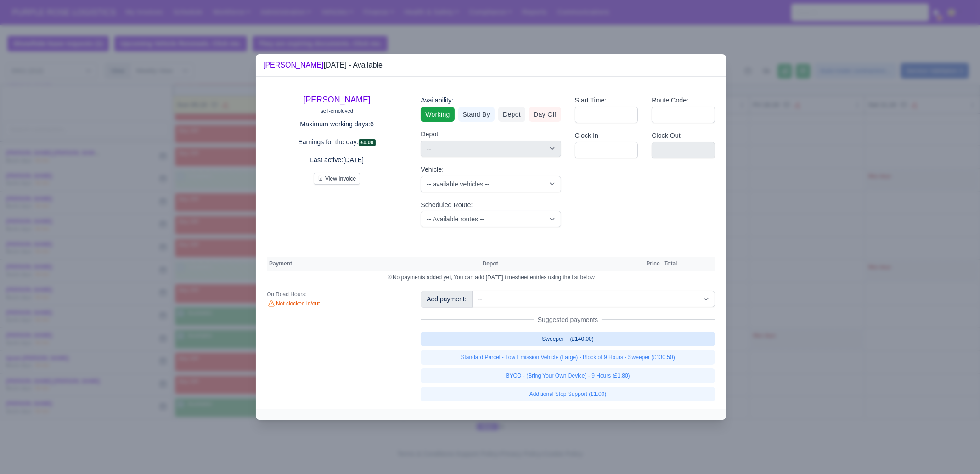
click at [592, 344] on link "Sweeper + (£140.00)" at bounding box center [568, 339] width 294 height 15
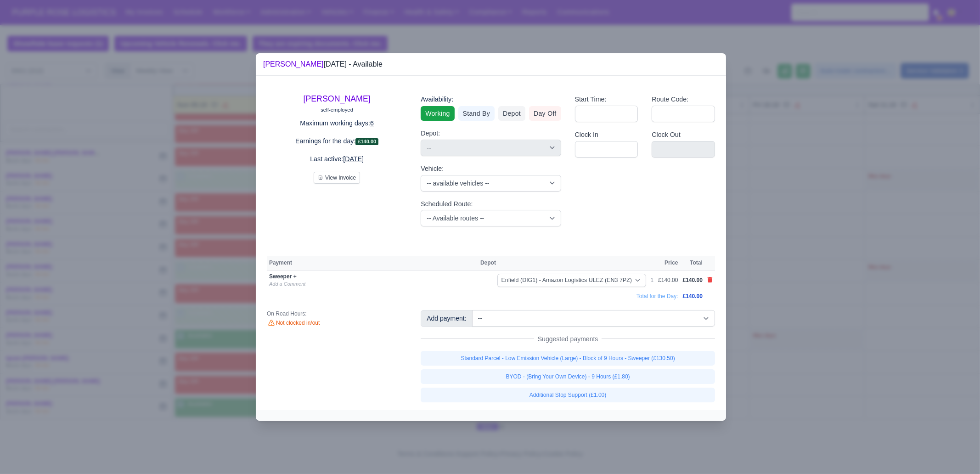
click at [867, 310] on div at bounding box center [490, 237] width 980 height 474
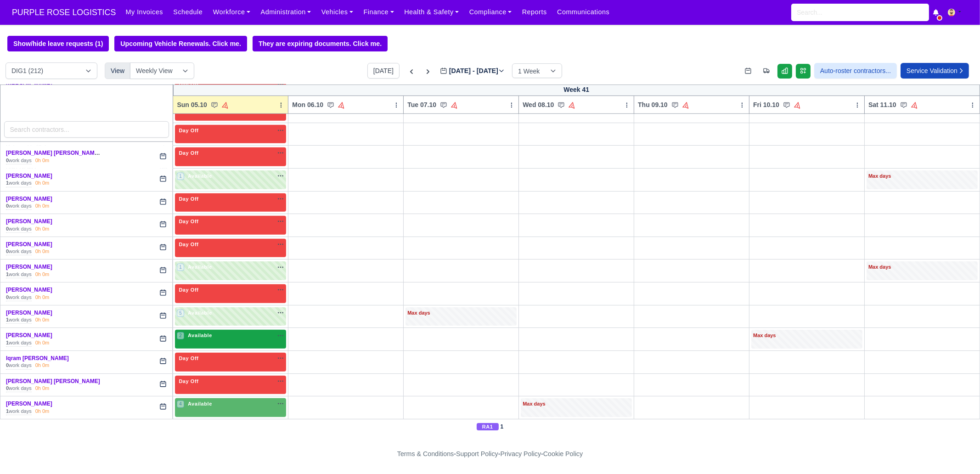
click at [211, 332] on div "2 Available na" at bounding box center [230, 336] width 107 height 8
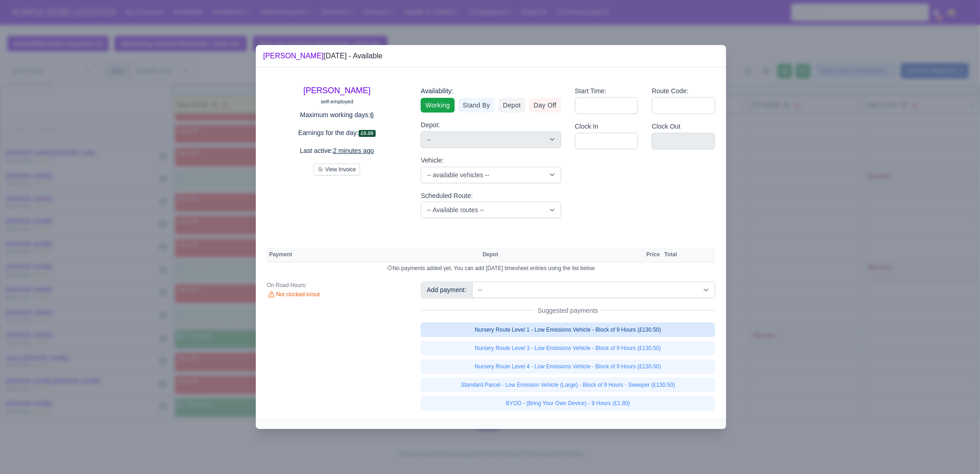
click at [663, 332] on link "Nursery Route Level 1 - Low Emissions Vehicle - Block of 9 Hours (£130.50)" at bounding box center [568, 329] width 294 height 15
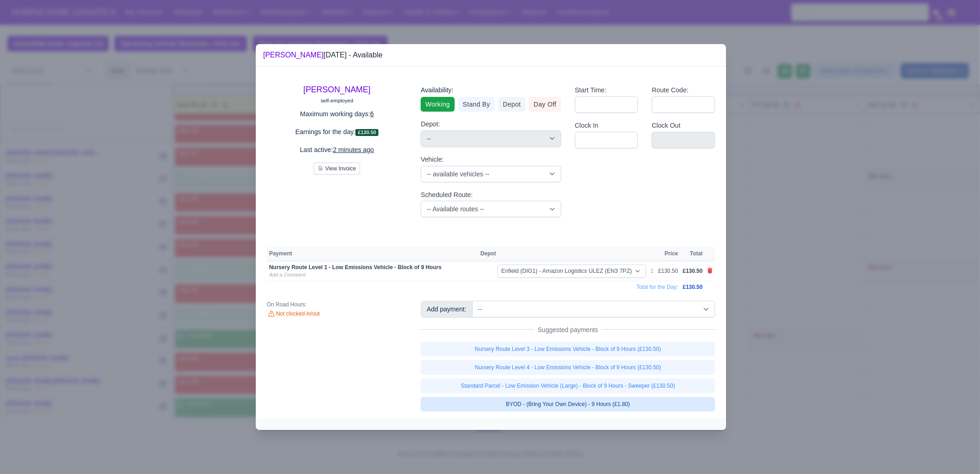
click at [638, 405] on link "BYOD - (Bring Your Own Device) - 9 Hours (£1.80)" at bounding box center [568, 404] width 294 height 15
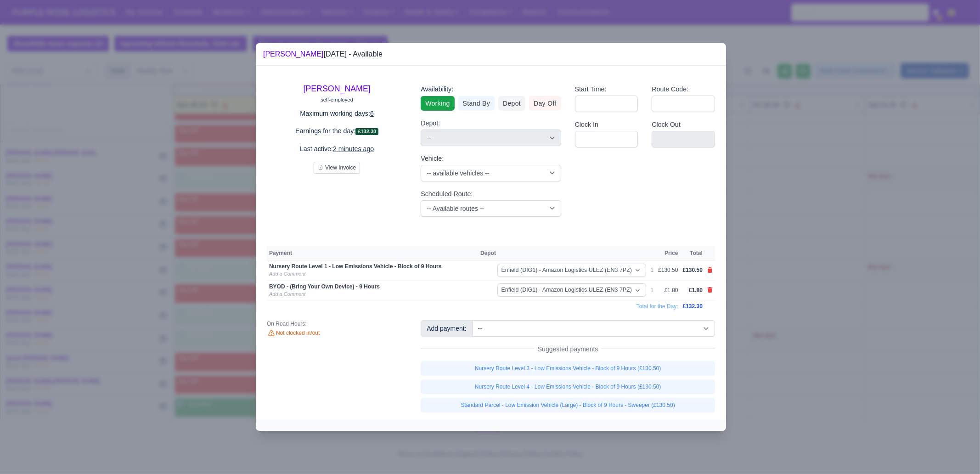
click at [823, 388] on div at bounding box center [490, 237] width 980 height 474
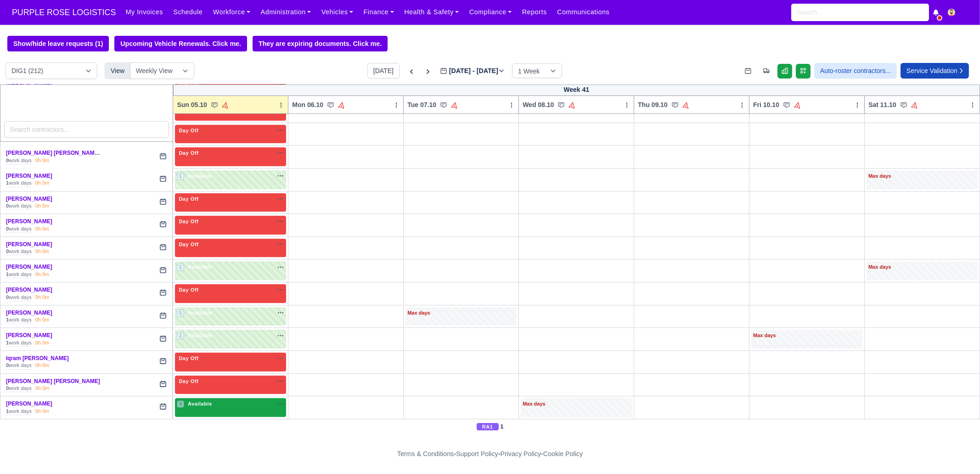
click at [214, 400] on div "4 Available na" at bounding box center [230, 404] width 107 height 8
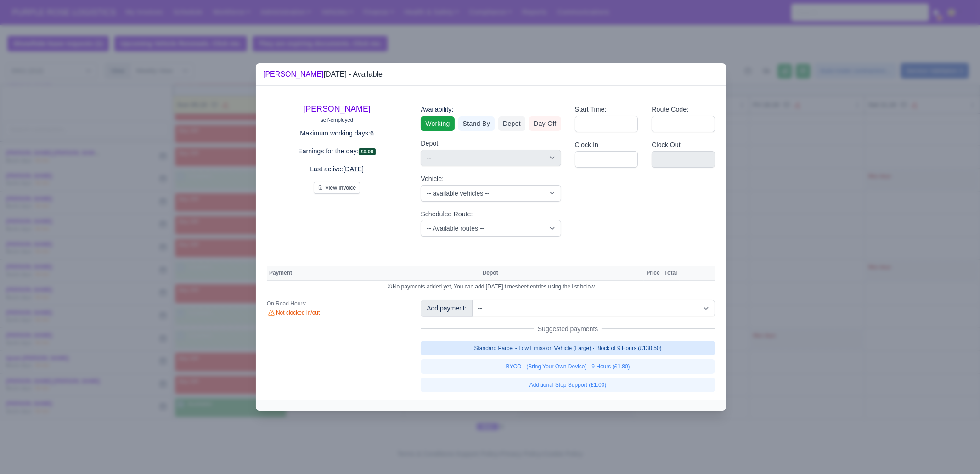
click at [647, 346] on link "Standard Parcel - Low Emission Vehicle (Large) - Block of 9 Hours (£130.50)" at bounding box center [568, 348] width 294 height 15
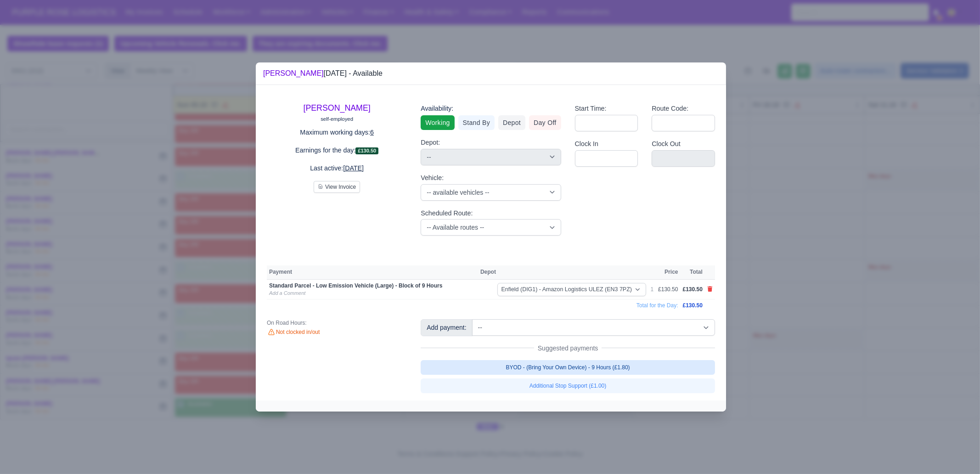
click at [639, 367] on link "BYOD - (Bring Your Own Device) - 9 Hours (£1.80)" at bounding box center [568, 367] width 294 height 15
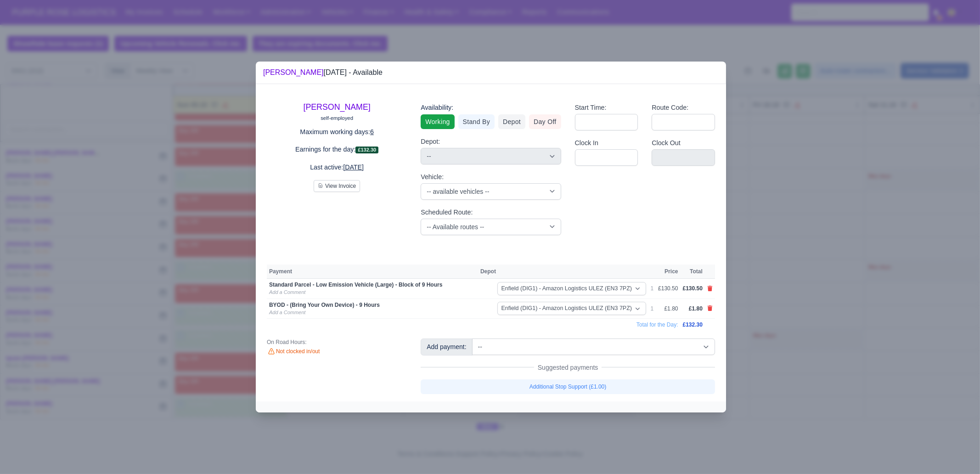
click at [872, 340] on div at bounding box center [490, 237] width 980 height 474
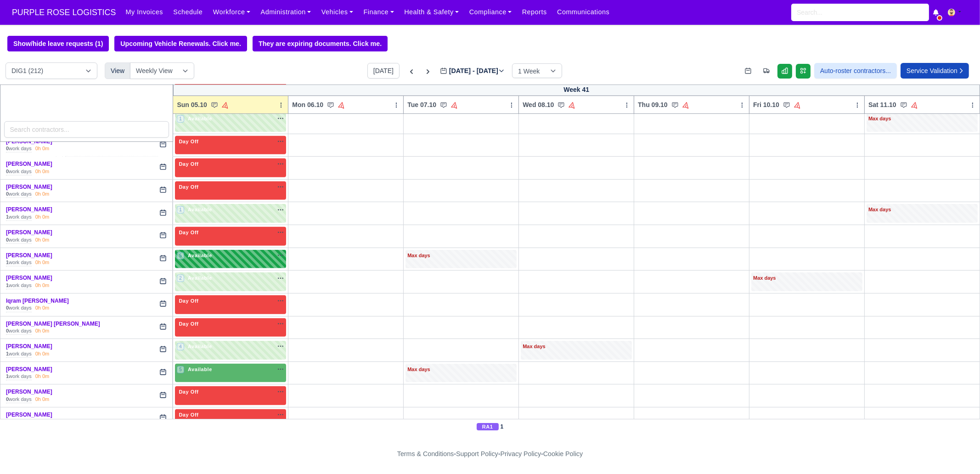
scroll to position [1090, 0]
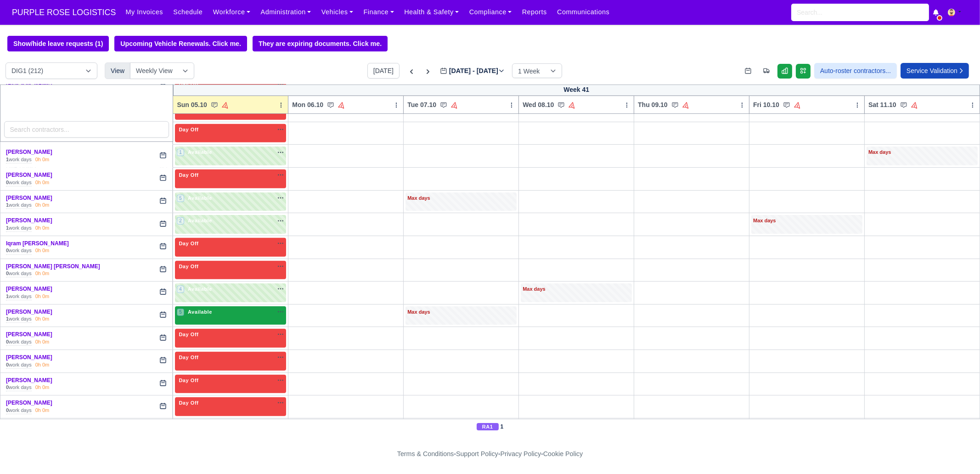
click at [227, 308] on div "5 Available na" at bounding box center [230, 312] width 107 height 8
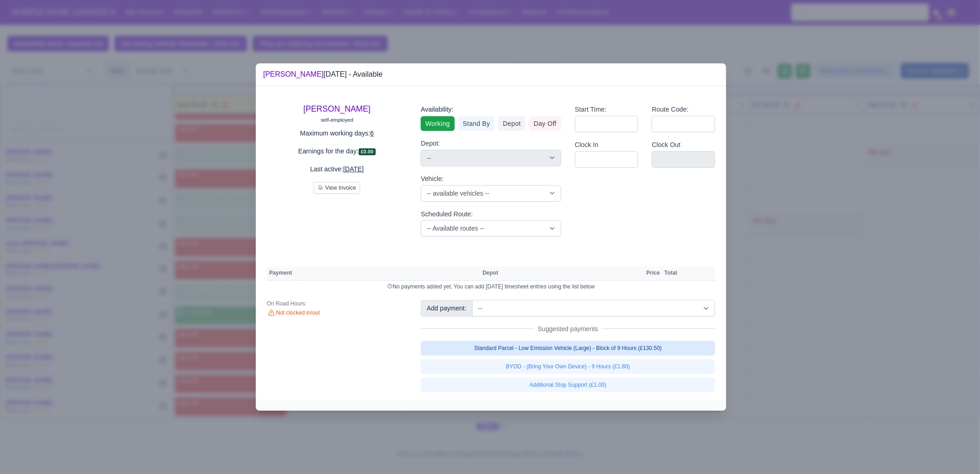
click at [606, 352] on link "Standard Parcel - Low Emission Vehicle (Large) - Block of 9 Hours (£130.50)" at bounding box center [568, 348] width 294 height 15
click at [606, 355] on link "Standard Parcel - Low Emission Vehicle (Large) - Block of 9 Hours (£130.50)" at bounding box center [568, 348] width 294 height 15
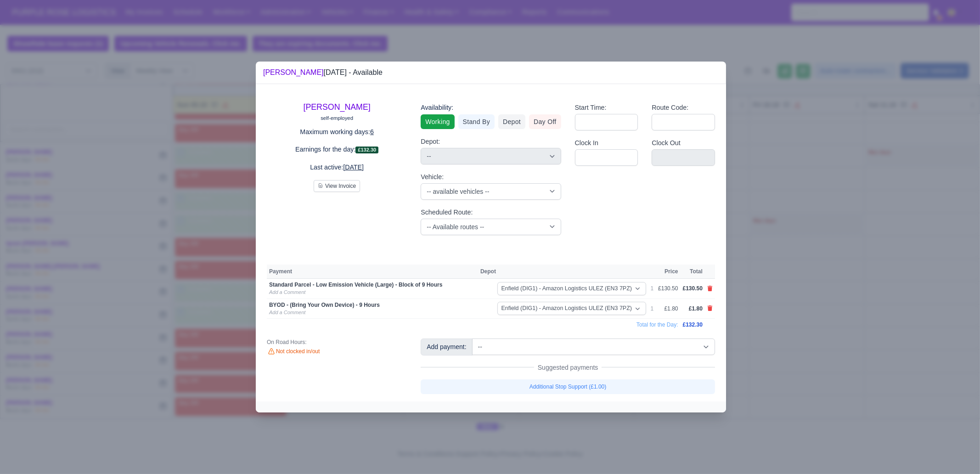
click at [783, 187] on div at bounding box center [490, 237] width 980 height 474
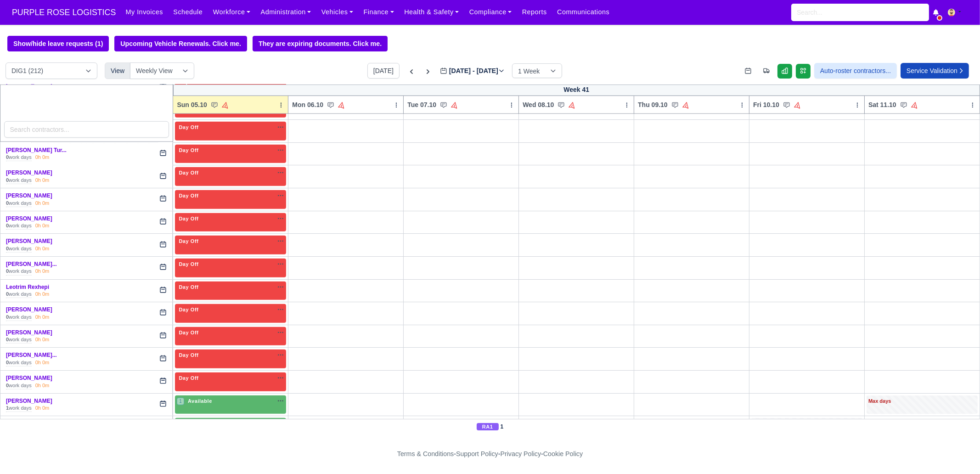
scroll to position [1492, 0]
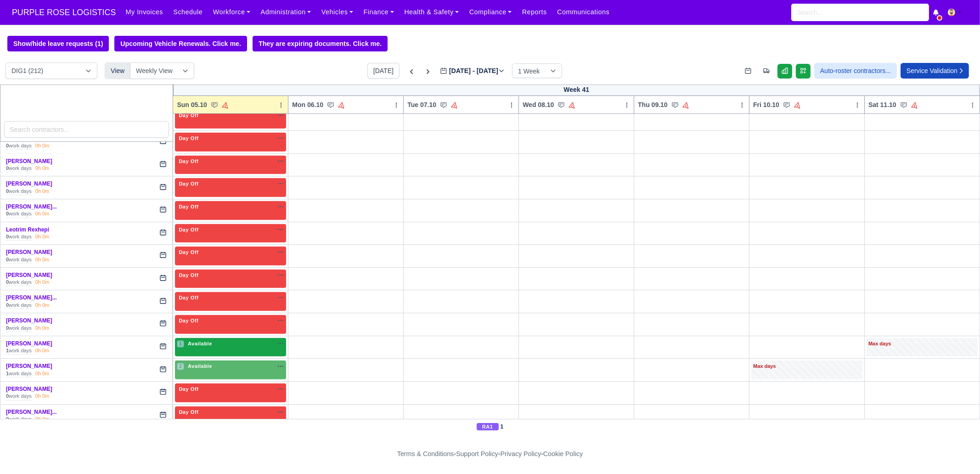
click at [186, 340] on span "Available" at bounding box center [200, 343] width 28 height 6
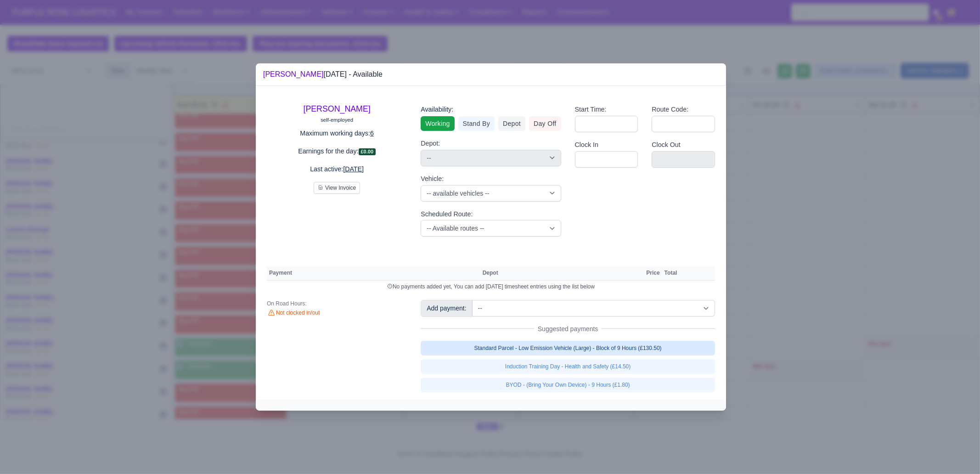
drag, startPoint x: 477, startPoint y: 340, endPoint x: 478, endPoint y: 350, distance: 10.2
click at [477, 341] on link "Standard Parcel - Low Emission Vehicle (Large) - Block of 9 Hours (£130.50)" at bounding box center [568, 348] width 294 height 15
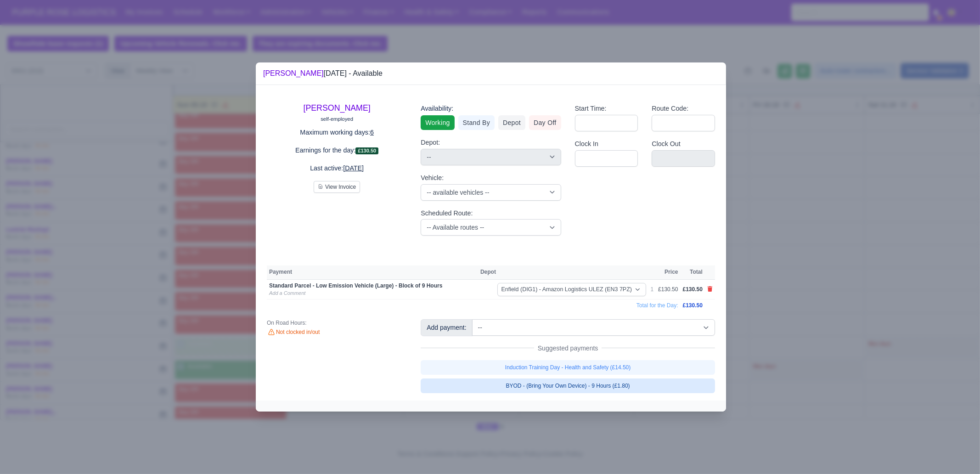
click at [473, 388] on link "BYOD - (Bring Your Own Device) - 9 Hours (£1.80)" at bounding box center [568, 385] width 294 height 15
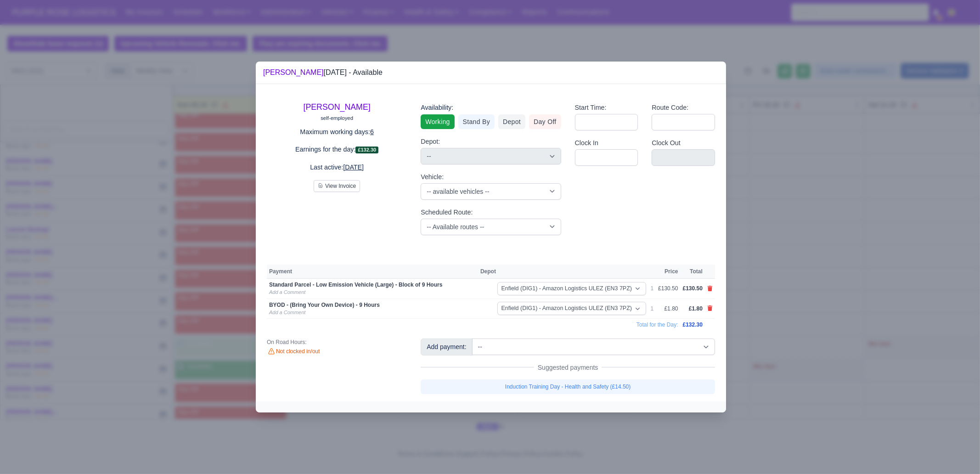
click at [483, 419] on div at bounding box center [490, 237] width 980 height 474
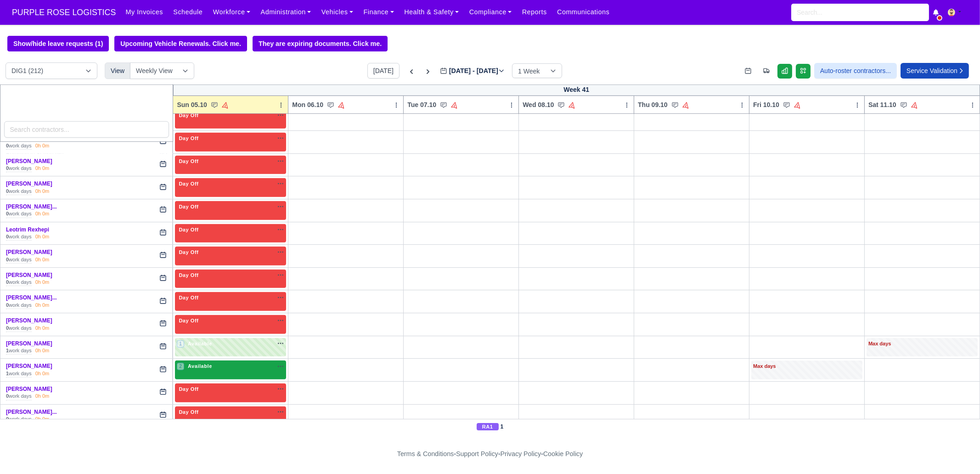
click at [214, 363] on div "2 Available" at bounding box center [230, 369] width 111 height 19
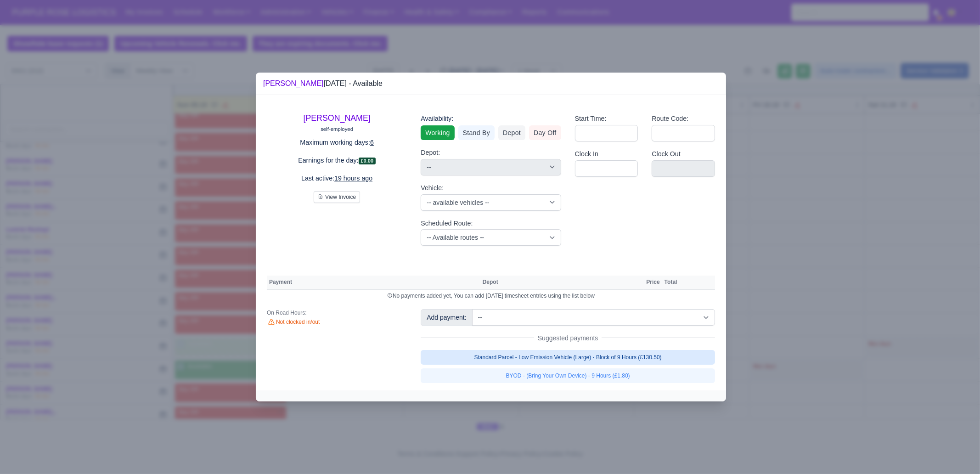
click at [551, 355] on link "Standard Parcel - Low Emission Vehicle (Large) - Block of 9 Hours (£130.50)" at bounding box center [568, 357] width 294 height 15
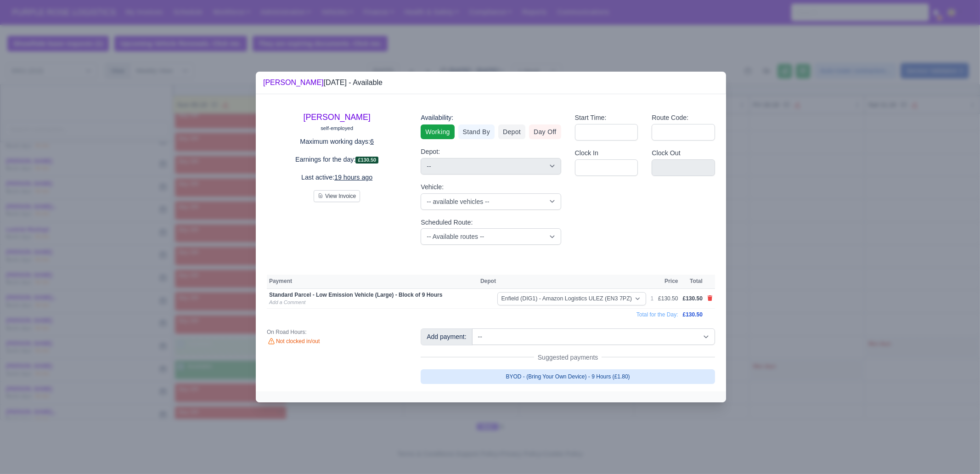
click at [552, 373] on link "BYOD - (Bring Your Own Device) - 9 Hours (£1.80)" at bounding box center [568, 376] width 294 height 15
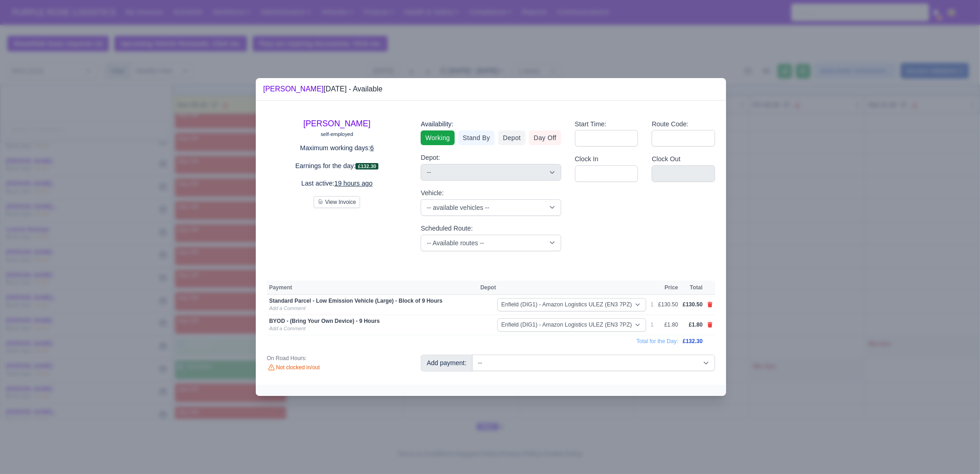
click at [794, 317] on div at bounding box center [490, 237] width 980 height 474
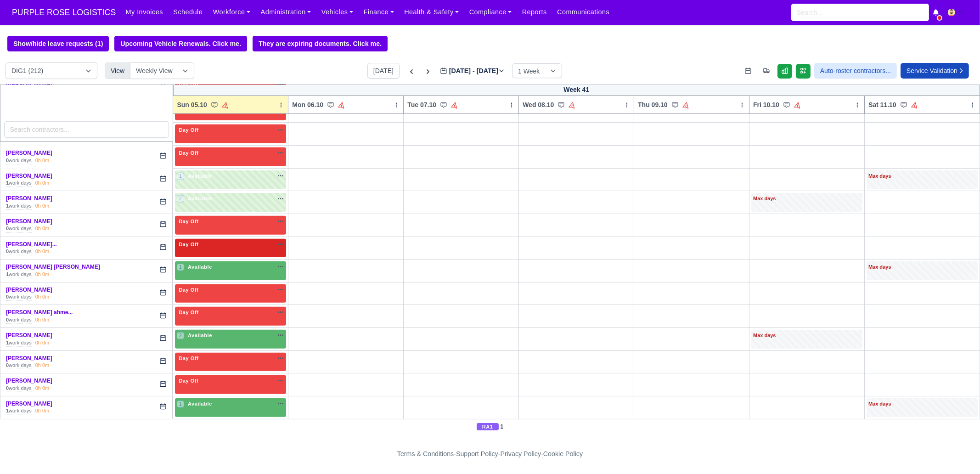
scroll to position [1664, 0]
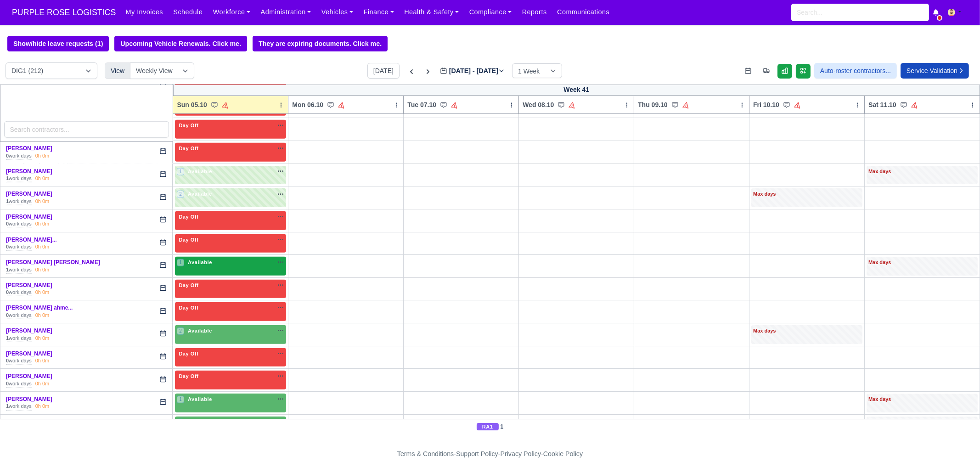
click at [226, 259] on div "1 Available na" at bounding box center [230, 263] width 107 height 8
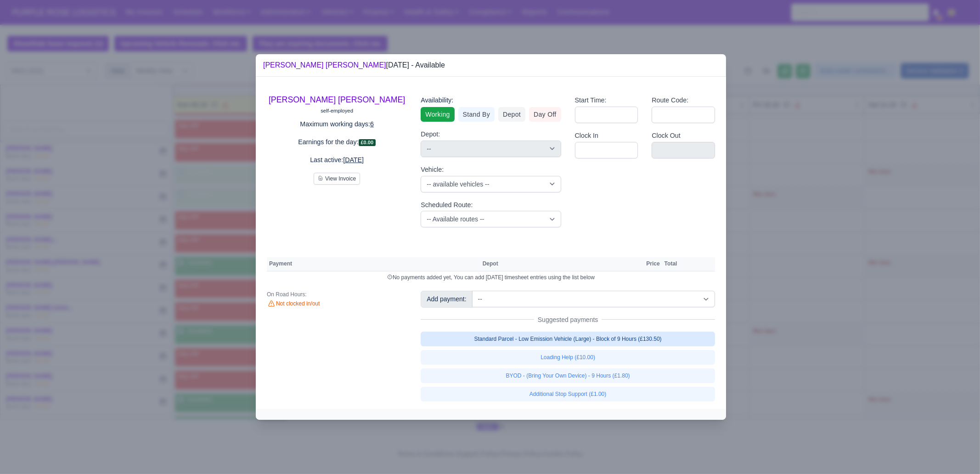
click at [534, 343] on link "Standard Parcel - Low Emission Vehicle (Large) - Block of 9 Hours (£130.50)" at bounding box center [568, 339] width 294 height 15
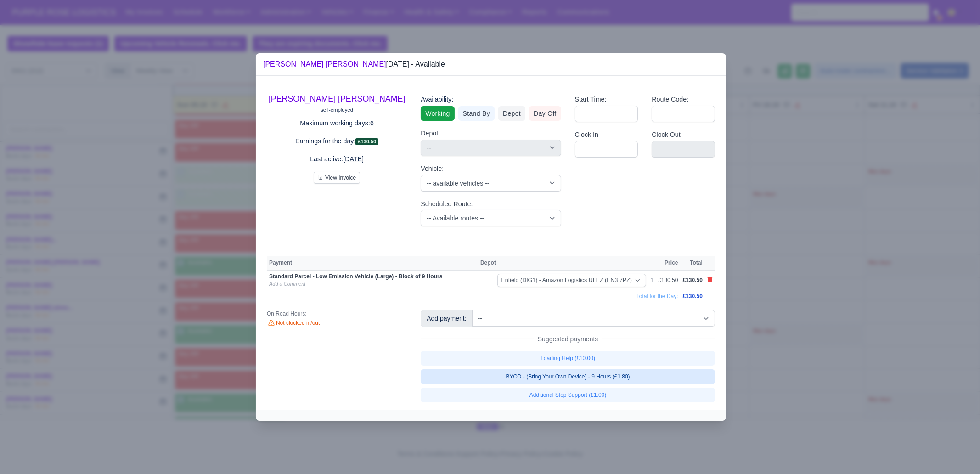
click at [541, 375] on link "BYOD - (Bring Your Own Device) - 9 Hours (£1.80)" at bounding box center [568, 376] width 294 height 15
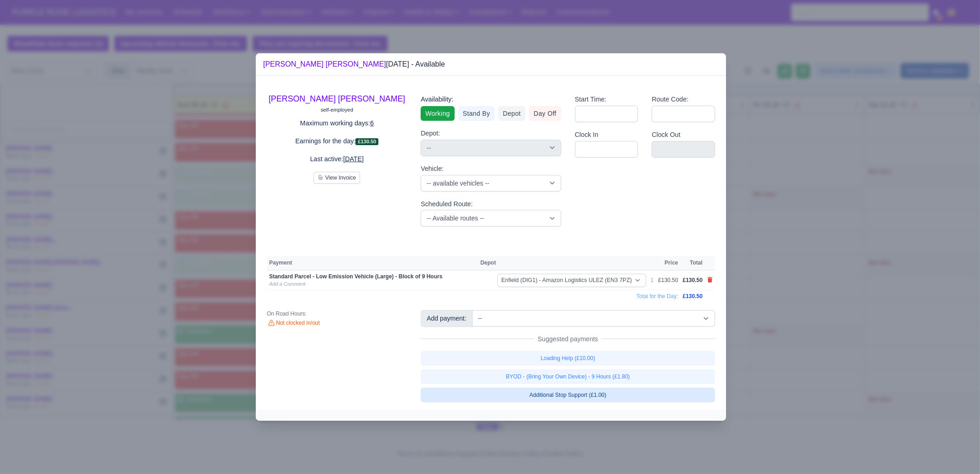
click at [551, 384] on link "BYOD - (Bring Your Own Device) - 9 Hours (£1.80)" at bounding box center [568, 376] width 294 height 15
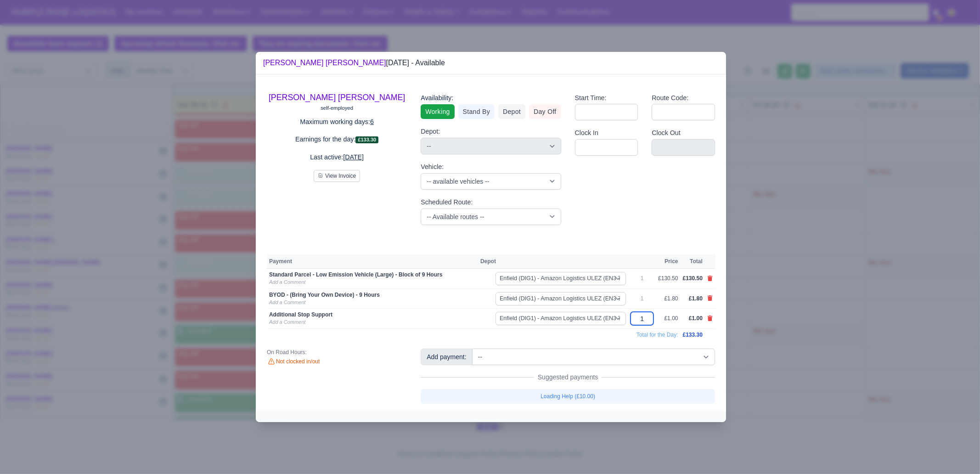
click at [646, 318] on input "1" at bounding box center [641, 318] width 23 height 13
click at [779, 337] on div at bounding box center [490, 237] width 980 height 474
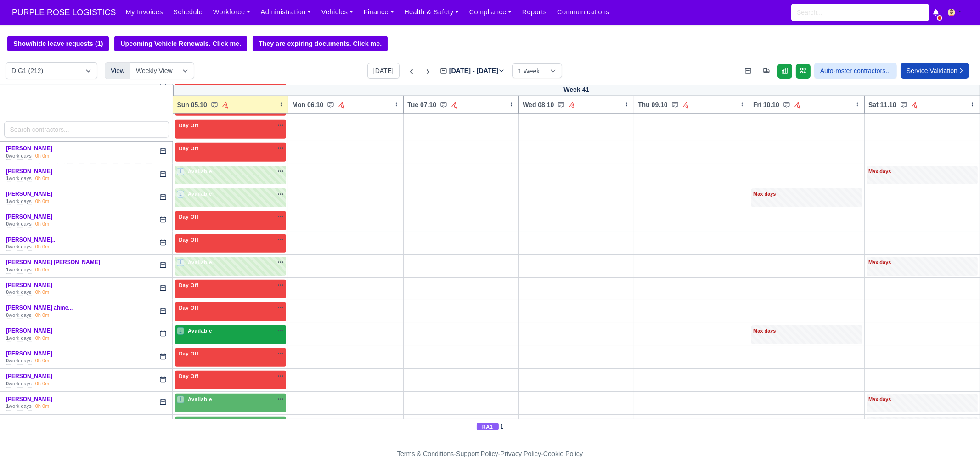
click at [257, 328] on div "2 Available" at bounding box center [230, 334] width 111 height 19
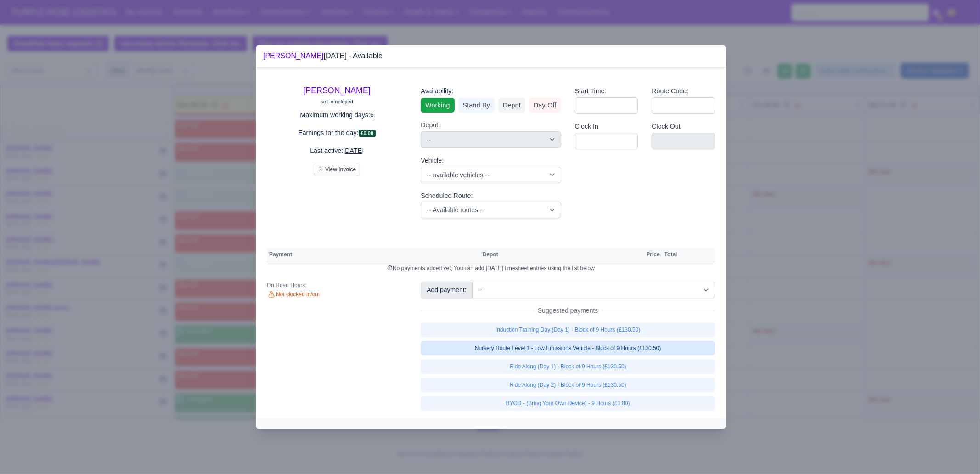
click at [616, 352] on link "Nursery Route Level 1 - Low Emissions Vehicle - Block of 9 Hours (£130.50)" at bounding box center [568, 348] width 294 height 15
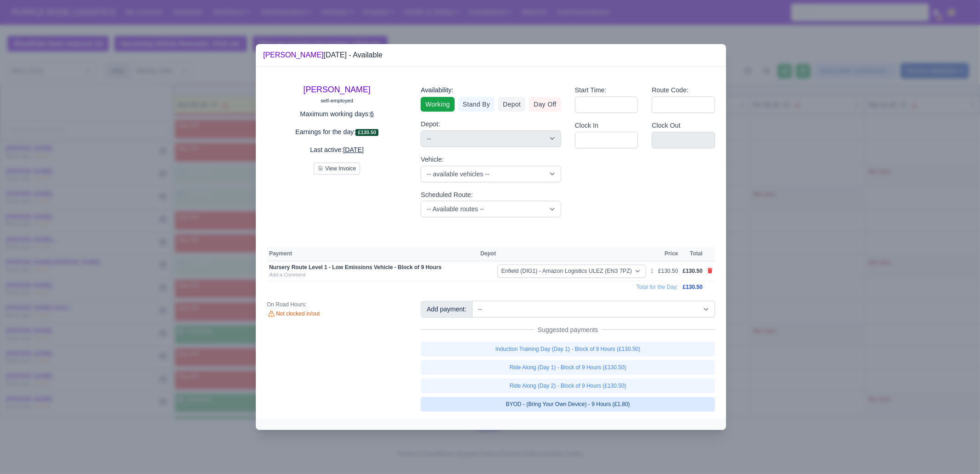
click at [616, 408] on link "BYOD - (Bring Your Own Device) - 9 Hours (£1.80)" at bounding box center [568, 404] width 294 height 15
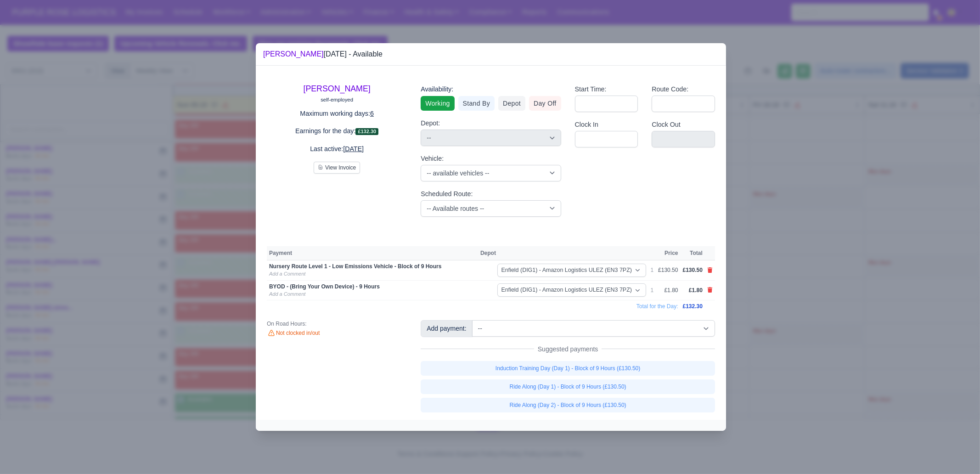
click at [810, 381] on div at bounding box center [490, 237] width 980 height 474
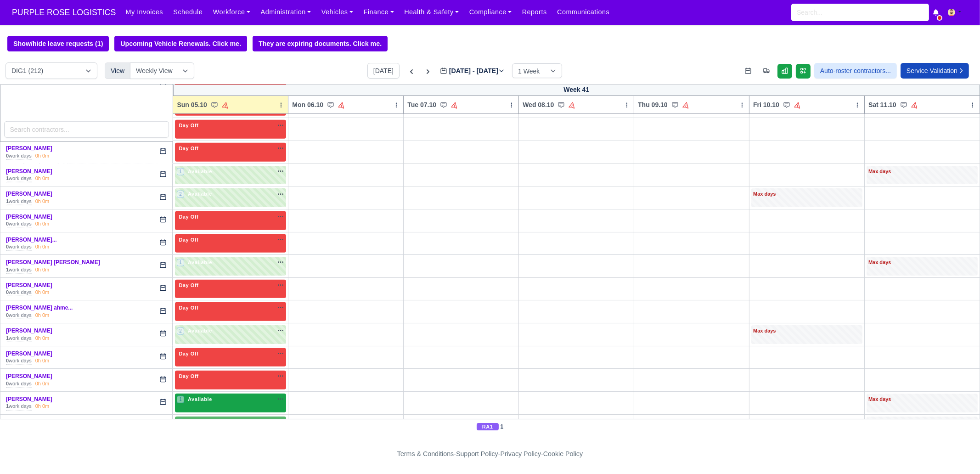
click at [205, 396] on span "Available" at bounding box center [200, 399] width 28 height 6
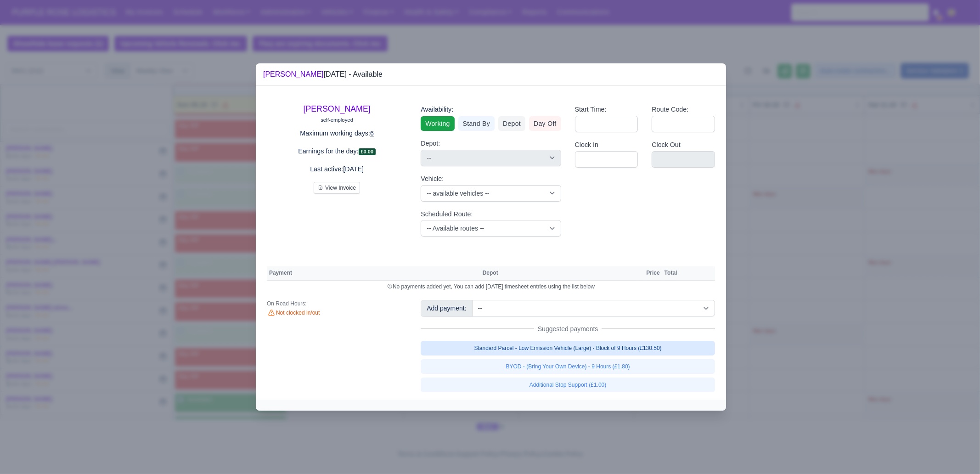
click at [528, 345] on link "Standard Parcel - Low Emission Vehicle (Large) - Block of 9 Hours (£130.50)" at bounding box center [568, 348] width 294 height 15
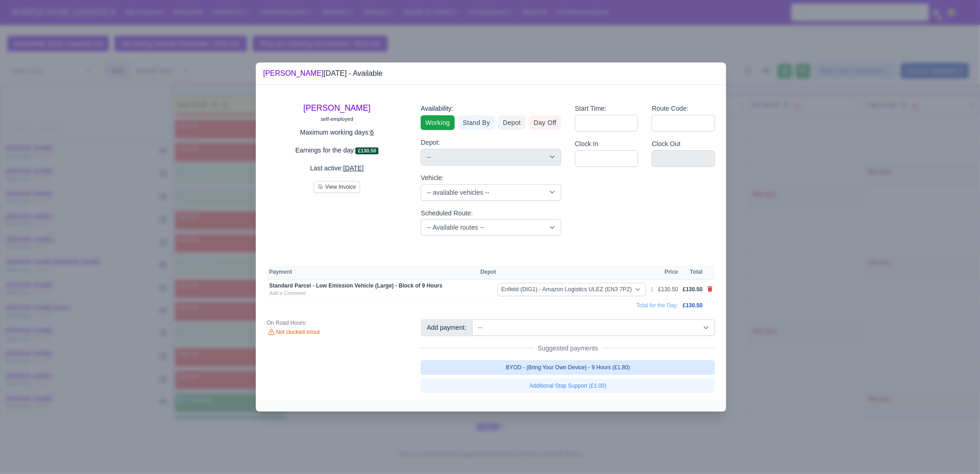
click at [536, 366] on link "BYOD - (Bring Your Own Device) - 9 Hours (£1.80)" at bounding box center [568, 367] width 294 height 15
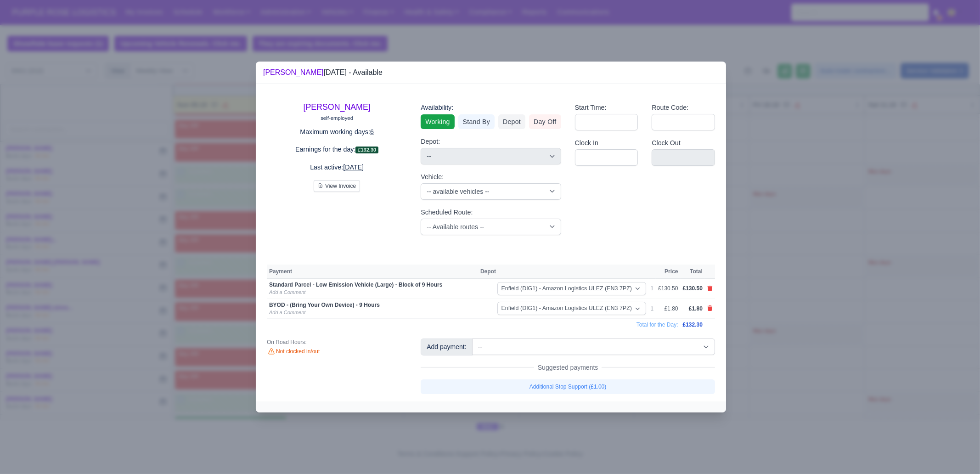
click at [764, 344] on div at bounding box center [490, 237] width 980 height 474
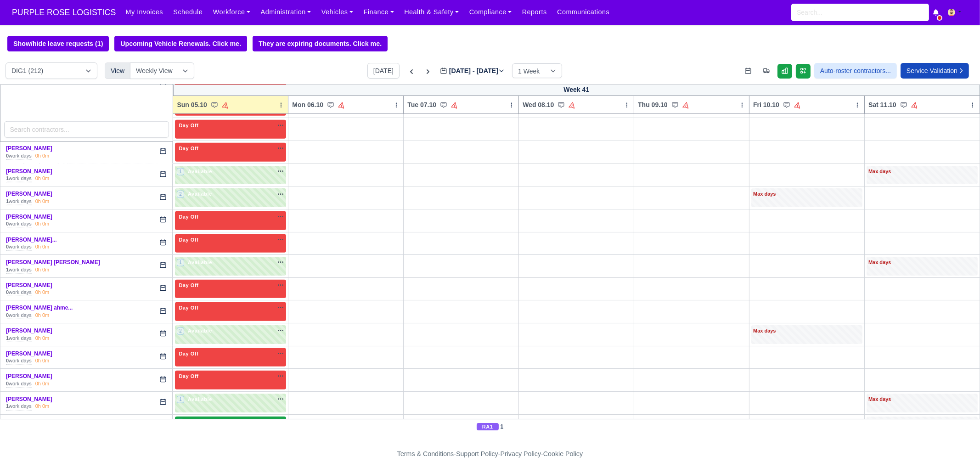
click at [238, 418] on div "1 Available na" at bounding box center [230, 422] width 107 height 8
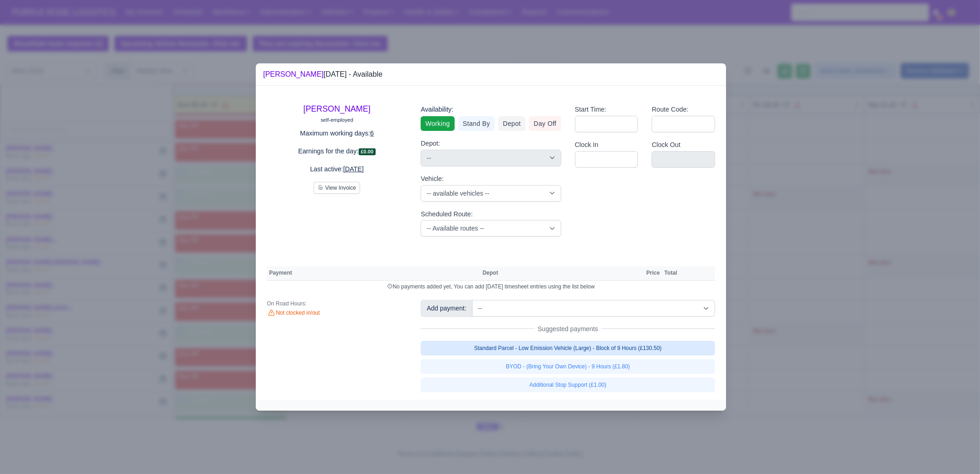
click at [573, 348] on link "Standard Parcel - Low Emission Vehicle (Large) - Block of 9 Hours (£130.50)" at bounding box center [568, 348] width 294 height 15
click at [576, 355] on link "Standard Parcel - Low Emission Vehicle (Large) - Block of 9 Hours (£130.50)" at bounding box center [568, 348] width 294 height 15
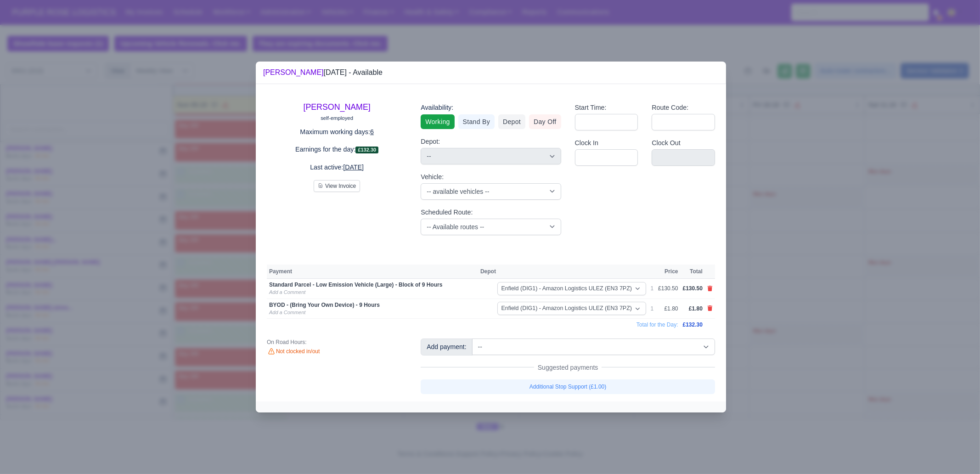
click at [754, 328] on div at bounding box center [490, 237] width 980 height 474
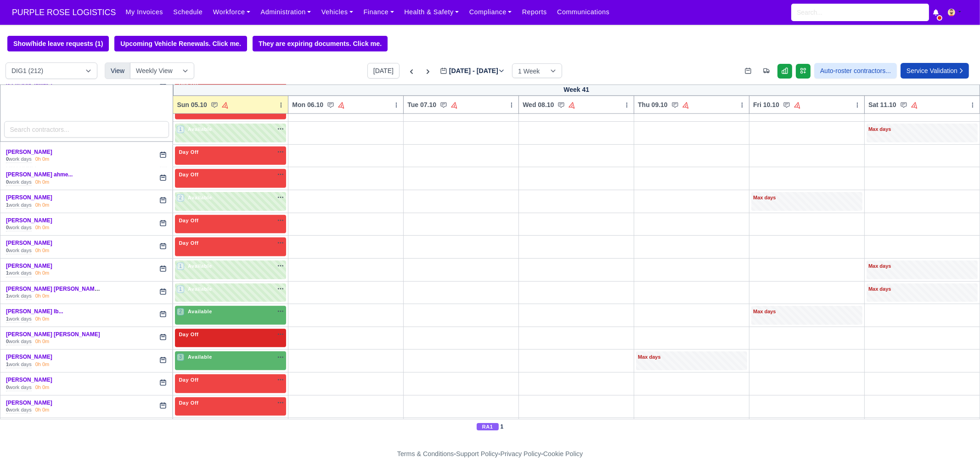
scroll to position [1836, 0]
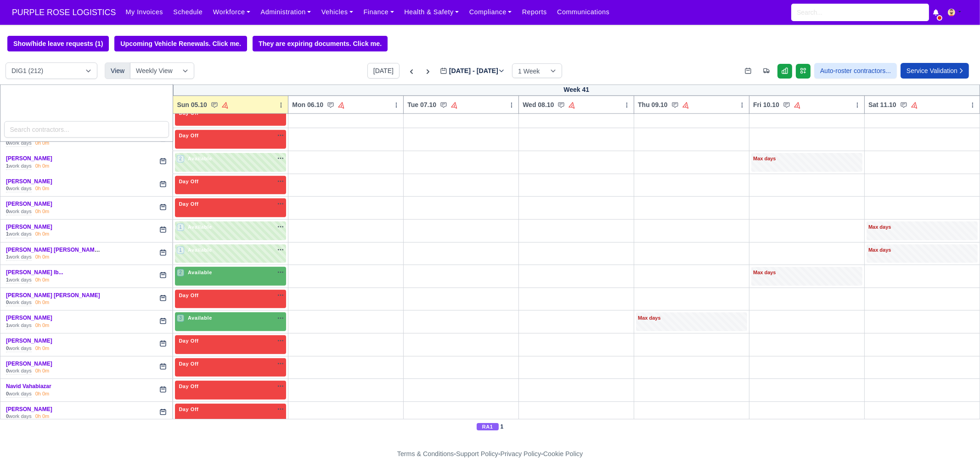
click at [215, 265] on td "2 Available" at bounding box center [230, 276] width 115 height 23
click at [217, 269] on div "2 Available na" at bounding box center [230, 274] width 107 height 10
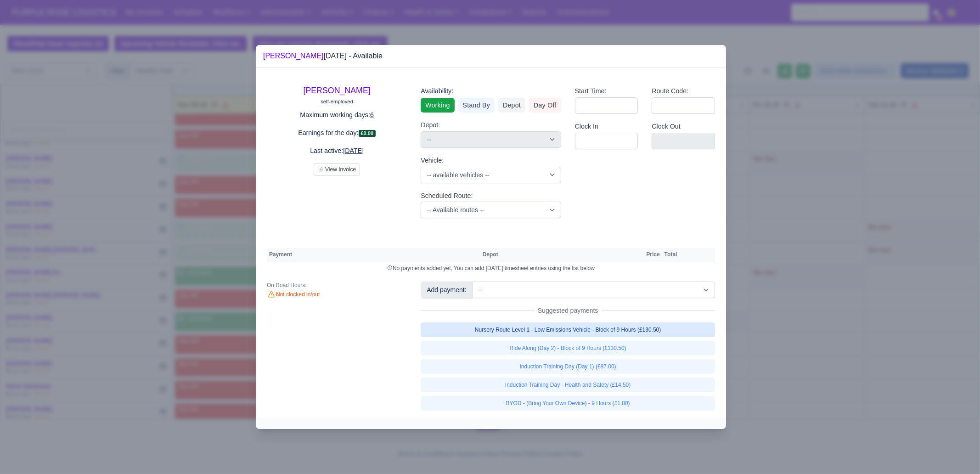
click at [581, 325] on link "Nursery Route Level 1 - Low Emissions Vehicle - Block of 9 Hours (£130.50)" at bounding box center [568, 329] width 294 height 15
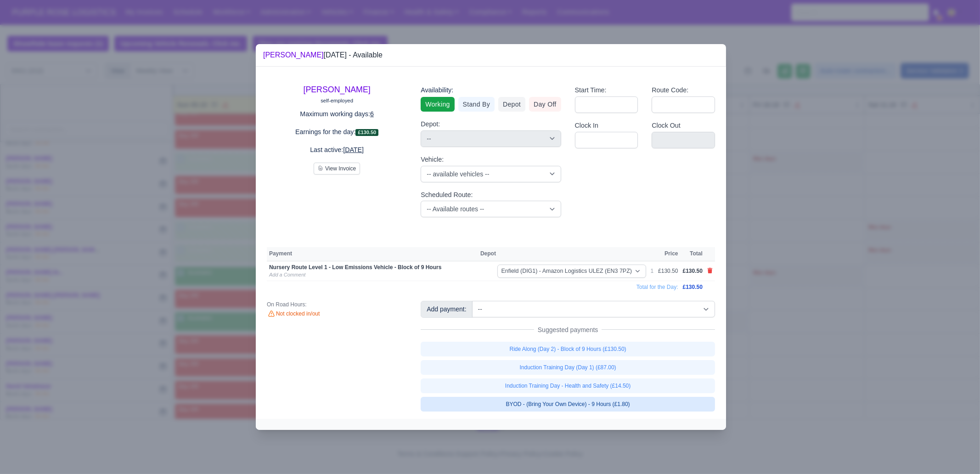
click at [603, 402] on link "BYOD - (Bring Your Own Device) - 9 Hours (£1.80)" at bounding box center [568, 404] width 294 height 15
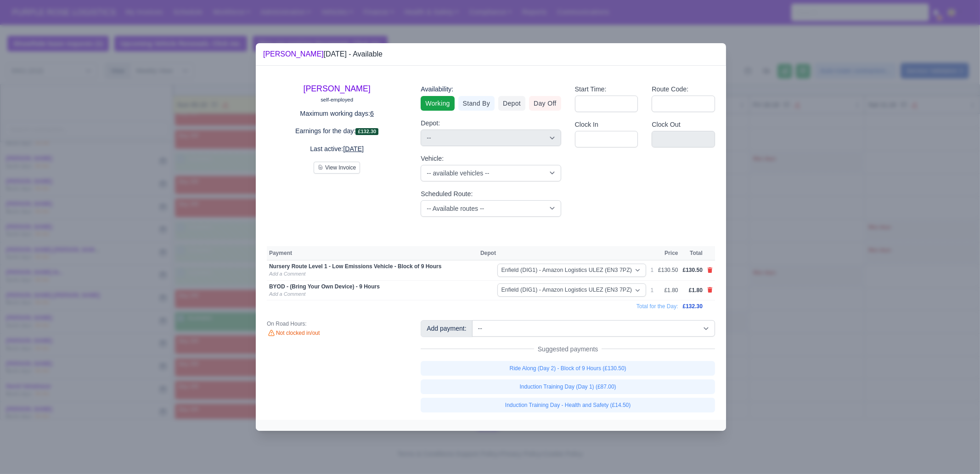
click at [832, 386] on div at bounding box center [490, 237] width 980 height 474
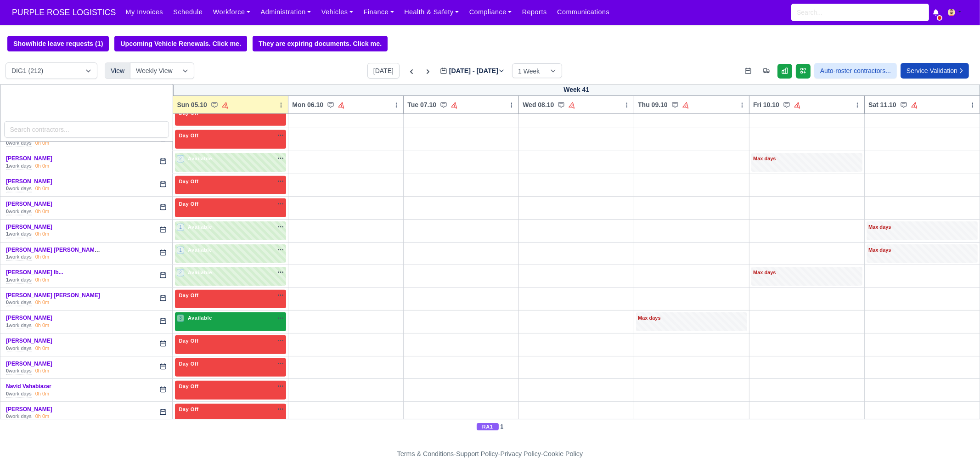
click at [218, 314] on div "3 Available na" at bounding box center [230, 318] width 107 height 8
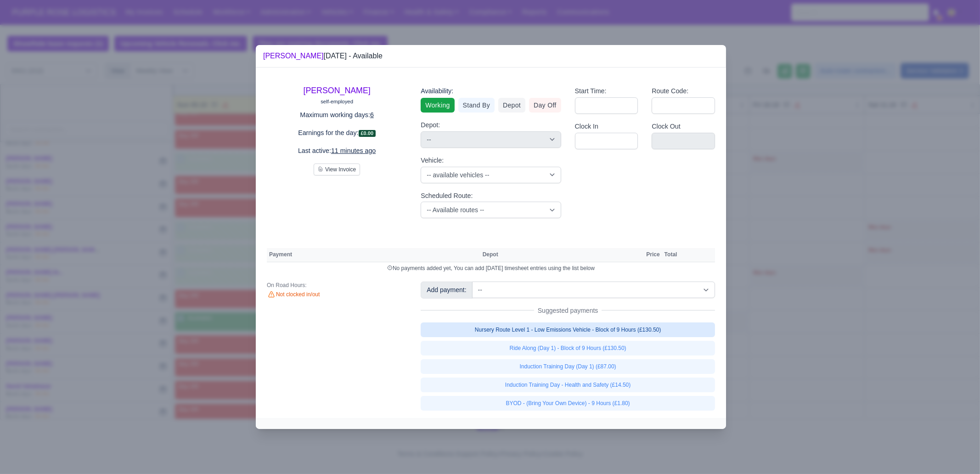
click at [561, 323] on link "Nursery Route Level 1 - Low Emissions Vehicle - Block of 9 Hours (£130.50)" at bounding box center [568, 329] width 294 height 15
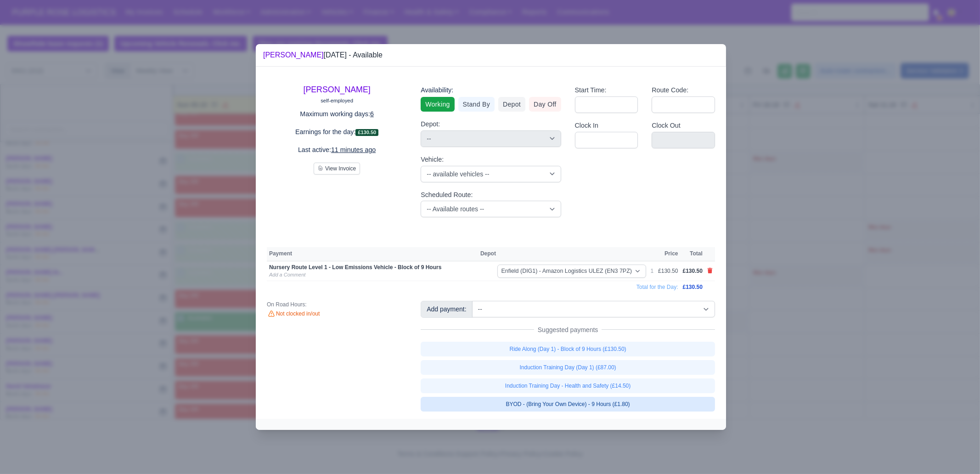
click at [594, 401] on link "BYOD - (Bring Your Own Device) - 9 Hours (£1.80)" at bounding box center [568, 404] width 294 height 15
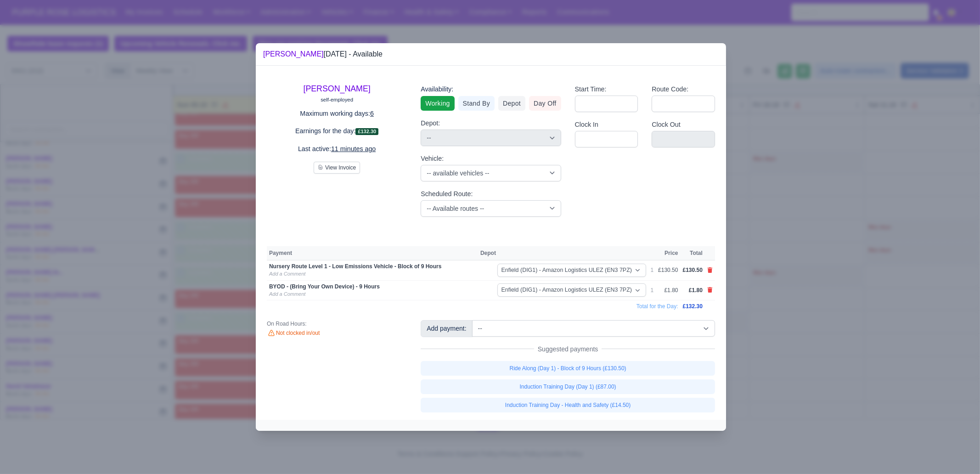
click at [851, 325] on div at bounding box center [490, 237] width 980 height 474
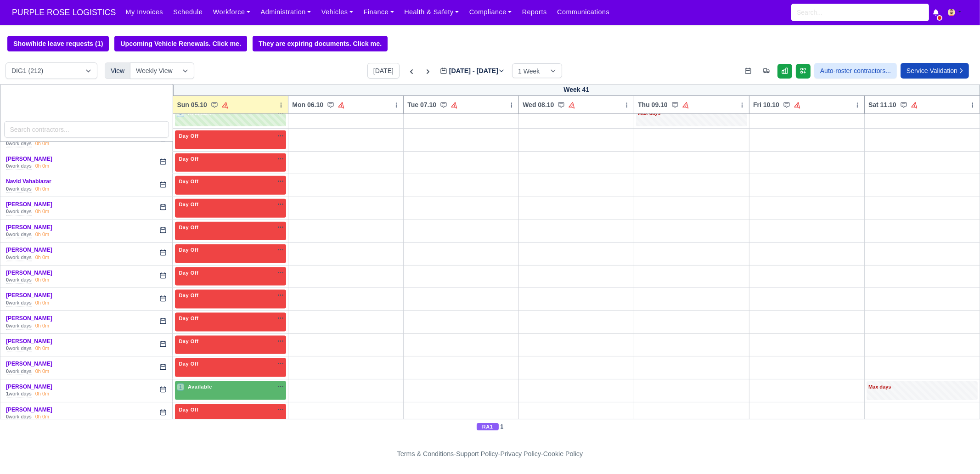
scroll to position [2066, 0]
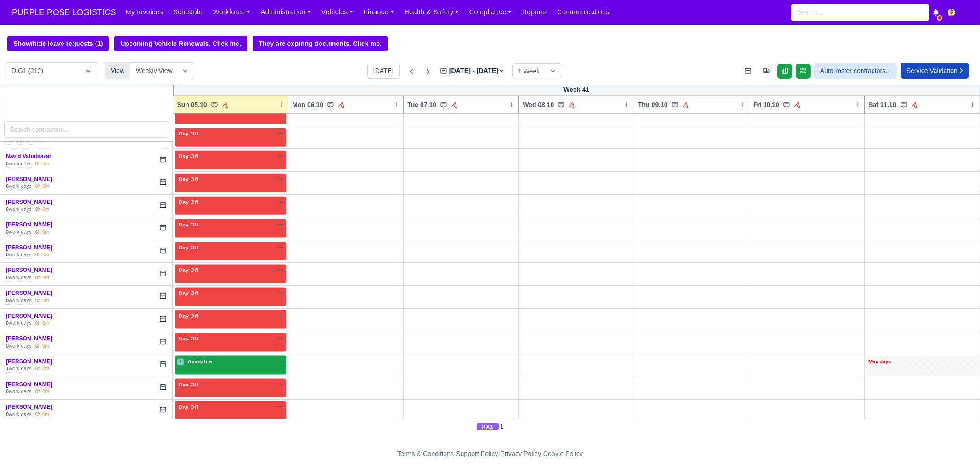
click at [192, 358] on span "Available" at bounding box center [200, 361] width 28 height 6
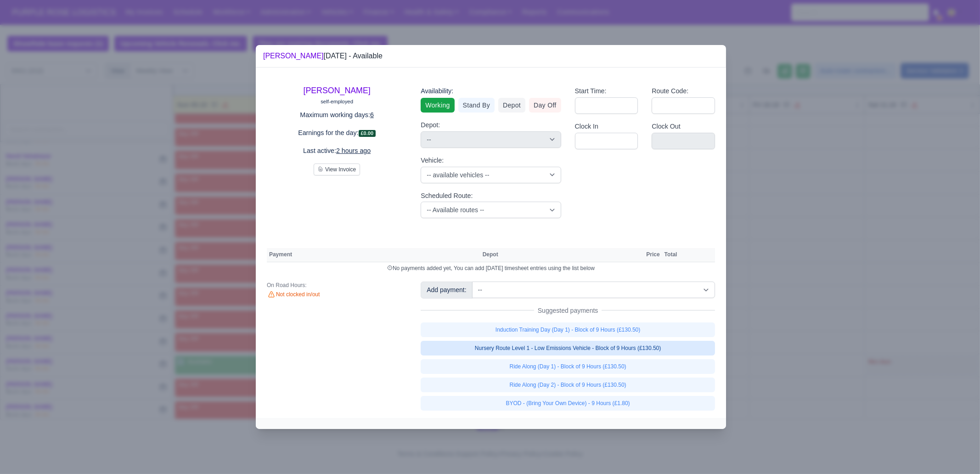
click at [641, 351] on link "Nursery Route Level 1 - Low Emissions Vehicle - Block of 9 Hours (£130.50)" at bounding box center [568, 348] width 294 height 15
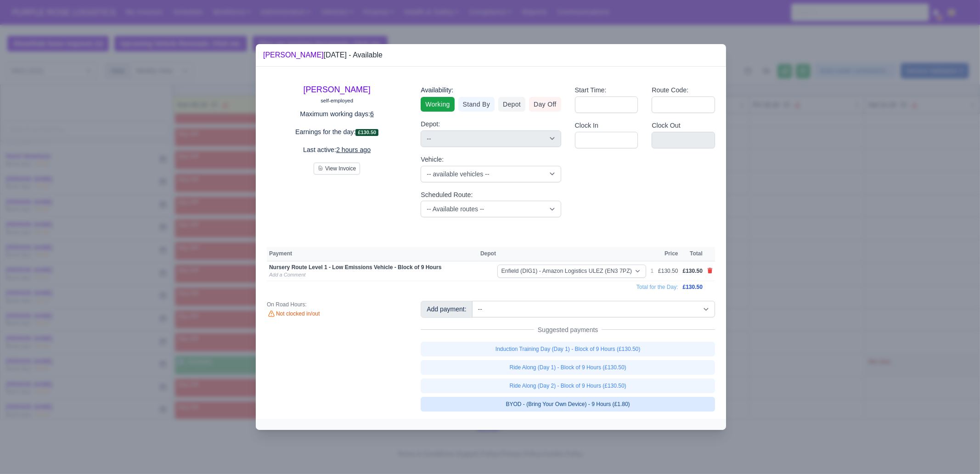
click at [627, 404] on link "BYOD - (Bring Your Own Device) - 9 Hours (£1.80)" at bounding box center [568, 404] width 294 height 15
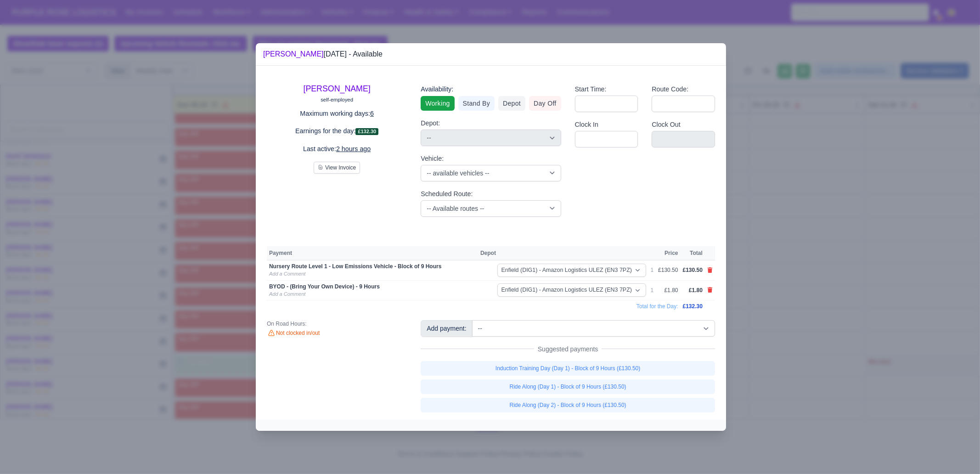
click at [869, 239] on div at bounding box center [490, 237] width 980 height 474
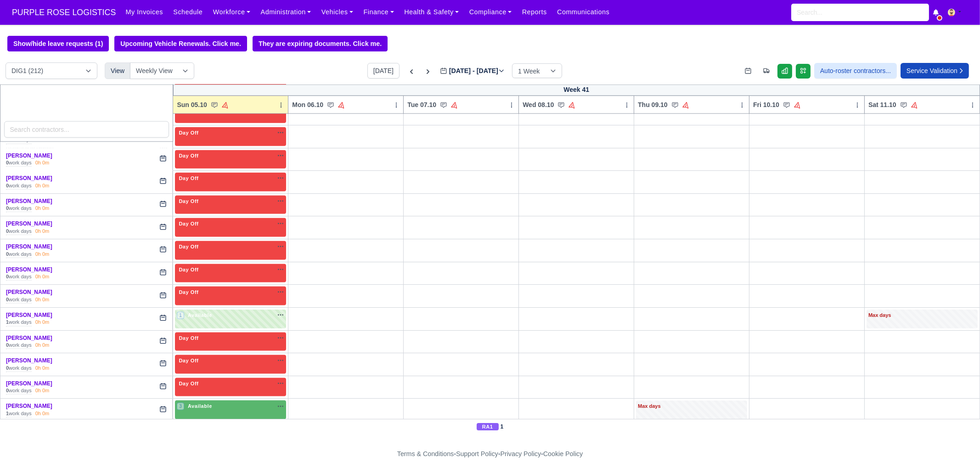
scroll to position [2124, 0]
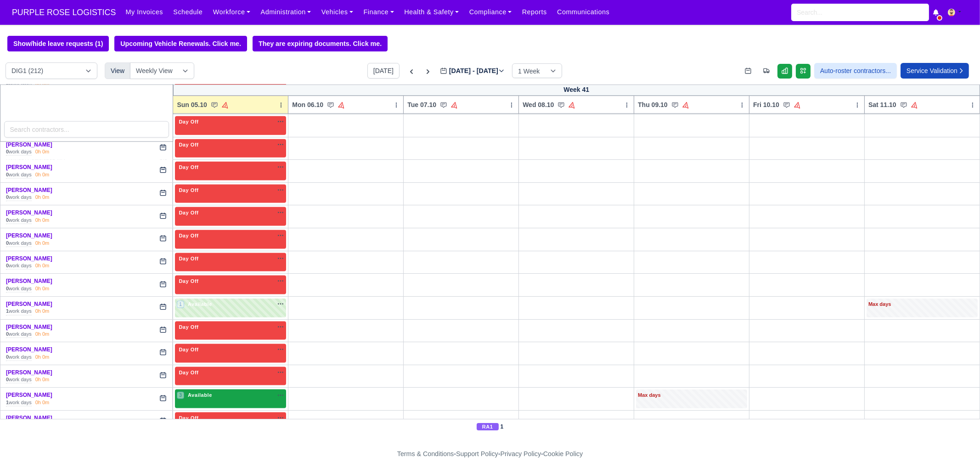
click at [188, 390] on div "3 Available" at bounding box center [230, 398] width 111 height 19
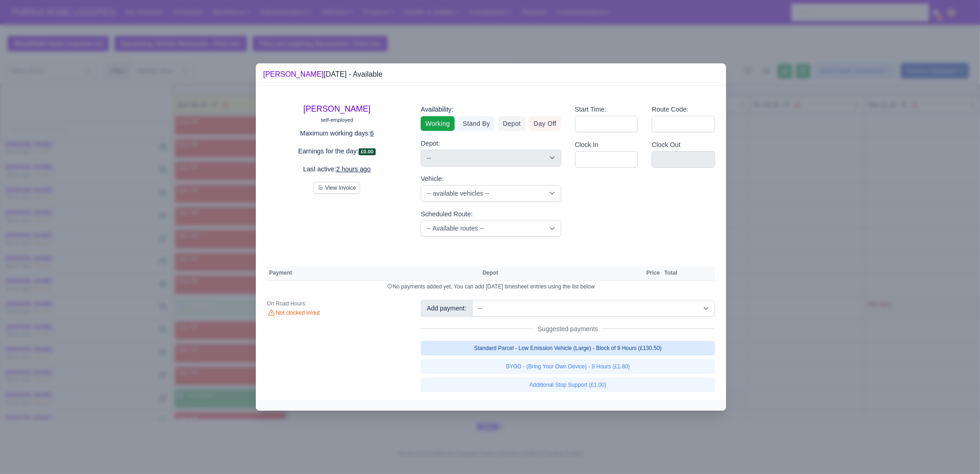
click at [582, 346] on link "Standard Parcel - Low Emission Vehicle (Large) - Block of 9 Hours (£130.50)" at bounding box center [568, 348] width 294 height 15
click at [580, 355] on link "Standard Parcel - Low Emission Vehicle (Large) - Block of 9 Hours (£130.50)" at bounding box center [568, 348] width 294 height 15
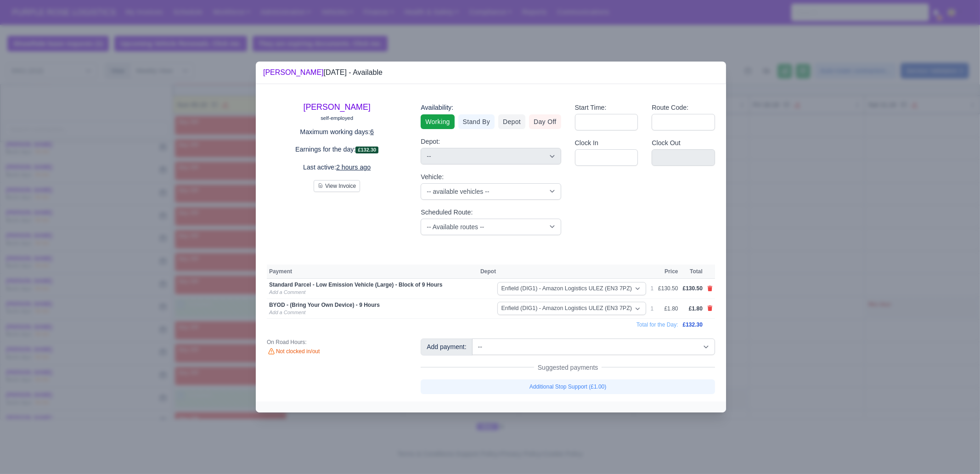
click at [803, 352] on div at bounding box center [490, 237] width 980 height 474
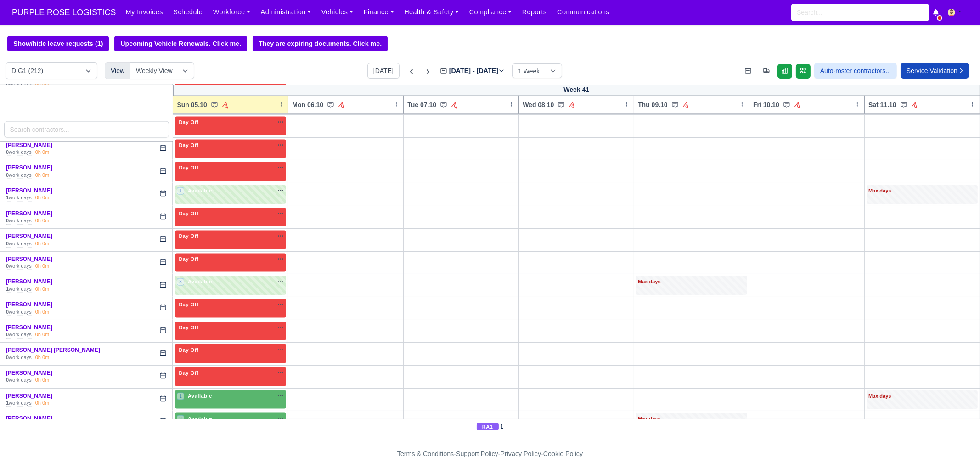
scroll to position [2238, 0]
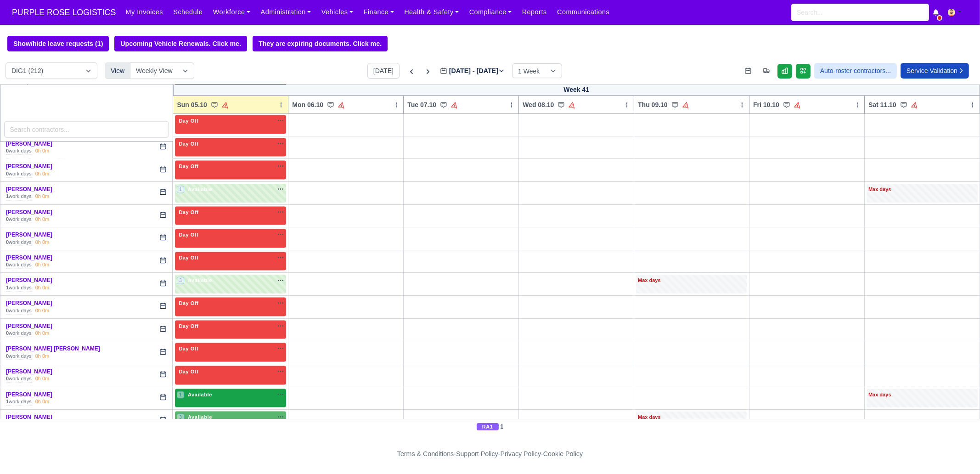
click at [186, 389] on div "1 Available" at bounding box center [230, 398] width 111 height 19
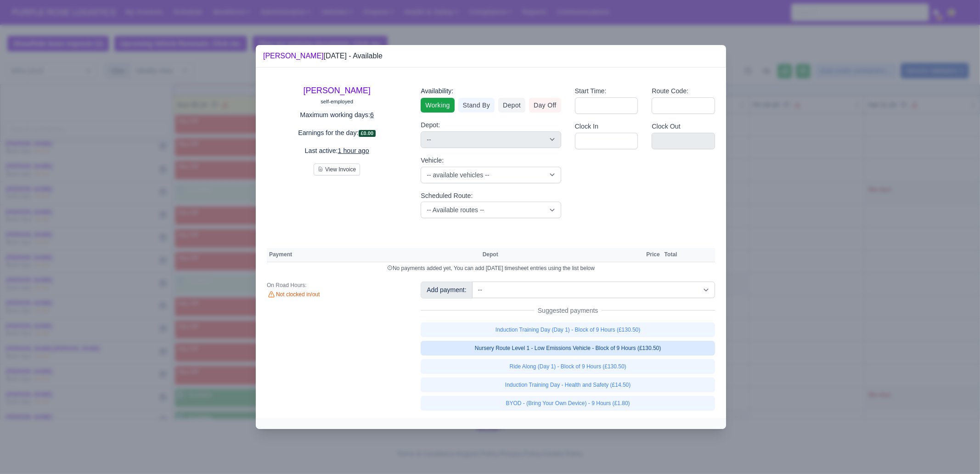
click at [584, 349] on link "Nursery Route Level 1 - Low Emissions Vehicle - Block of 9 Hours (£130.50)" at bounding box center [568, 348] width 294 height 15
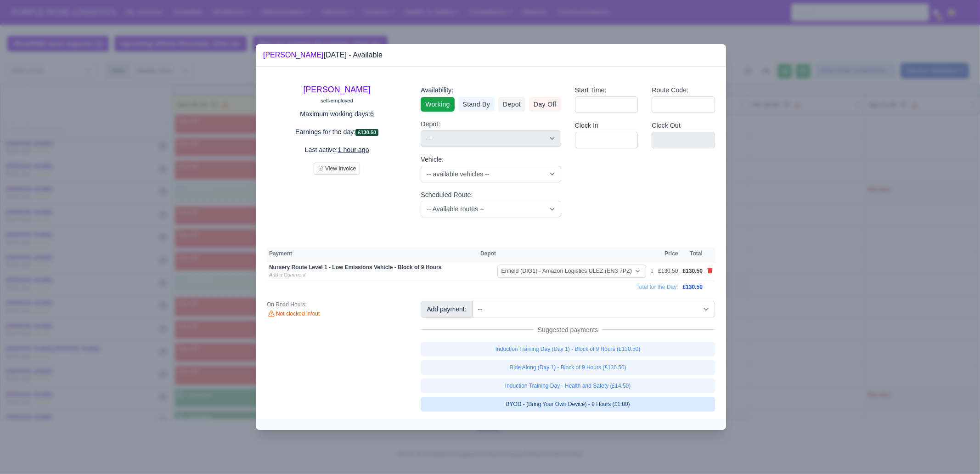
click at [601, 400] on link "BYOD - (Bring Your Own Device) - 9 Hours (£1.80)" at bounding box center [568, 404] width 294 height 15
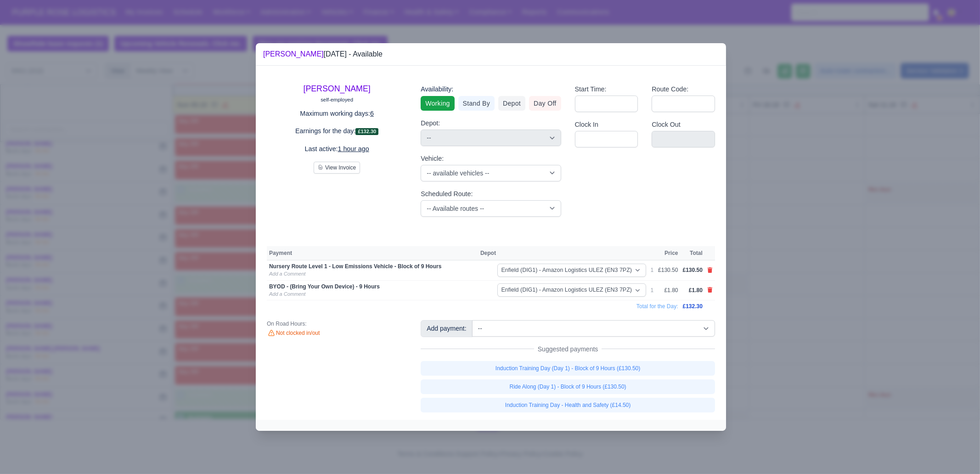
click at [889, 321] on div at bounding box center [490, 237] width 980 height 474
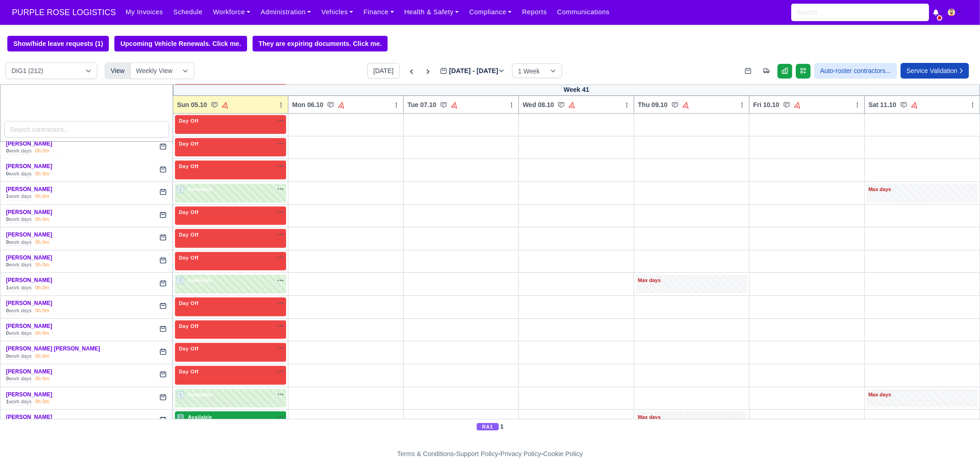
click at [227, 411] on div "3 Available" at bounding box center [230, 420] width 111 height 19
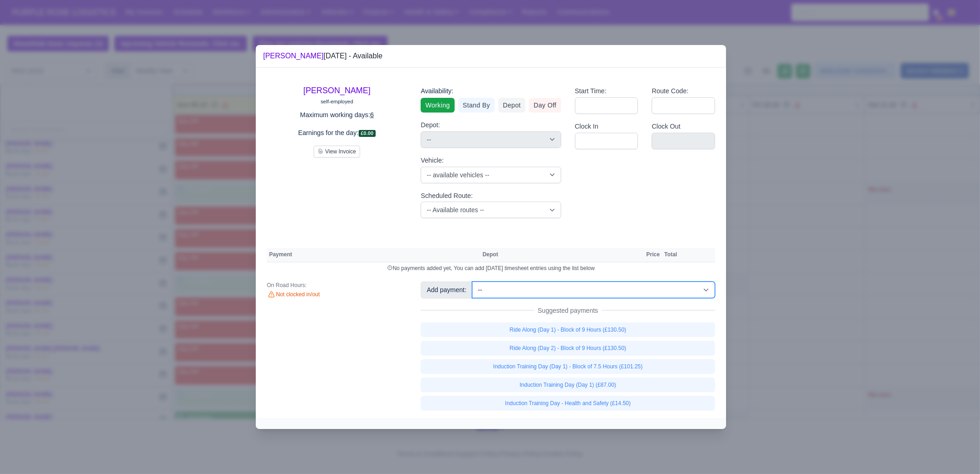
click at [573, 290] on select "-- Additional Hour Support (£14.50) Additional Hour Support (Walkers) (£13.50) …" at bounding box center [593, 289] width 243 height 17
click at [472, 281] on select "-- Additional Hour Support (£14.50) Additional Hour Support (Walkers) (£13.50) …" at bounding box center [593, 289] width 243 height 17
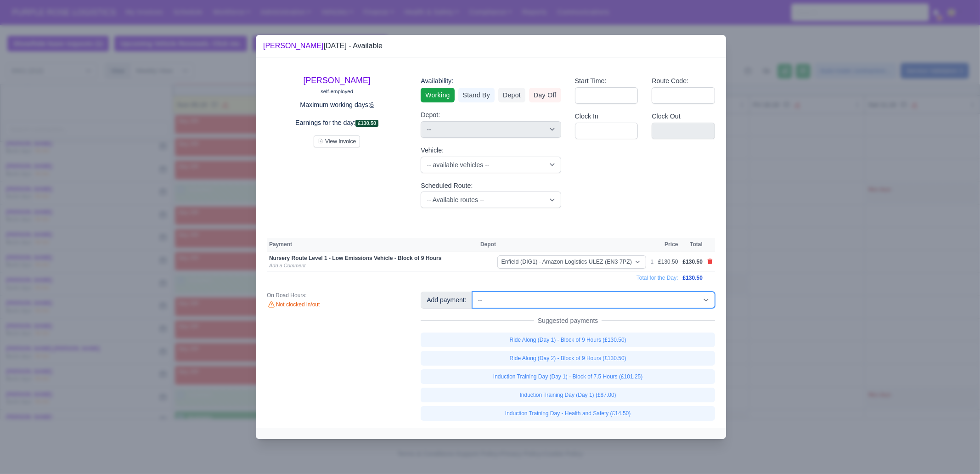
click at [627, 302] on select "-- Additional Hour Support (£14.50) Additional Hour Support (Walkers) (£13.50) …" at bounding box center [593, 300] width 243 height 17
click at [472, 292] on select "-- Additional Hour Support (£14.50) Additional Hour Support (Walkers) (£13.50) …" at bounding box center [593, 300] width 243 height 17
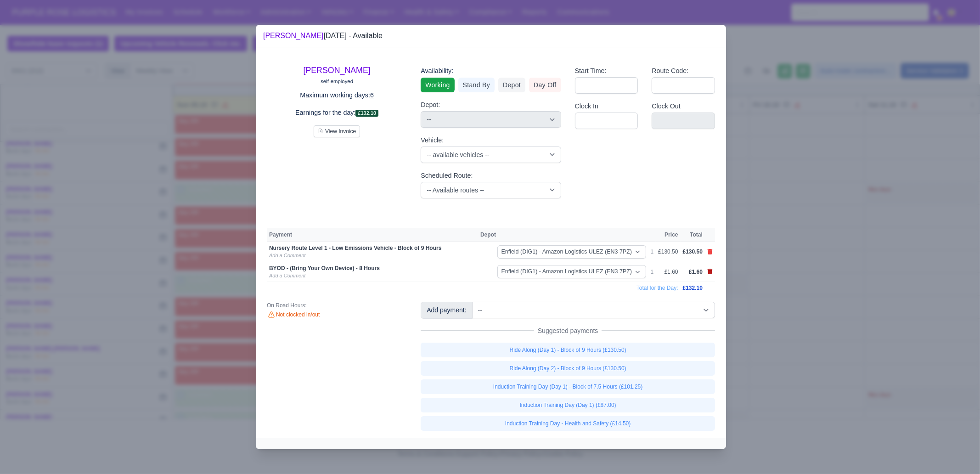
click at [711, 271] on icon at bounding box center [710, 272] width 5 height 6
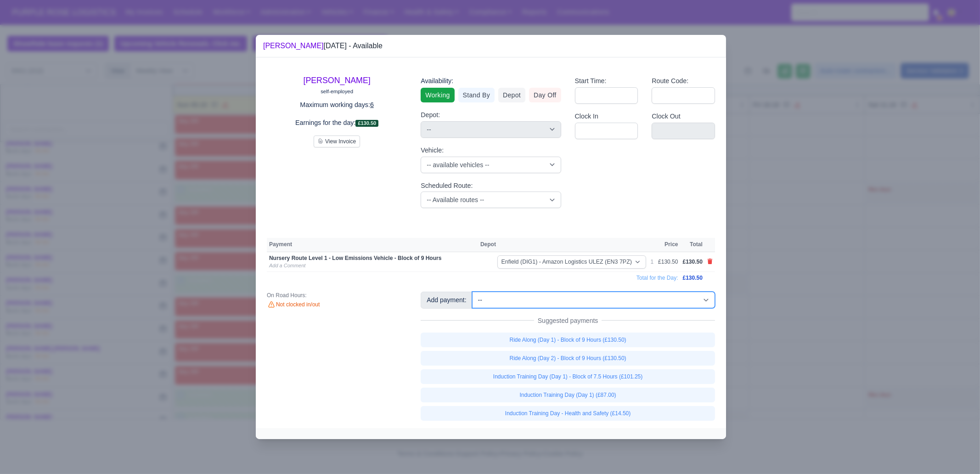
click at [625, 303] on select "-- Additional Hour Support (£14.50) Additional Hour Support (Walkers) (£13.50) …" at bounding box center [593, 300] width 243 height 17
click at [472, 292] on select "-- Additional Hour Support (£14.50) Additional Hour Support (Walkers) (£13.50) …" at bounding box center [593, 300] width 243 height 17
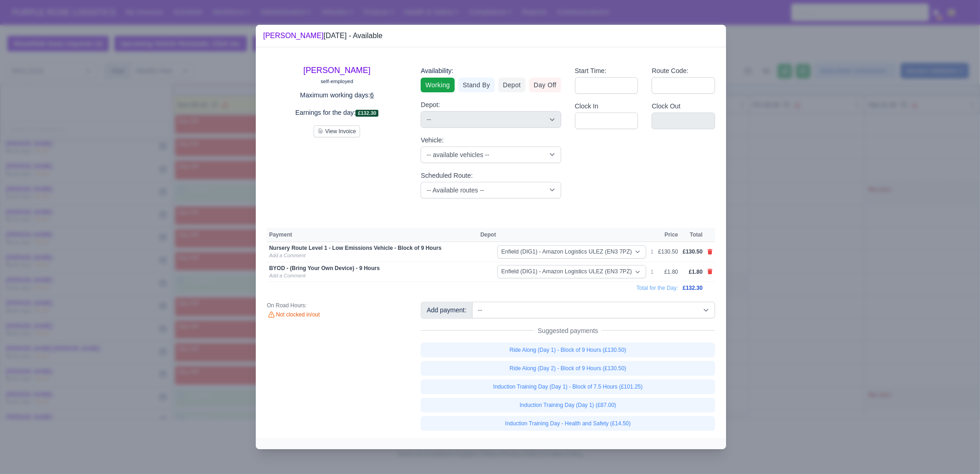
click at [848, 258] on div at bounding box center [490, 237] width 980 height 474
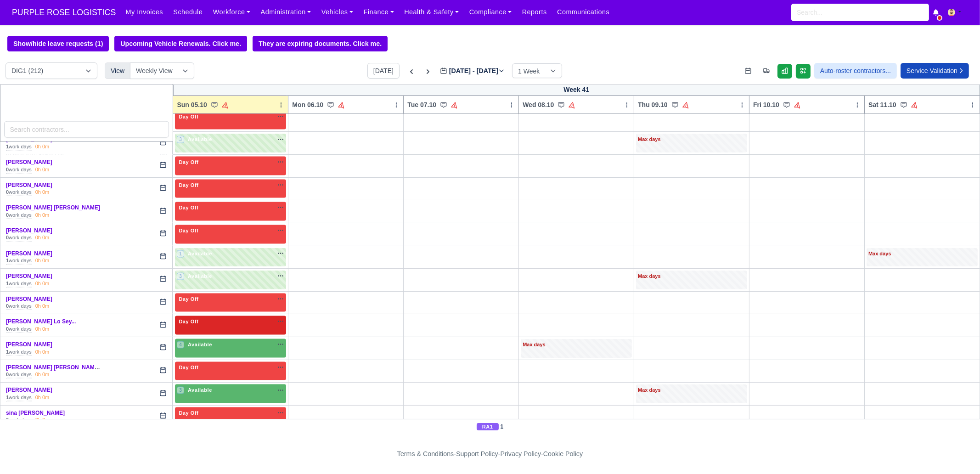
scroll to position [2411, 0]
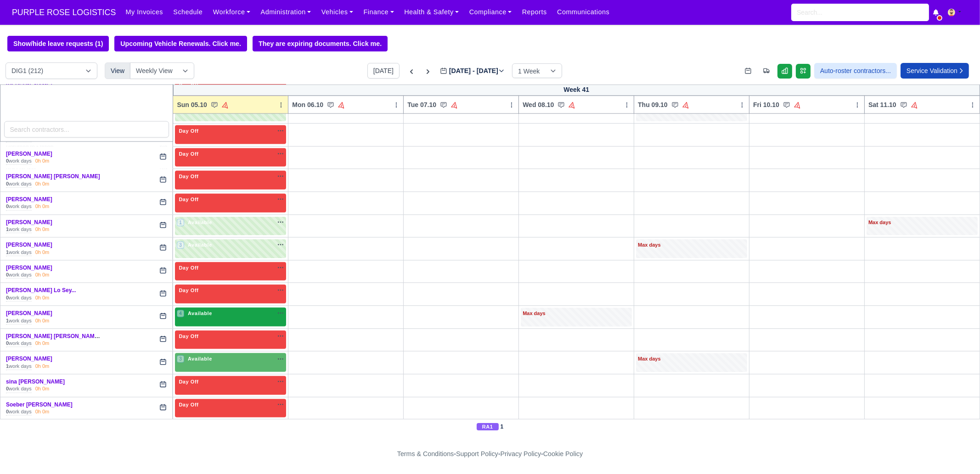
click at [208, 308] on div "4 Available" at bounding box center [230, 317] width 111 height 19
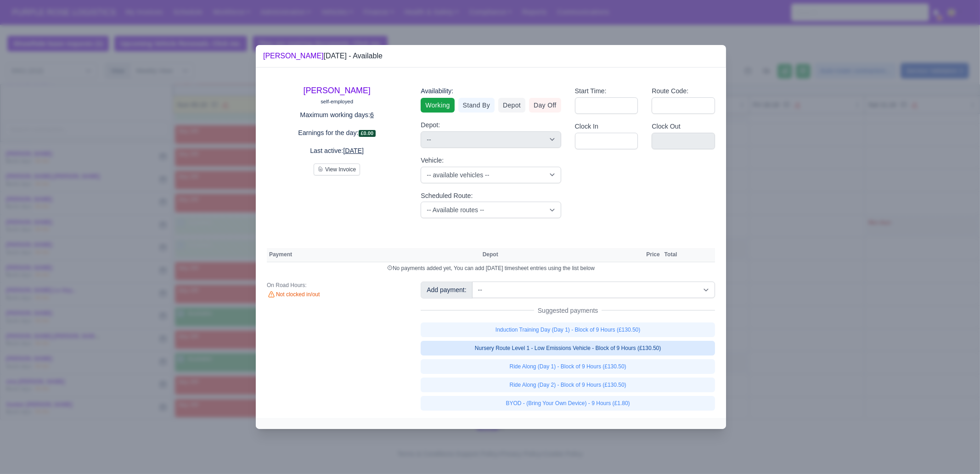
click at [652, 348] on link "Nursery Route Level 1 - Low Emissions Vehicle - Block of 9 Hours (£130.50)" at bounding box center [568, 348] width 294 height 15
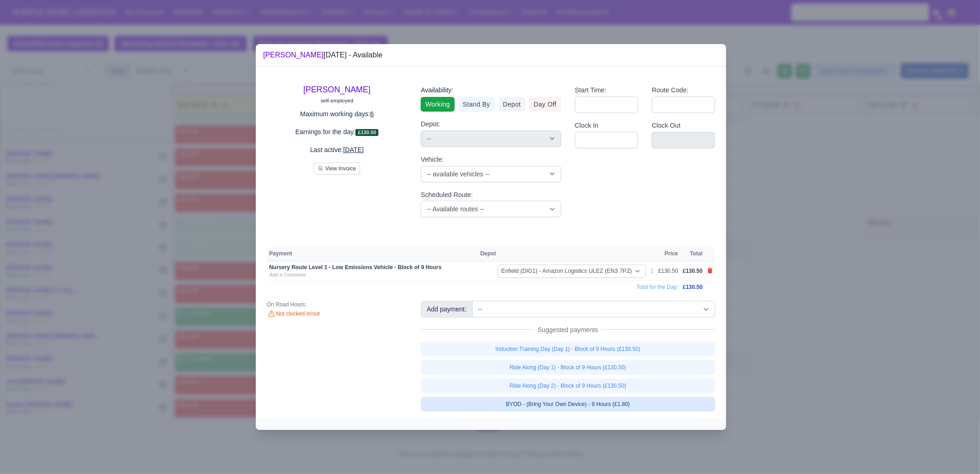
click at [636, 402] on link "BYOD - (Bring Your Own Device) - 9 Hours (£1.80)" at bounding box center [568, 404] width 294 height 15
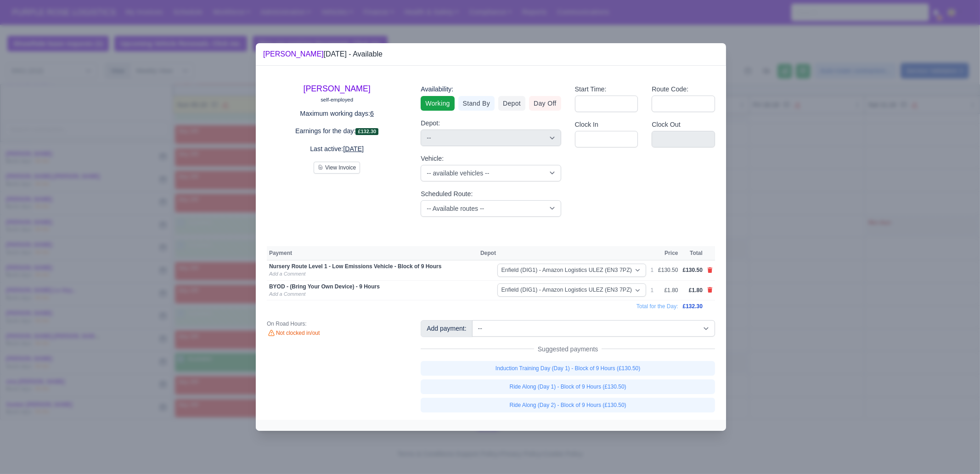
click at [807, 370] on div at bounding box center [490, 237] width 980 height 474
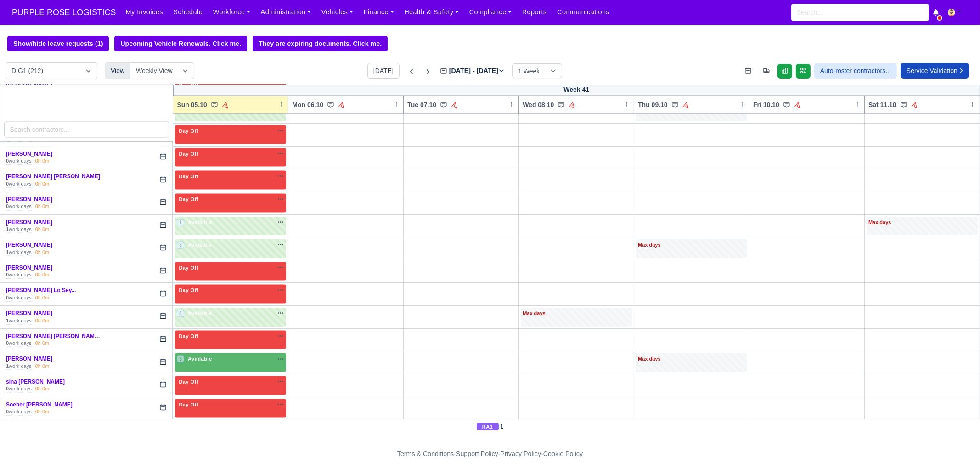
click at [210, 422] on div "2 Available" at bounding box center [230, 431] width 111 height 19
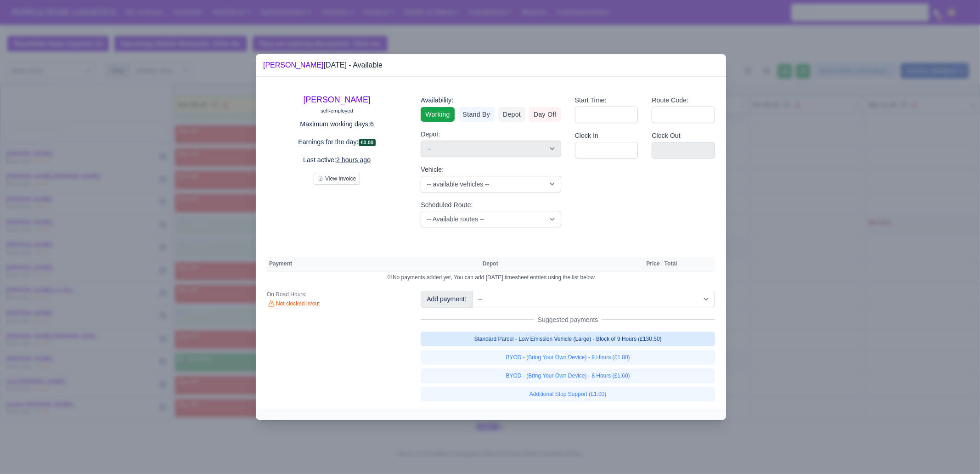
click at [608, 339] on link "Standard Parcel - Low Emission Vehicle (Large) - Block of 9 Hours (£130.50)" at bounding box center [568, 339] width 294 height 15
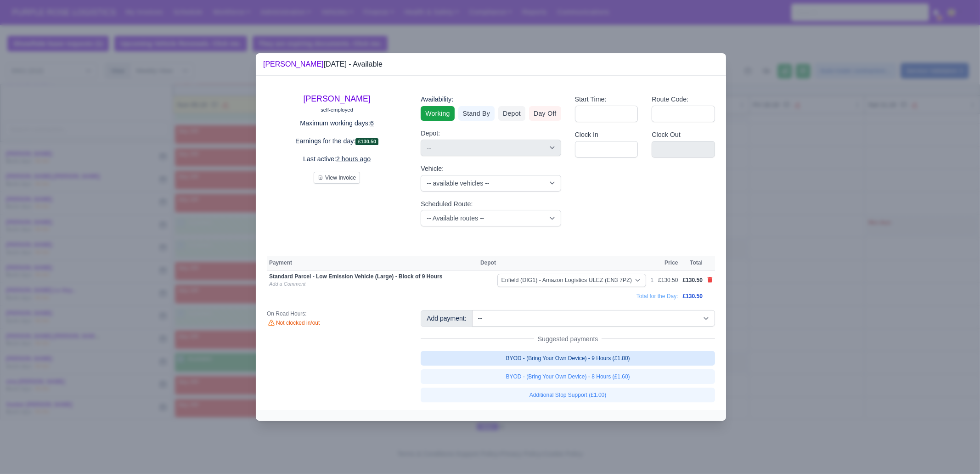
click at [612, 359] on link "BYOD - (Bring Your Own Device) - 9 Hours (£1.80)" at bounding box center [568, 358] width 294 height 15
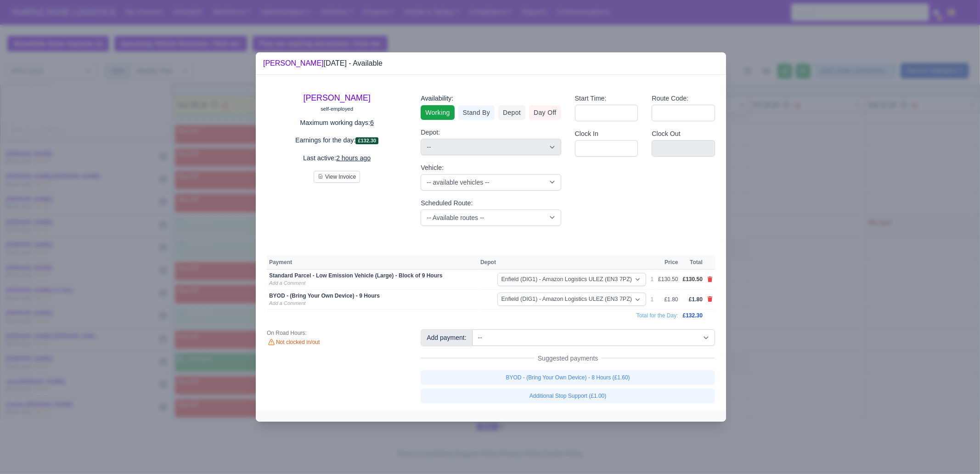
click at [820, 351] on div at bounding box center [490, 237] width 980 height 474
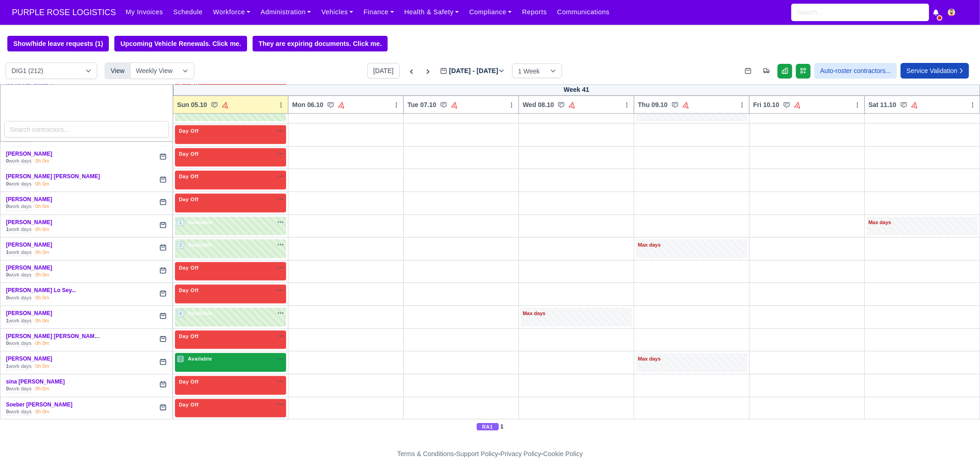
click at [234, 355] on div "3 Available na" at bounding box center [230, 360] width 107 height 10
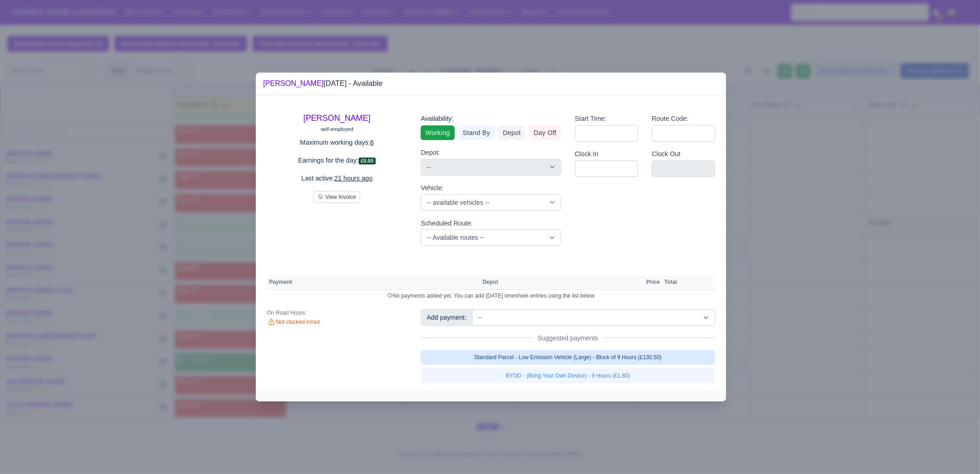
click at [647, 354] on link "Standard Parcel - Low Emission Vehicle (Large) - Block of 9 Hours (£130.50)" at bounding box center [568, 357] width 294 height 15
click at [643, 365] on link "Standard Parcel - Low Emission Vehicle (Large) - Block of 9 Hours (£130.50)" at bounding box center [568, 357] width 294 height 15
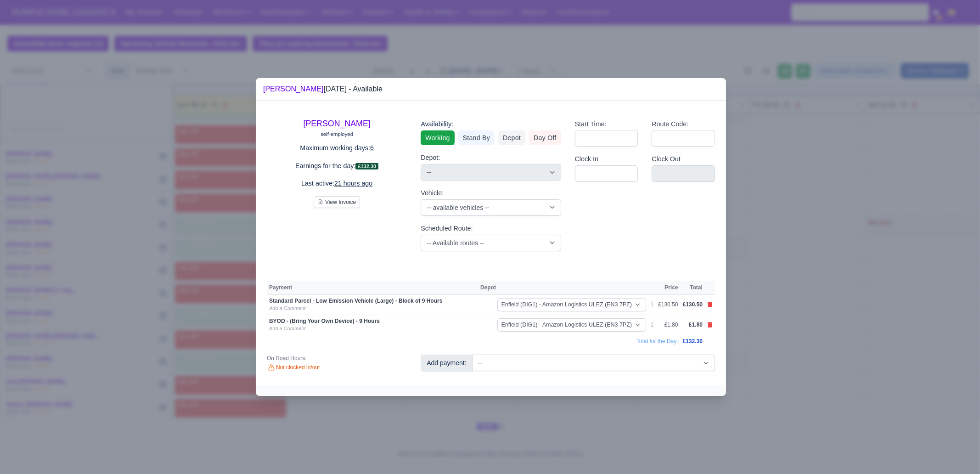
click at [771, 342] on div at bounding box center [490, 237] width 980 height 474
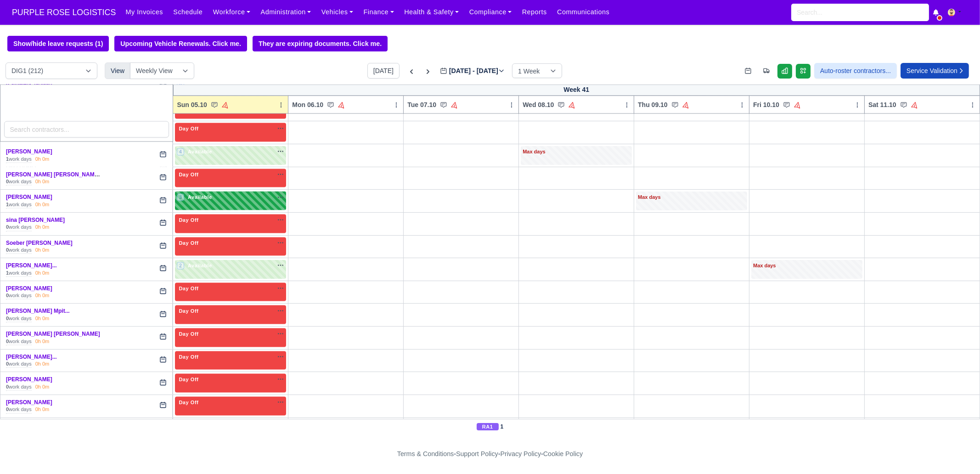
scroll to position [2583, 0]
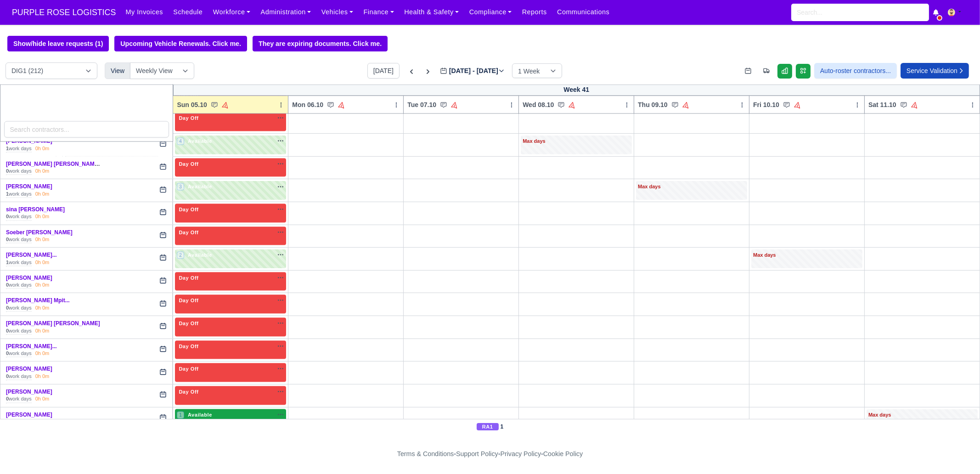
click at [227, 411] on div "1 Available na" at bounding box center [230, 416] width 107 height 10
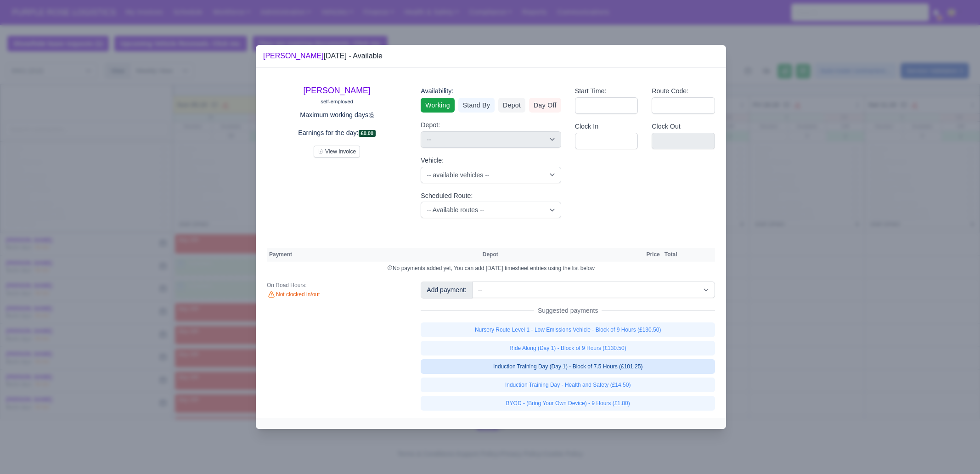
select select "1"
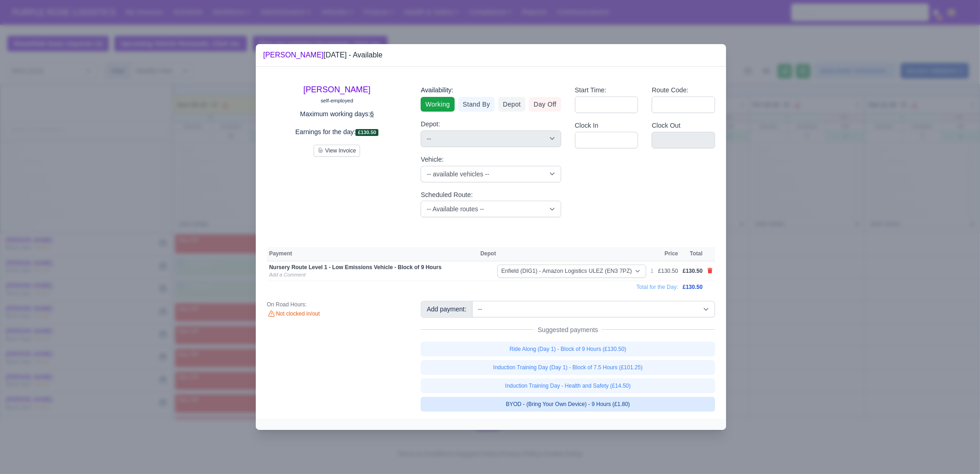
scroll to position [2583, 0]
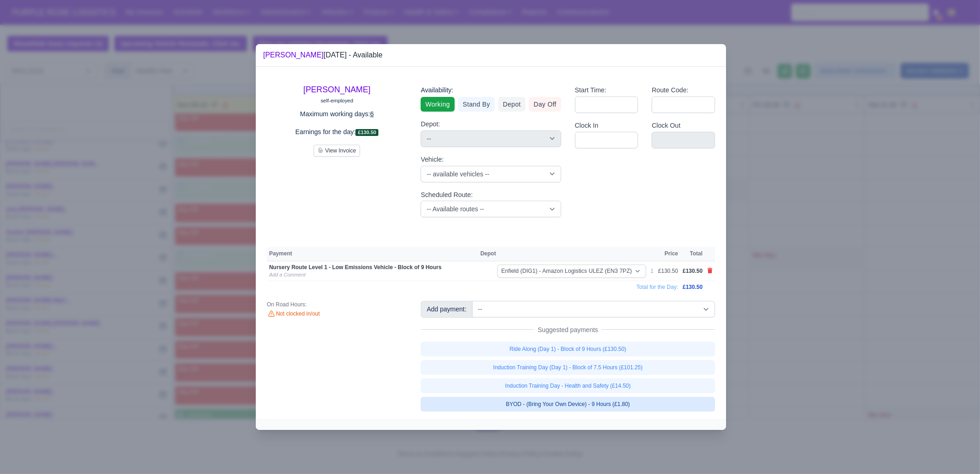
click at [631, 407] on link "BYOD - (Bring Your Own Device) - 9 Hours (£1.80)" at bounding box center [568, 404] width 294 height 15
select select "1"
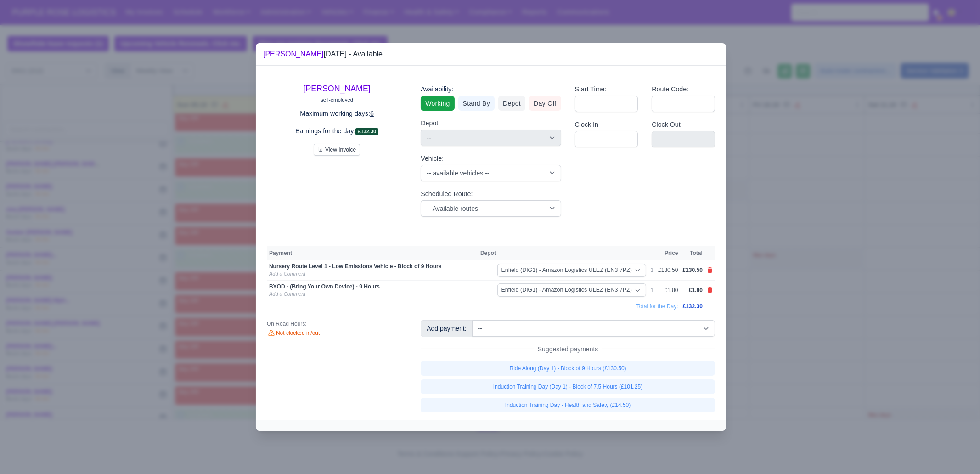
click at [785, 328] on div at bounding box center [490, 237] width 980 height 474
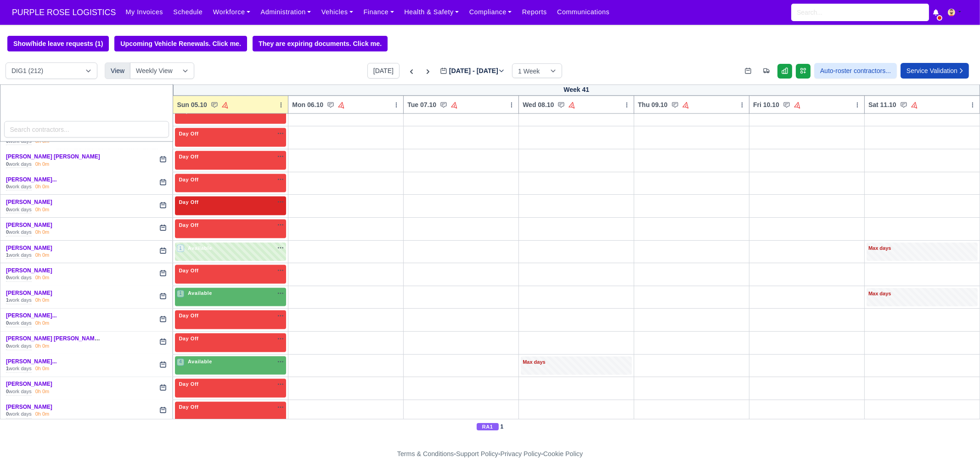
scroll to position [2755, 0]
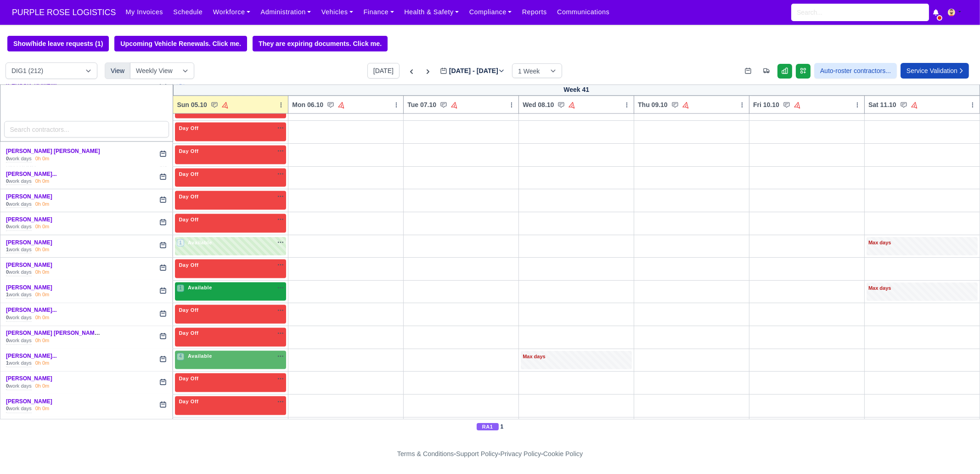
click at [219, 282] on div "1 Available" at bounding box center [230, 291] width 111 height 19
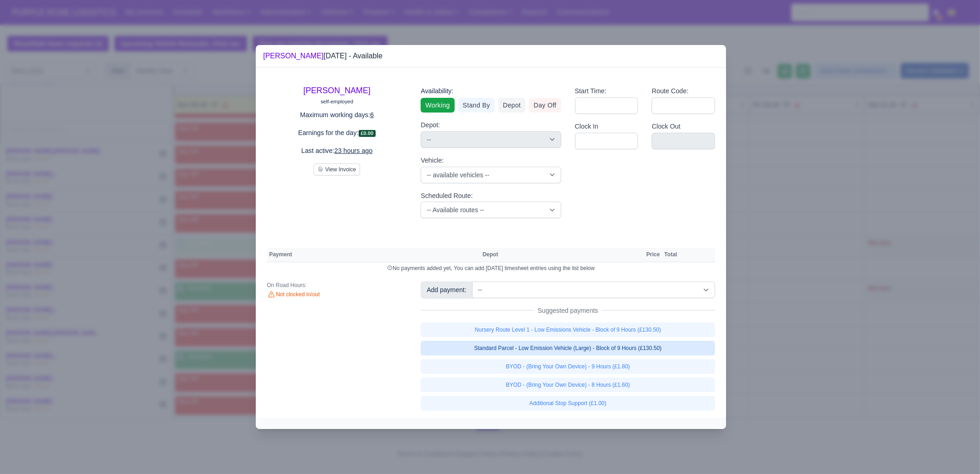
click at [604, 353] on link "Standard Parcel - Low Emission Vehicle (Large) - Block of 9 Hours (£130.50)" at bounding box center [568, 348] width 294 height 15
select select "1"
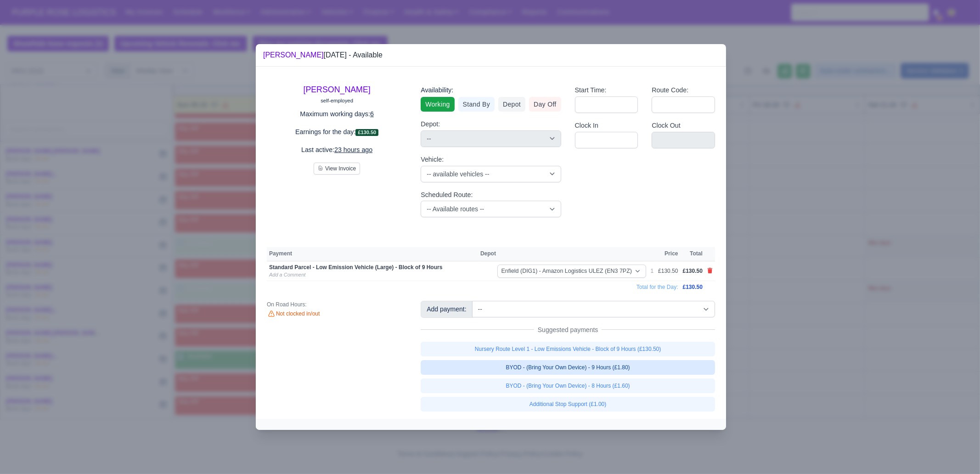
click at [613, 371] on link "BYOD - (Bring Your Own Device) - 9 Hours (£1.80)" at bounding box center [568, 367] width 294 height 15
select select "1"
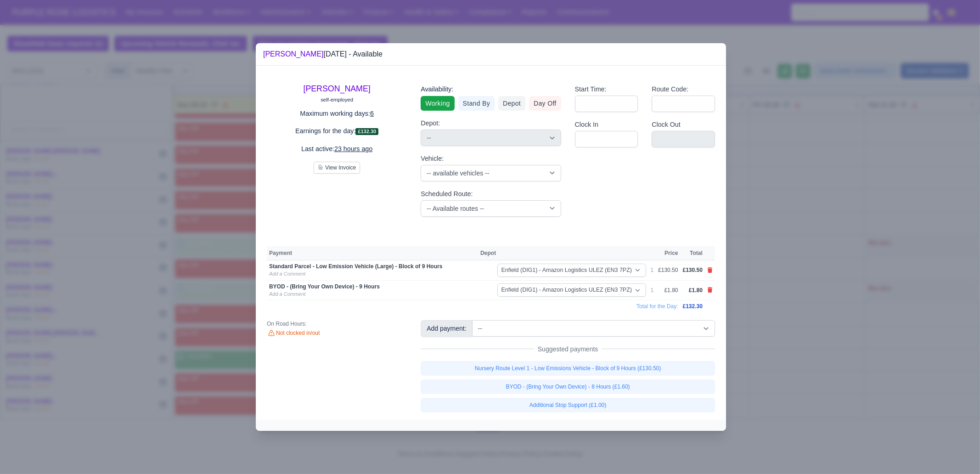
click at [808, 368] on div at bounding box center [490, 237] width 980 height 474
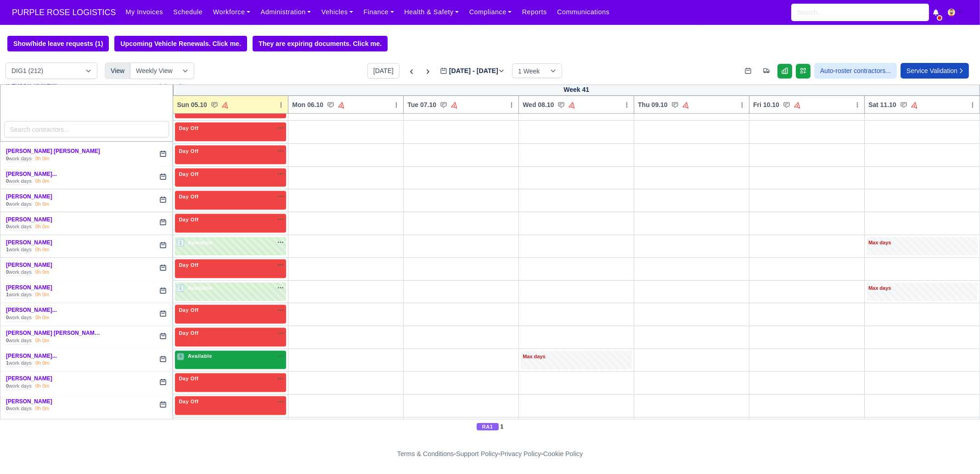
click at [191, 353] on span "Available" at bounding box center [200, 356] width 28 height 6
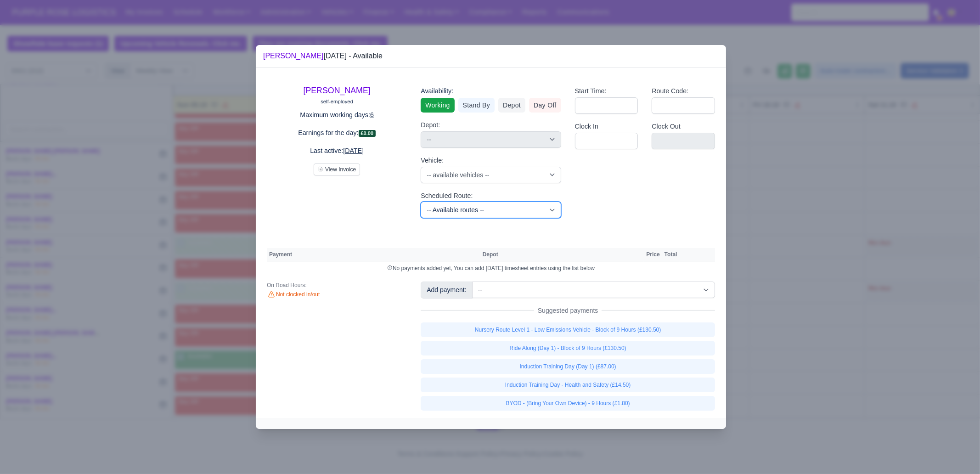
click at [454, 207] on select "-- Available routes -- Standard Parcel - Block of 6 Hours - (SD6) AmFlex RTS Ve…" at bounding box center [491, 210] width 140 height 17
click at [641, 178] on div "Start Time: Route Code: Clock In Clock Out" at bounding box center [645, 152] width 154 height 147
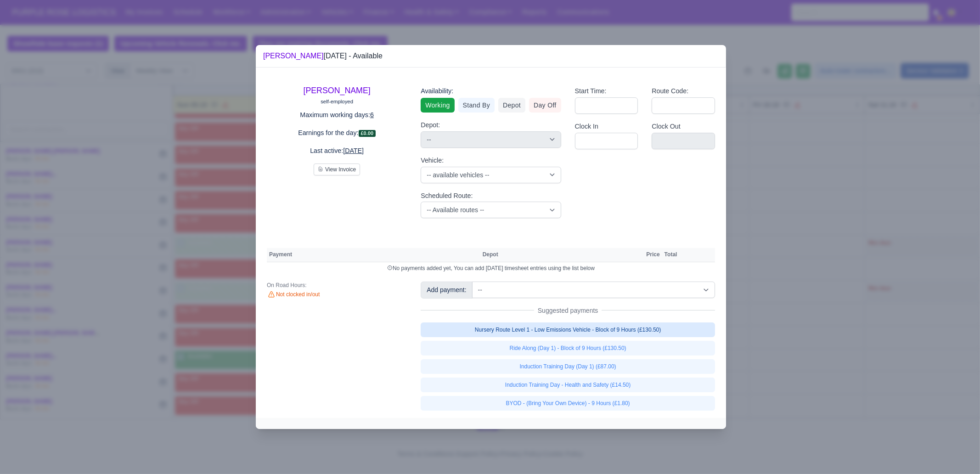
click at [617, 332] on link "Nursery Route Level 1 - Low Emissions Vehicle - Block of 9 Hours (£130.50)" at bounding box center [568, 329] width 294 height 15
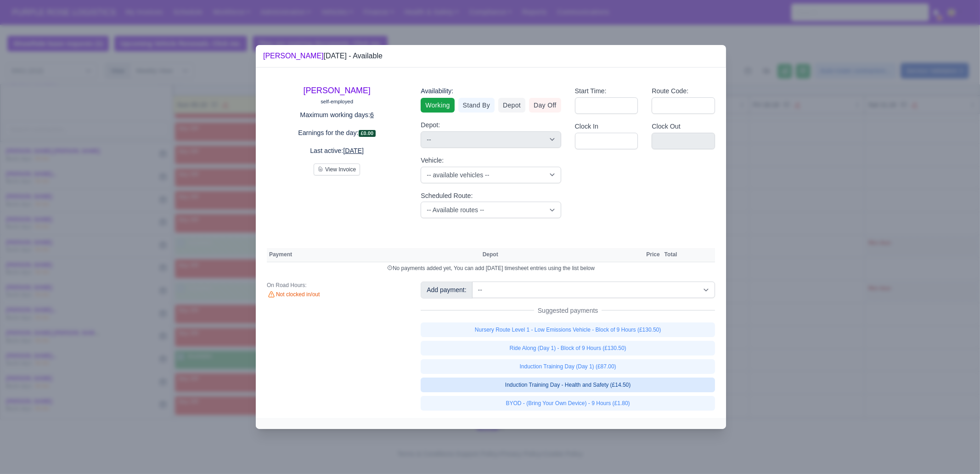
select select "1"
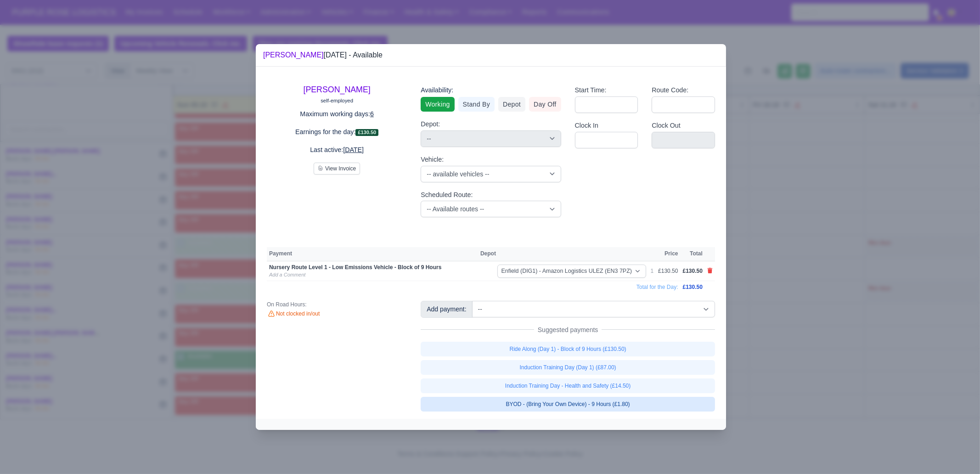
click at [633, 405] on link "BYOD - (Bring Your Own Device) - 9 Hours (£1.80)" at bounding box center [568, 404] width 294 height 15
select select "1"
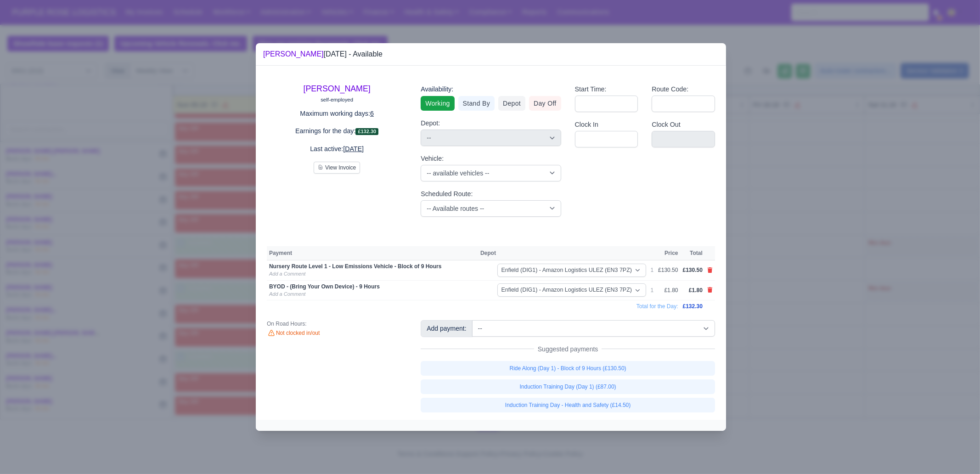
click at [795, 336] on div at bounding box center [490, 237] width 980 height 474
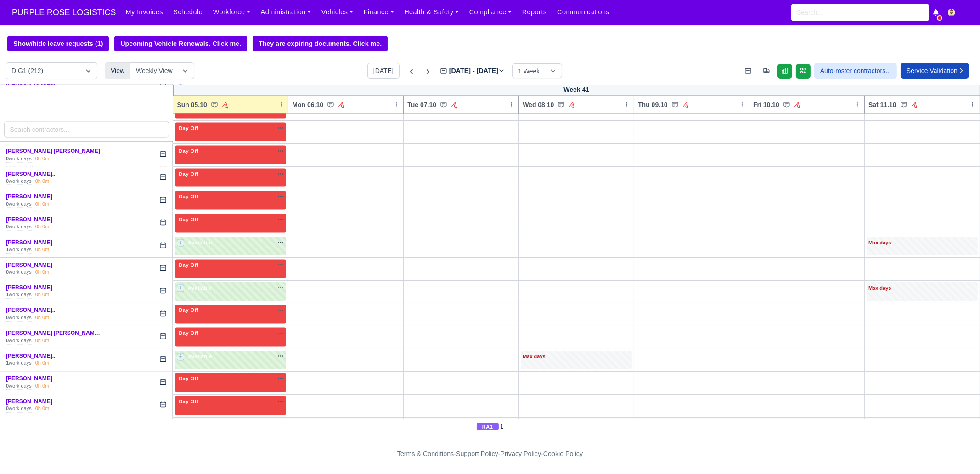
click at [219, 421] on div "2 Available na" at bounding box center [230, 425] width 107 height 8
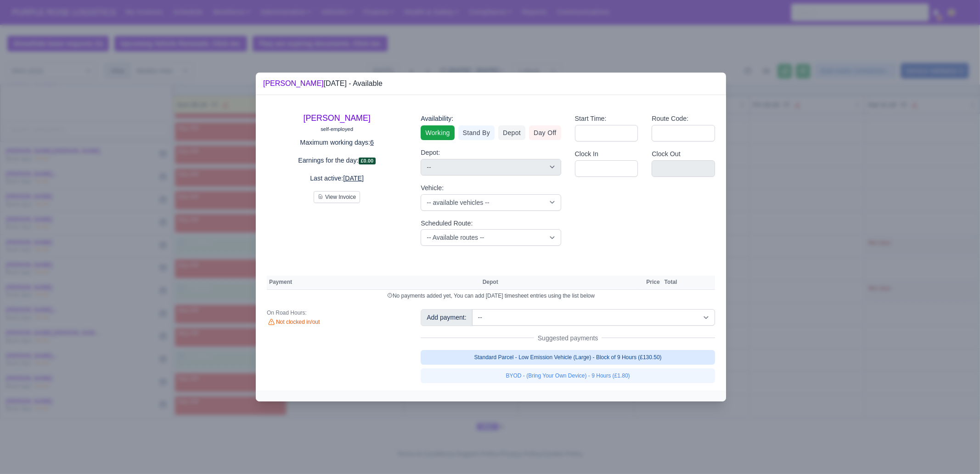
click at [579, 359] on link "Standard Parcel - Low Emission Vehicle (Large) - Block of 9 Hours (£130.50)" at bounding box center [568, 357] width 294 height 15
select select "1"
click at [576, 365] on link "Standard Parcel - Low Emission Vehicle (Large) - Block of 9 Hours (£130.50)" at bounding box center [568, 357] width 294 height 15
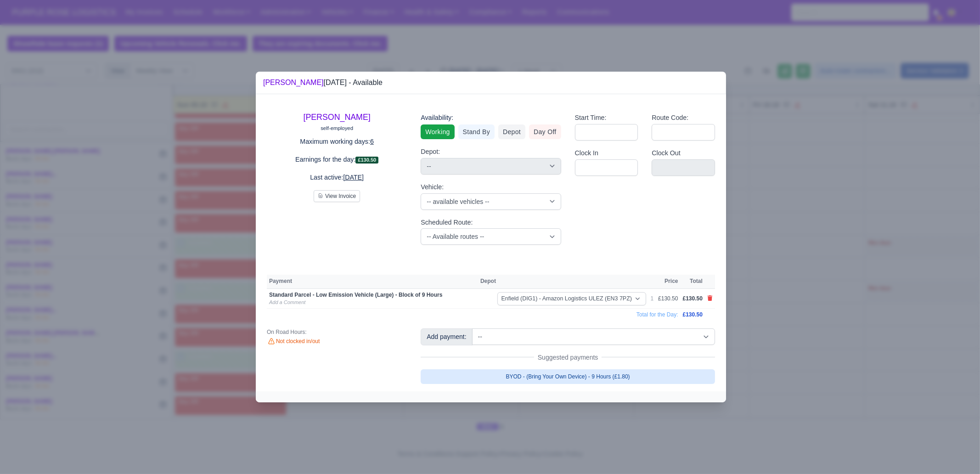
select select "1"
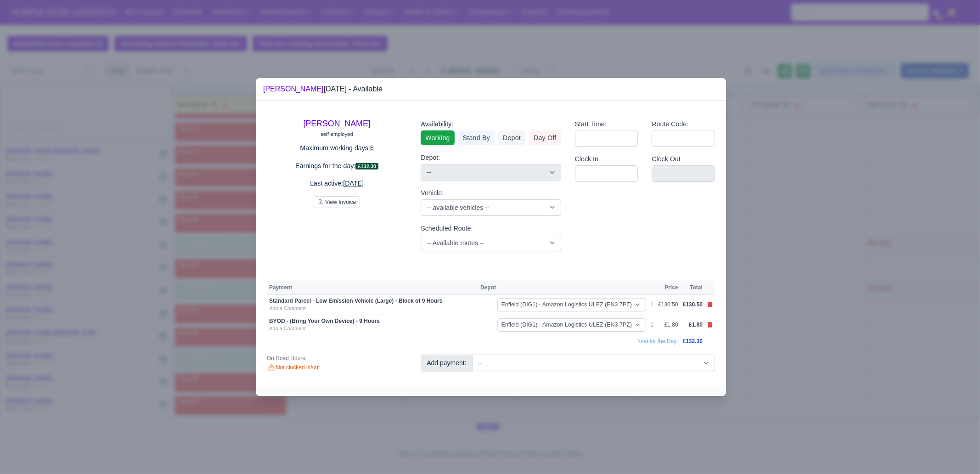
click at [800, 348] on div at bounding box center [490, 237] width 980 height 474
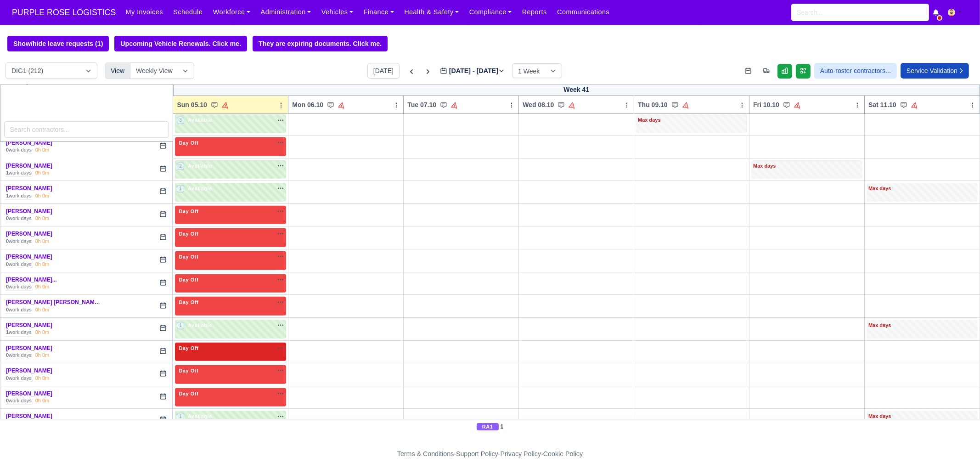
scroll to position [482, 0]
